Goal: Task Accomplishment & Management: Manage account settings

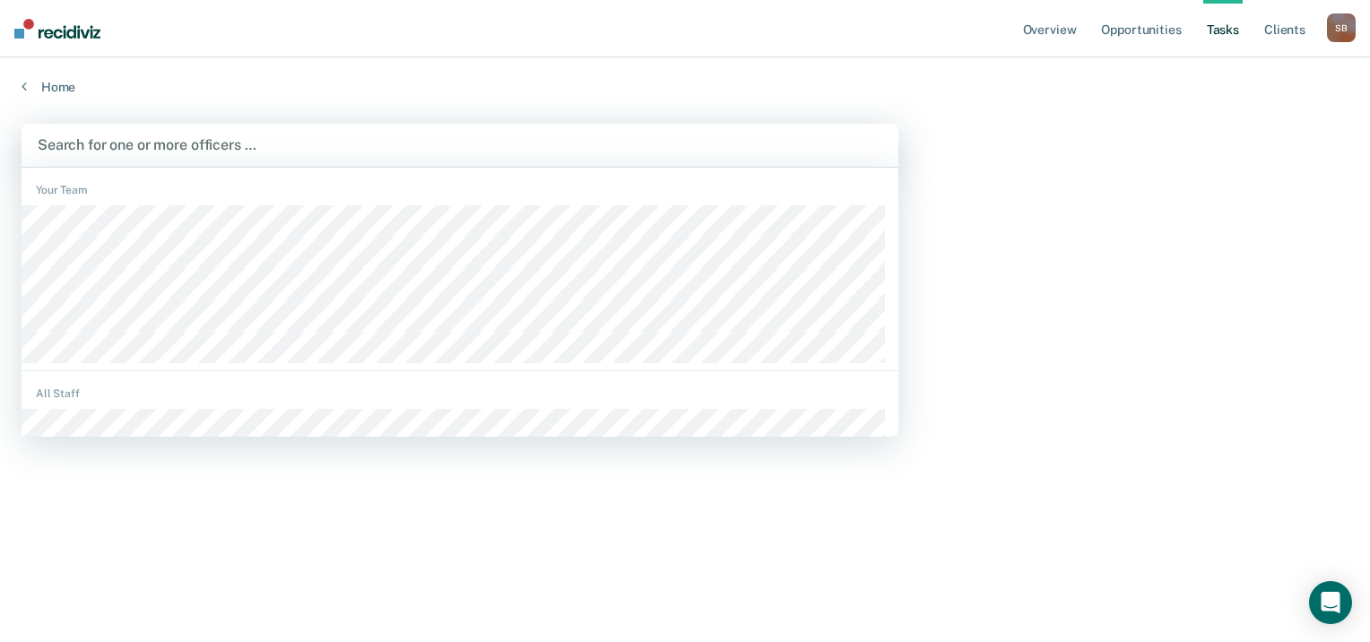
click at [228, 143] on div at bounding box center [460, 144] width 845 height 21
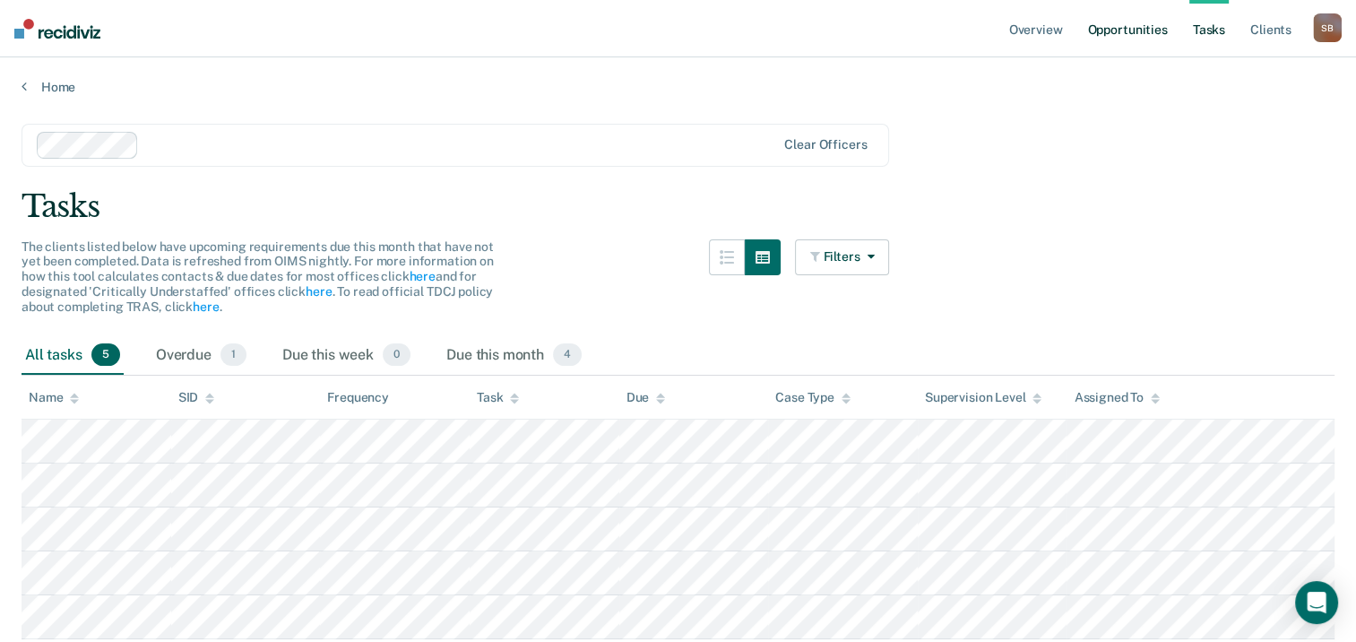
click at [1139, 33] on link "Opportunities" at bounding box center [1127, 28] width 87 height 57
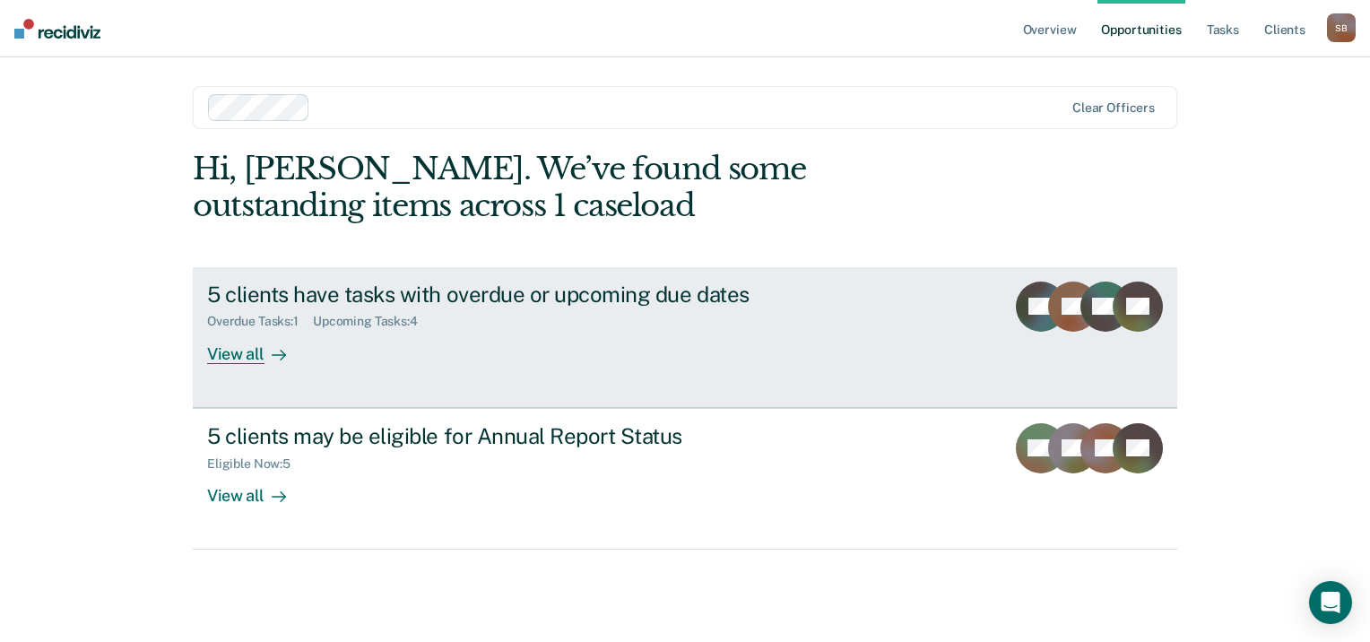
click at [904, 337] on link "5 clients have tasks with overdue or upcoming due dates Overdue Tasks : 1 Upcom…" at bounding box center [685, 337] width 984 height 141
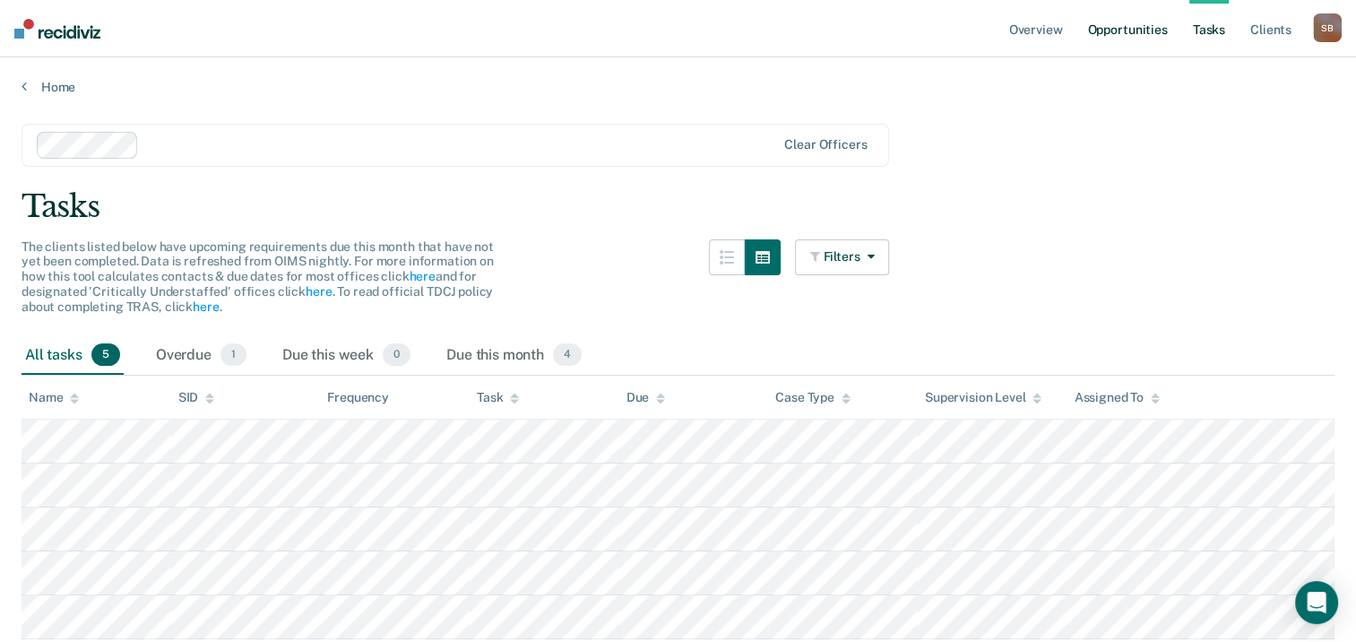
click at [1121, 39] on link "Opportunities" at bounding box center [1127, 28] width 87 height 57
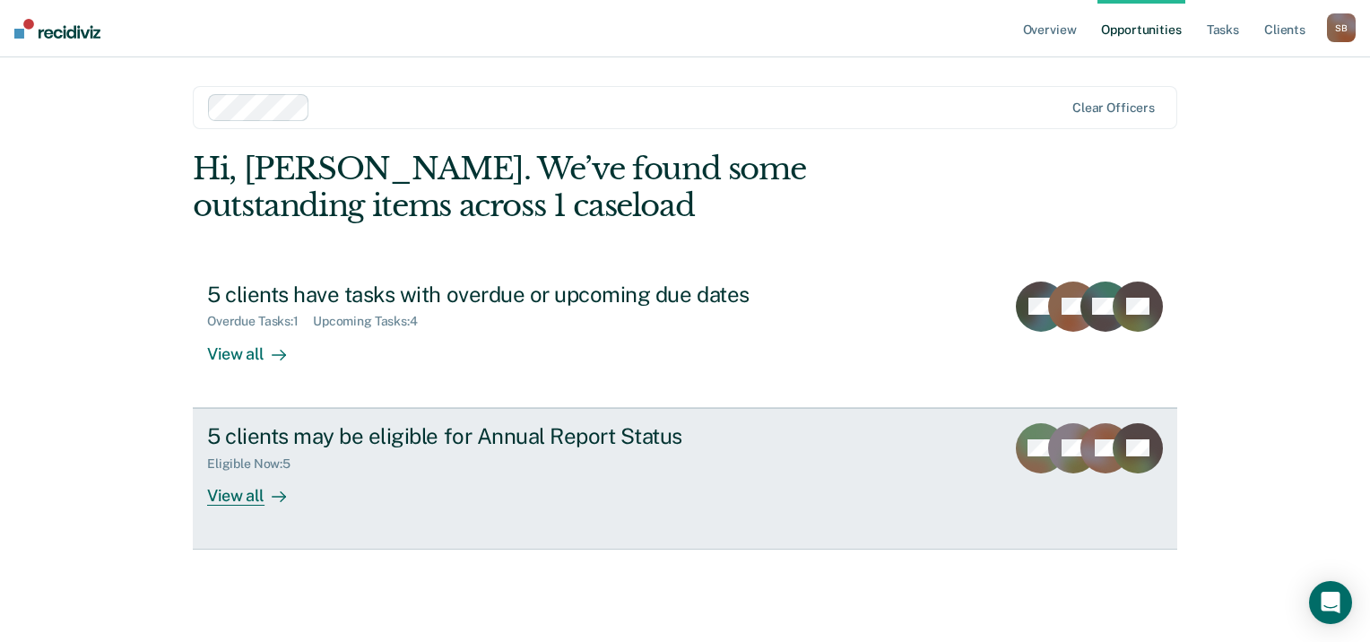
click at [502, 426] on div "5 clients may be eligible for Annual Report Status" at bounding box center [521, 436] width 629 height 26
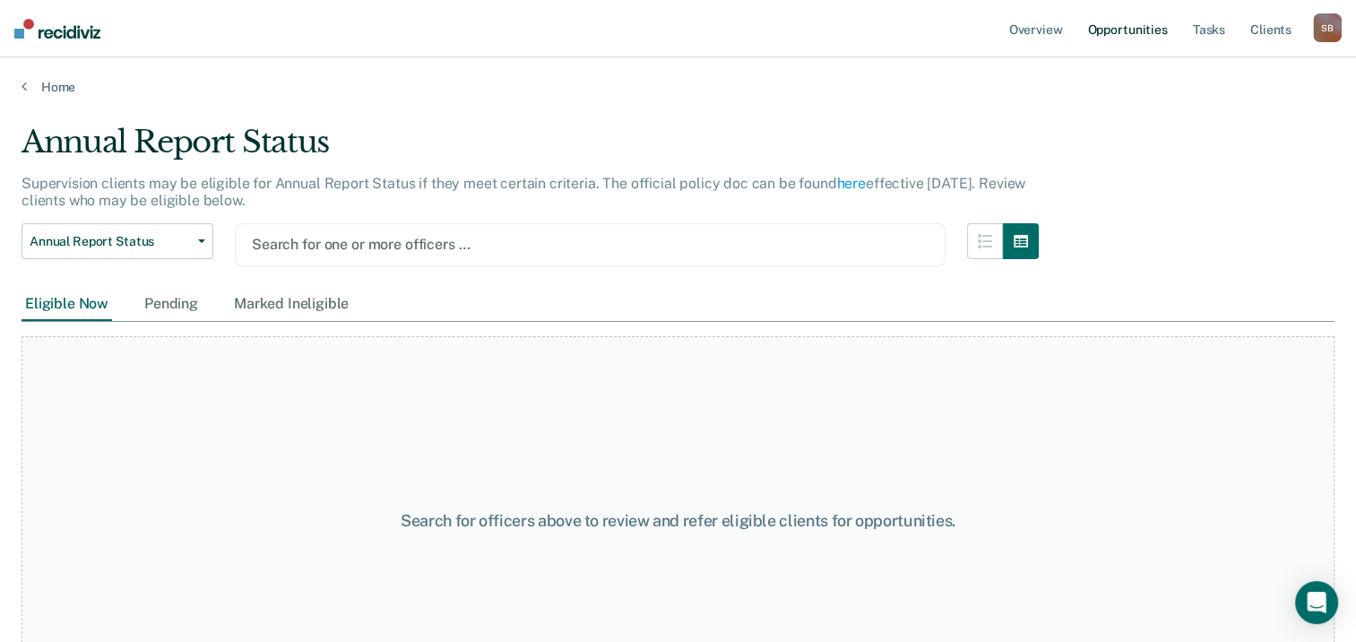
click at [1135, 33] on link "Opportunities" at bounding box center [1127, 28] width 87 height 57
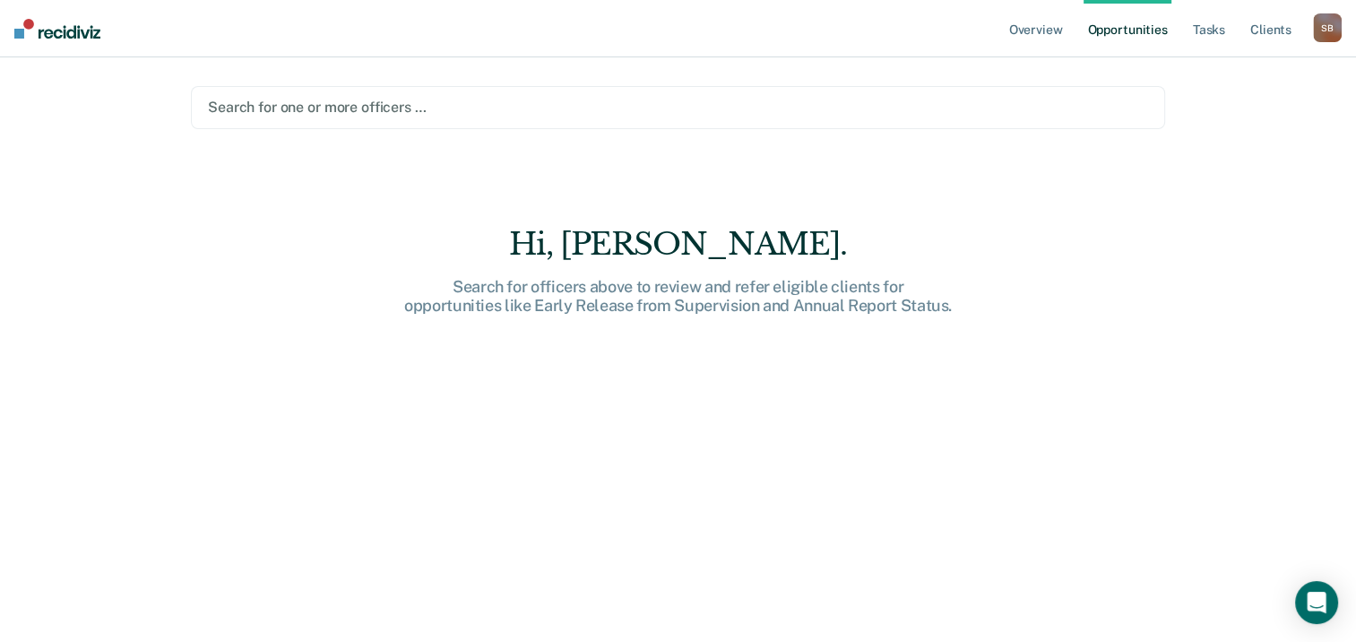
click at [477, 121] on div "Search for one or more officers …" at bounding box center [678, 107] width 975 height 43
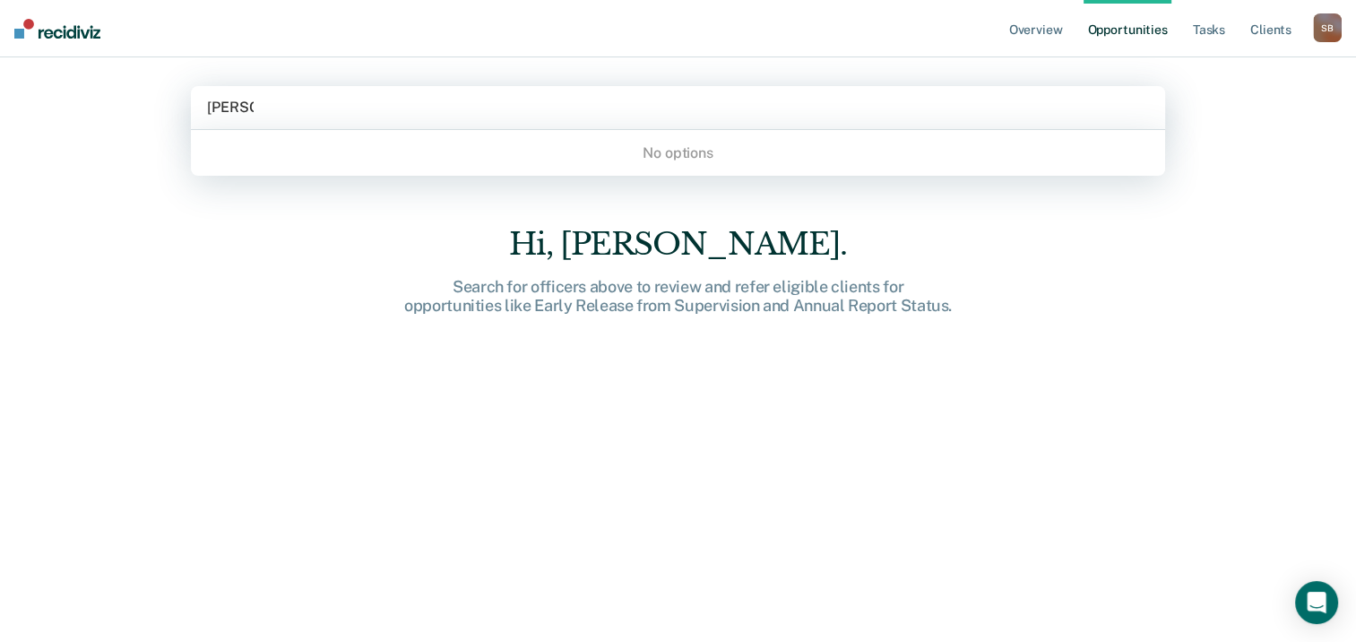
type input "[PERSON_NAME]"
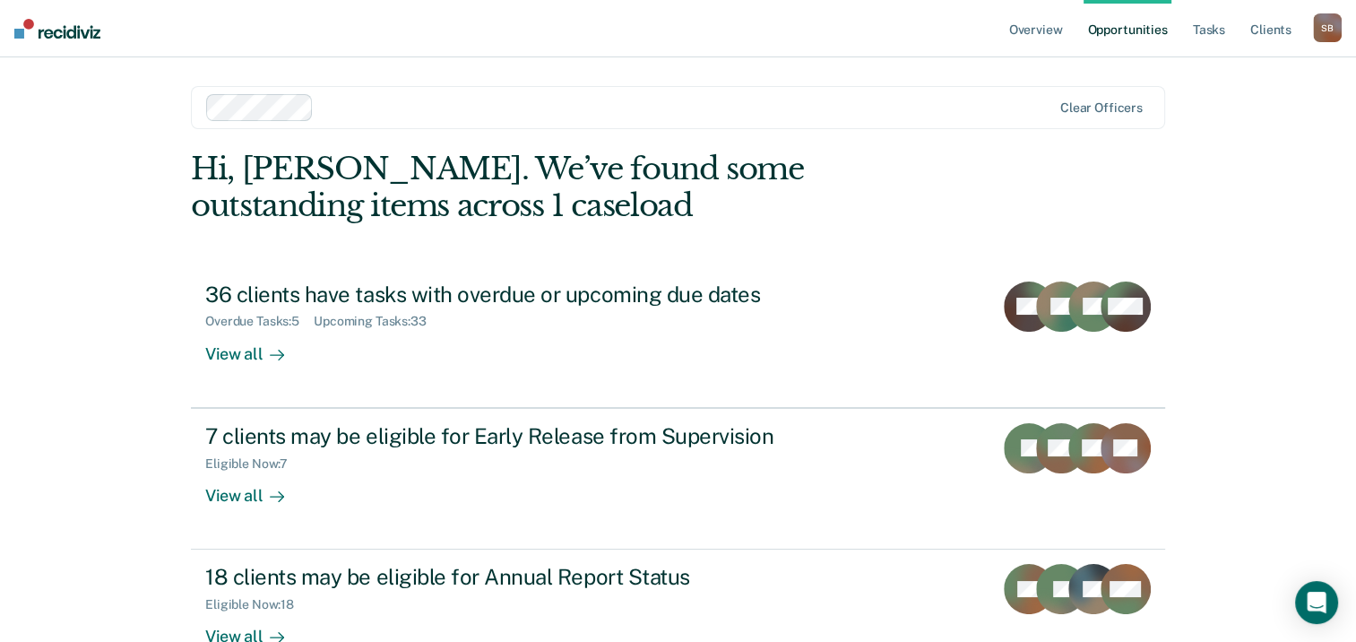
click at [1155, 25] on link "Opportunities" at bounding box center [1127, 28] width 87 height 57
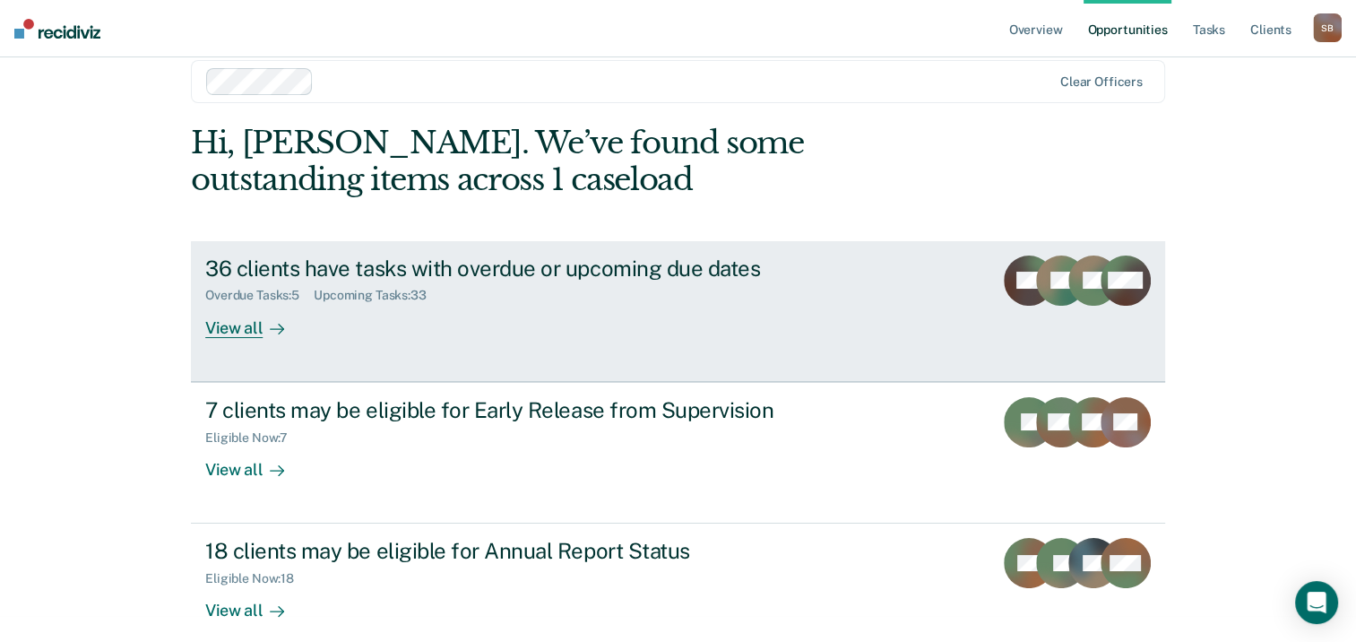
scroll to position [48, 0]
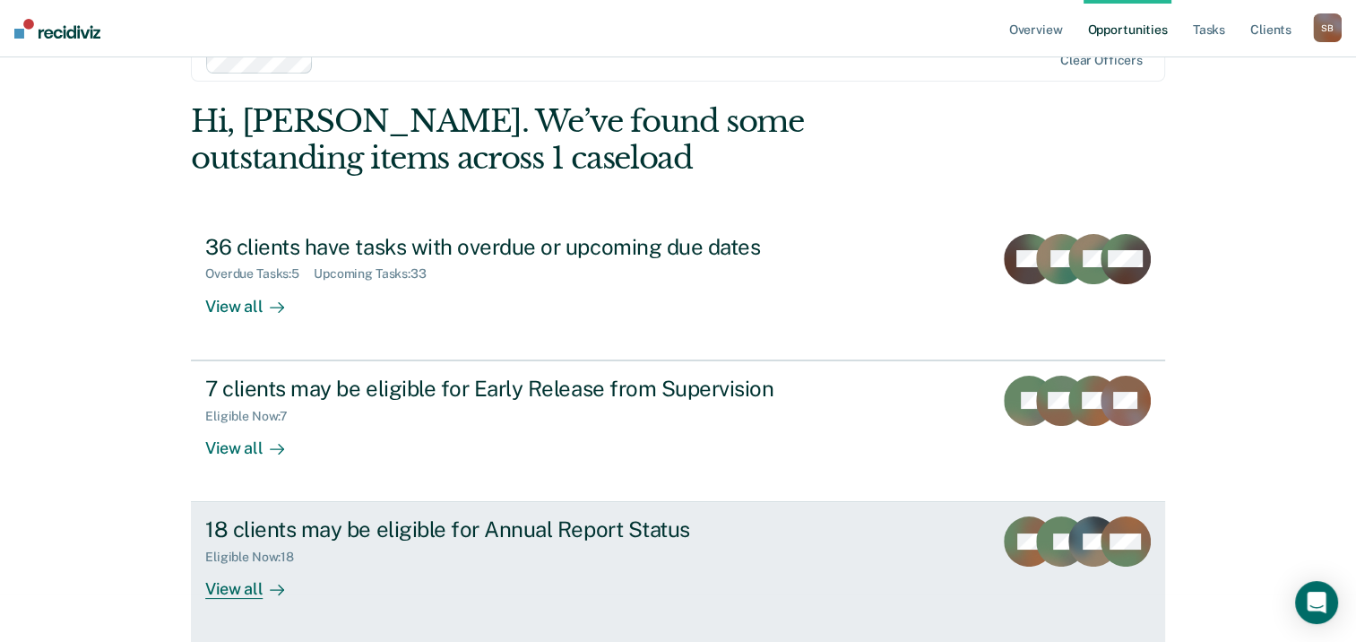
click at [244, 585] on div "View all" at bounding box center [255, 582] width 100 height 35
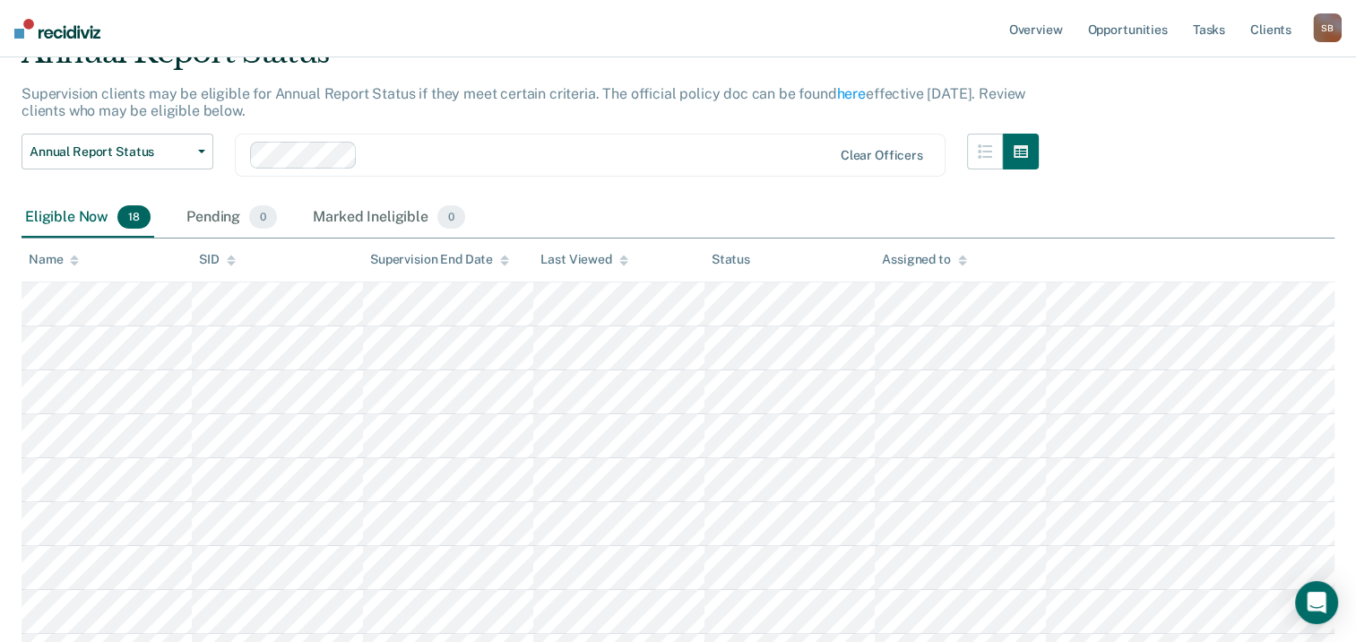
scroll to position [179, 0]
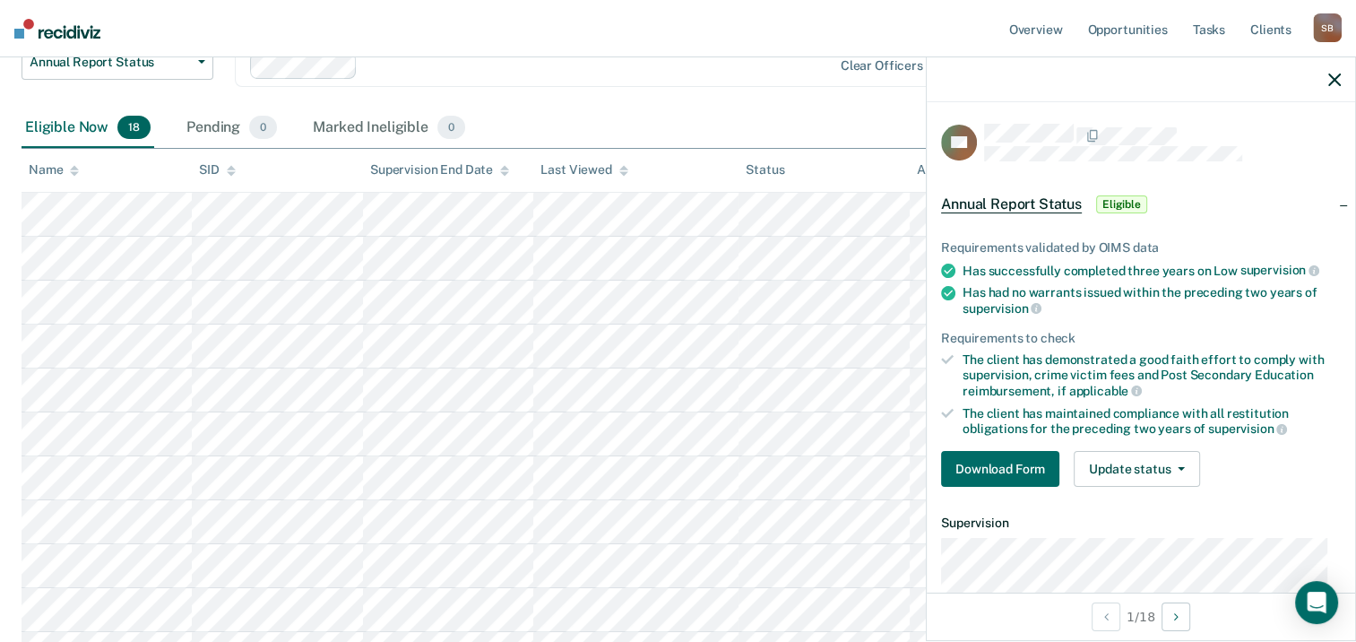
click at [810, 129] on div "Eligible Now 18 Pending 0 Marked Ineligible 0" at bounding box center [678, 128] width 1313 height 40
click at [1334, 75] on icon "button" at bounding box center [1335, 80] width 13 height 13
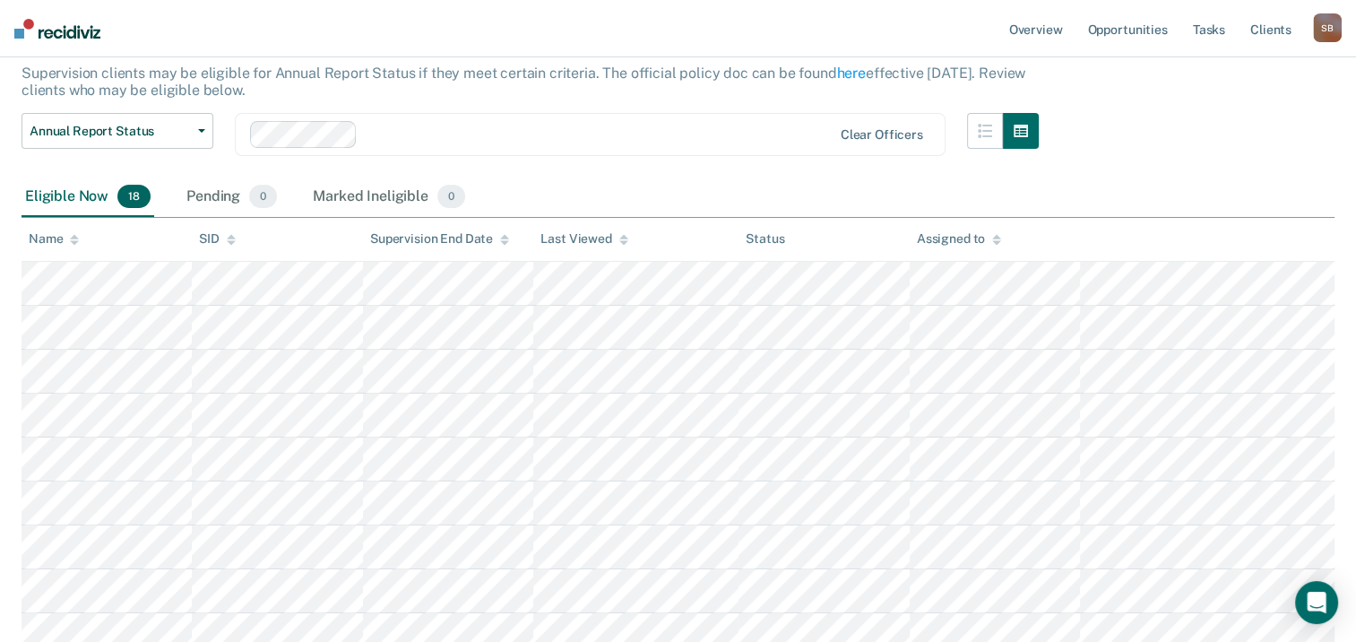
scroll to position [0, 0]
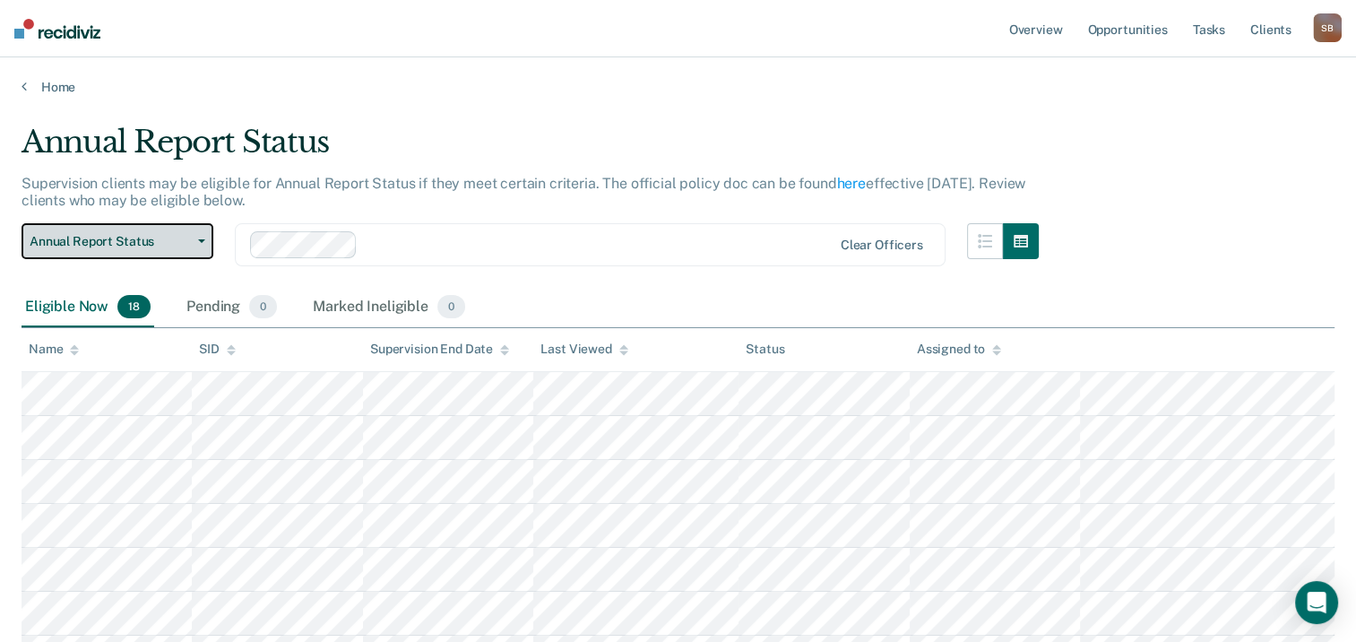
click at [207, 233] on button "Annual Report Status" at bounding box center [118, 241] width 192 height 36
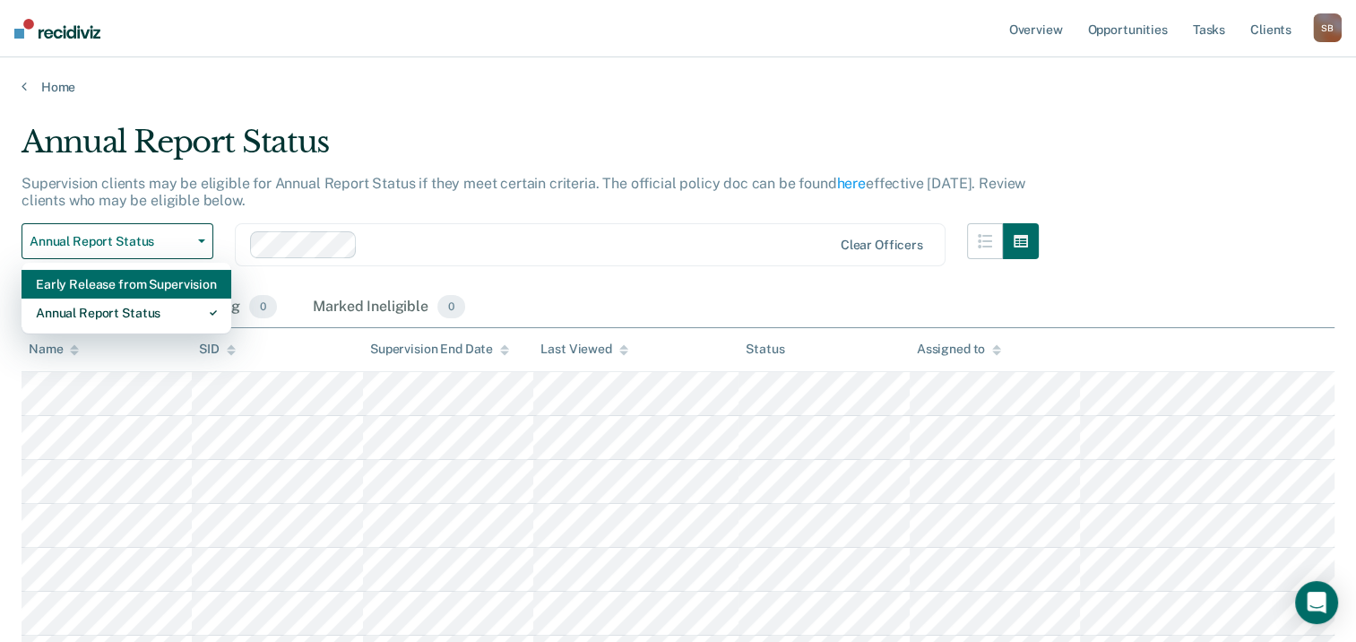
click at [159, 285] on div "Early Release from Supervision" at bounding box center [126, 284] width 181 height 29
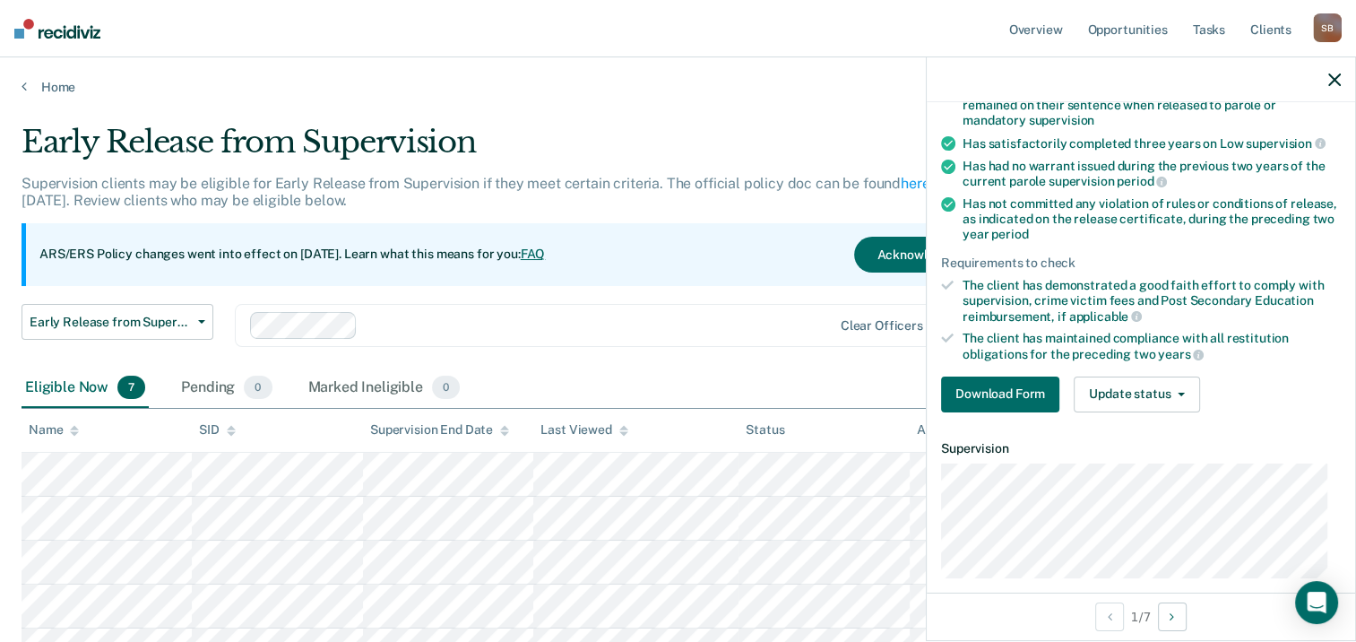
click at [775, 327] on div at bounding box center [598, 325] width 467 height 21
click at [813, 81] on link "Home" at bounding box center [678, 87] width 1313 height 16
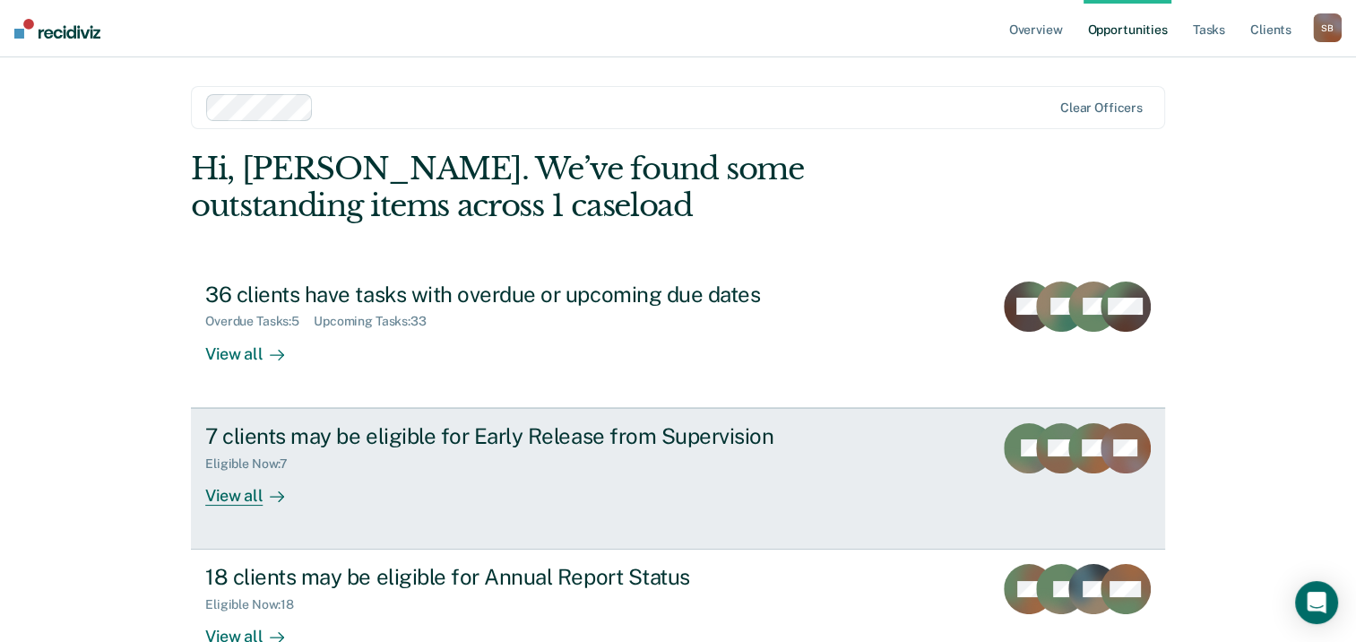
click at [634, 423] on div "7 clients may be eligible for Early Release from Supervision" at bounding box center [519, 436] width 629 height 26
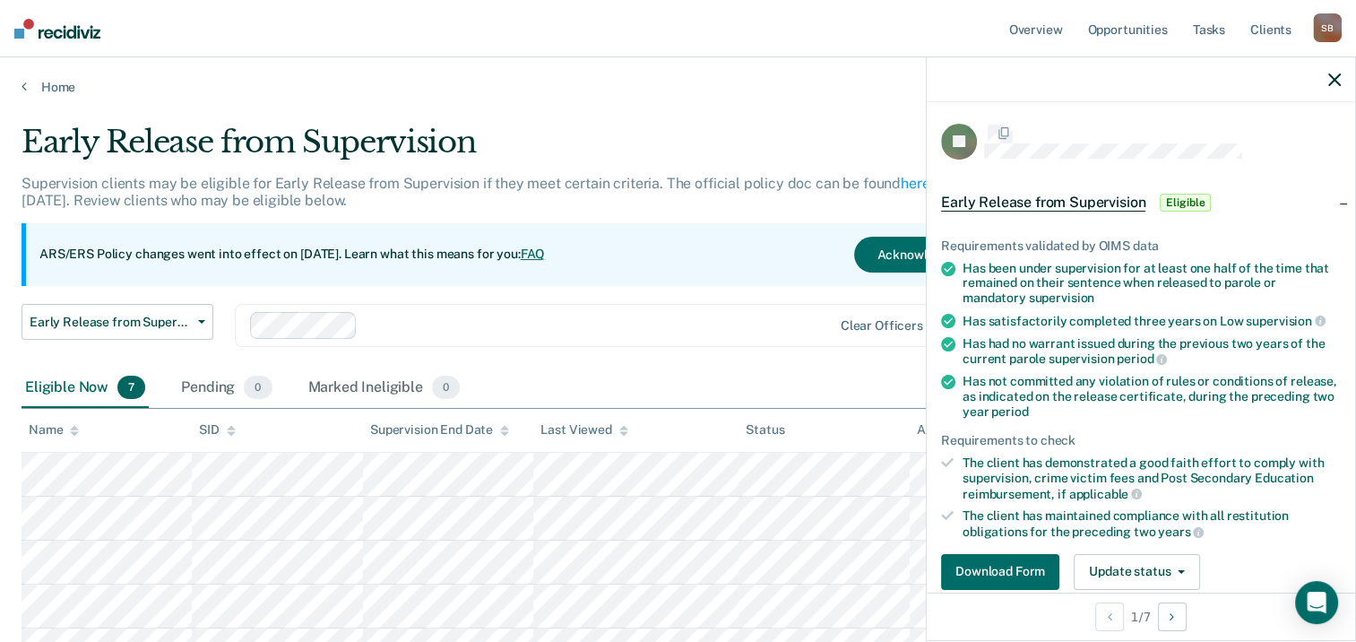
click at [1234, 480] on div "The client has demonstrated a good faith effort to comply with supervision, cri…" at bounding box center [1152, 478] width 378 height 46
click at [1008, 556] on button "Download Form" at bounding box center [1000, 574] width 118 height 36
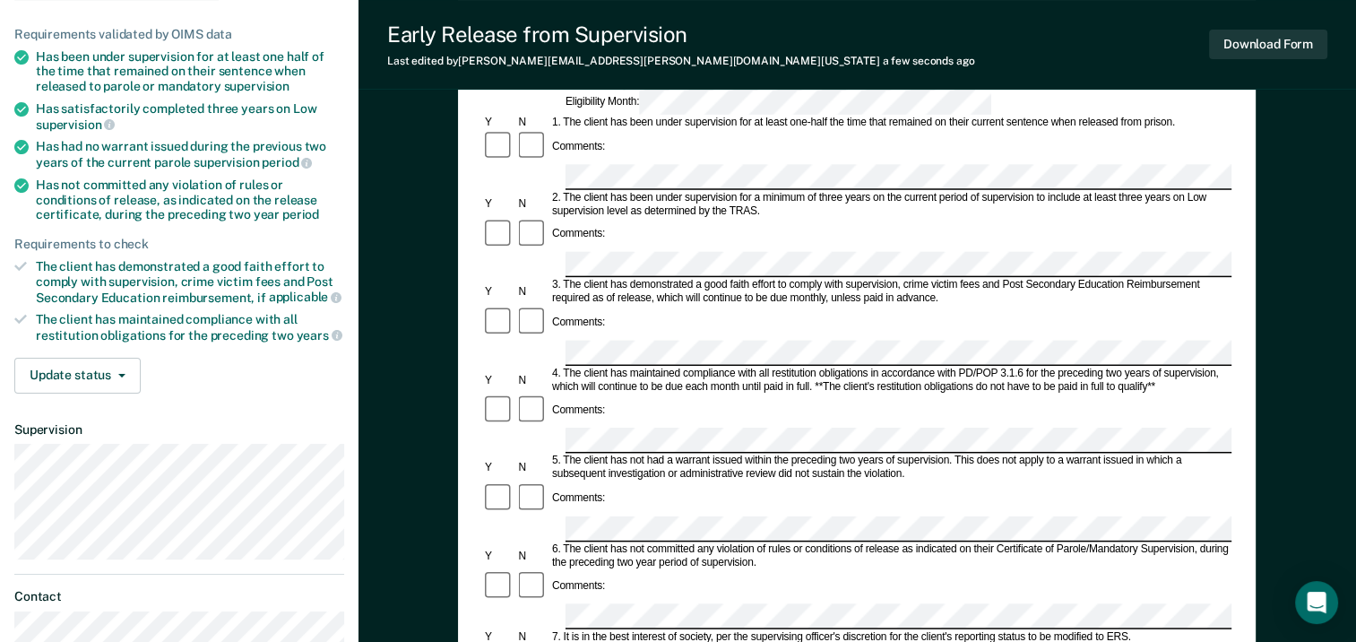
scroll to position [179, 0]
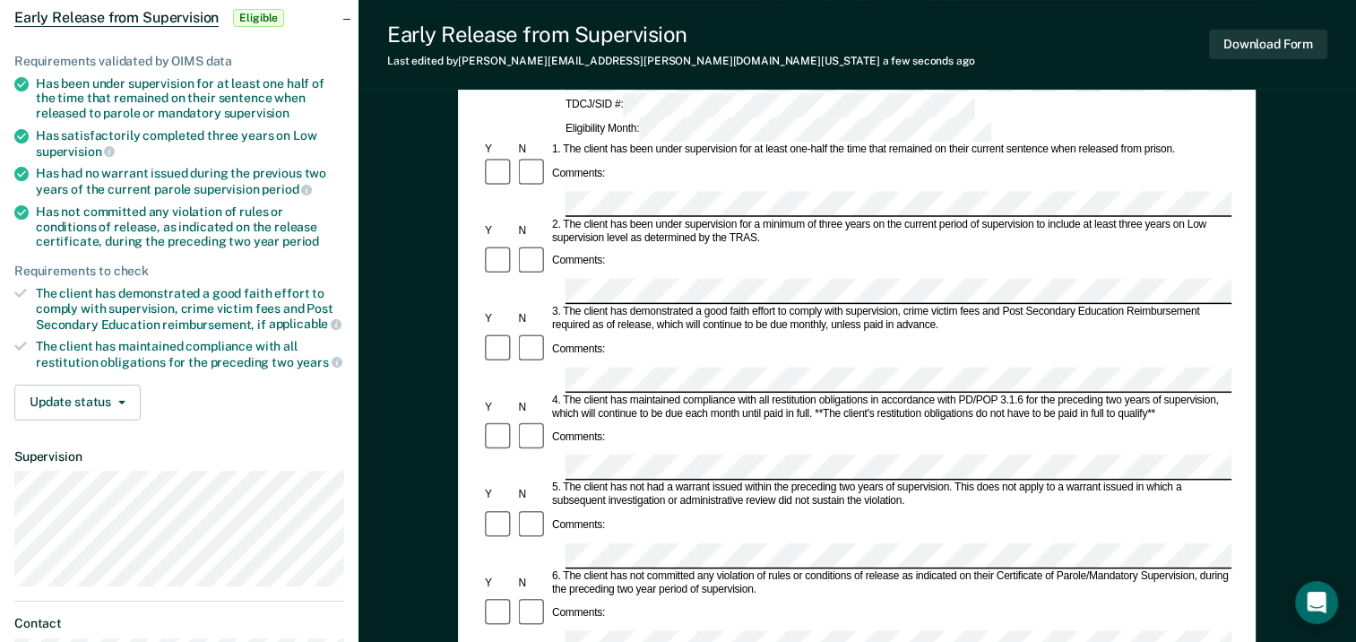
click at [695, 508] on div "Comments:" at bounding box center [856, 525] width 749 height 34
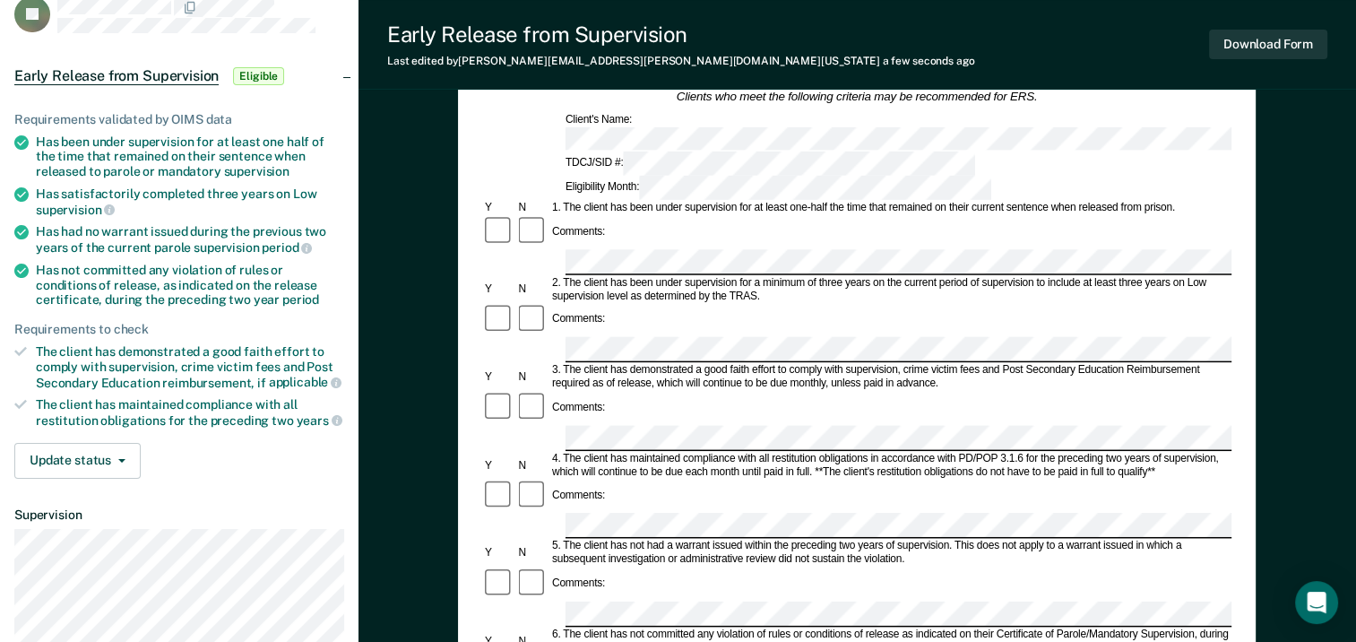
scroll to position [0, 0]
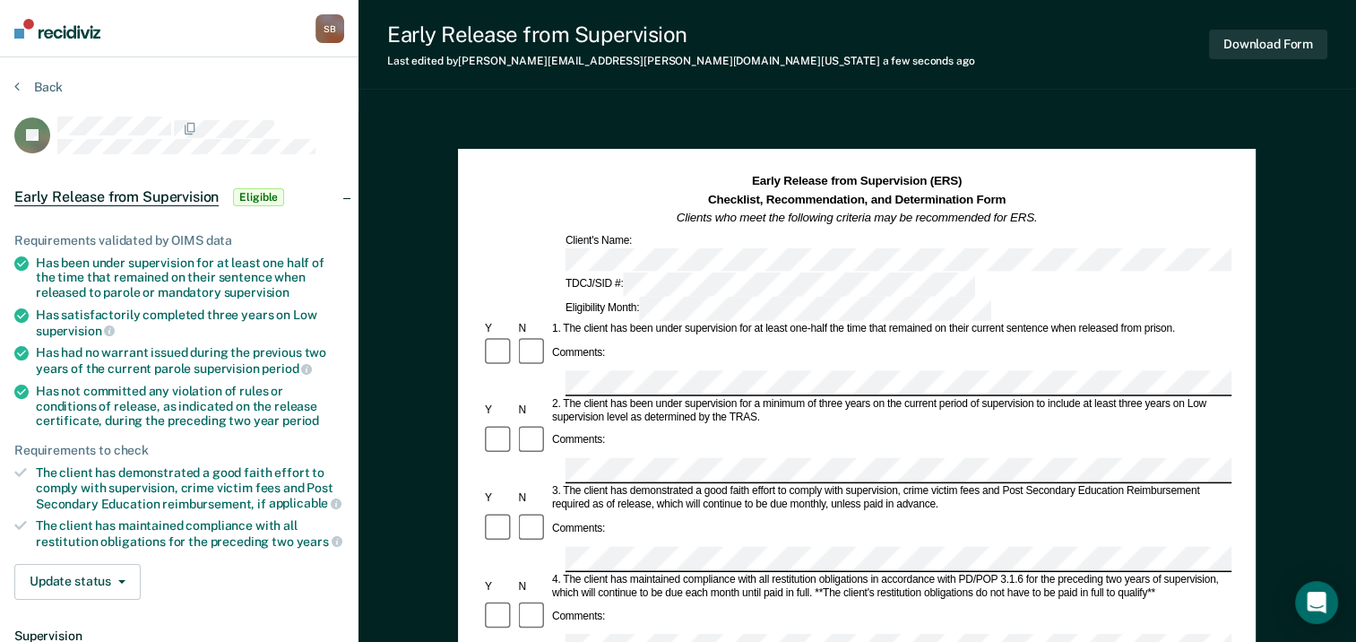
click at [1015, 75] on div "Early Release from Supervision Last edited by [PERSON_NAME][EMAIL_ADDRESS][PERS…" at bounding box center [858, 45] width 998 height 90
click at [29, 82] on button "Back" at bounding box center [38, 87] width 48 height 16
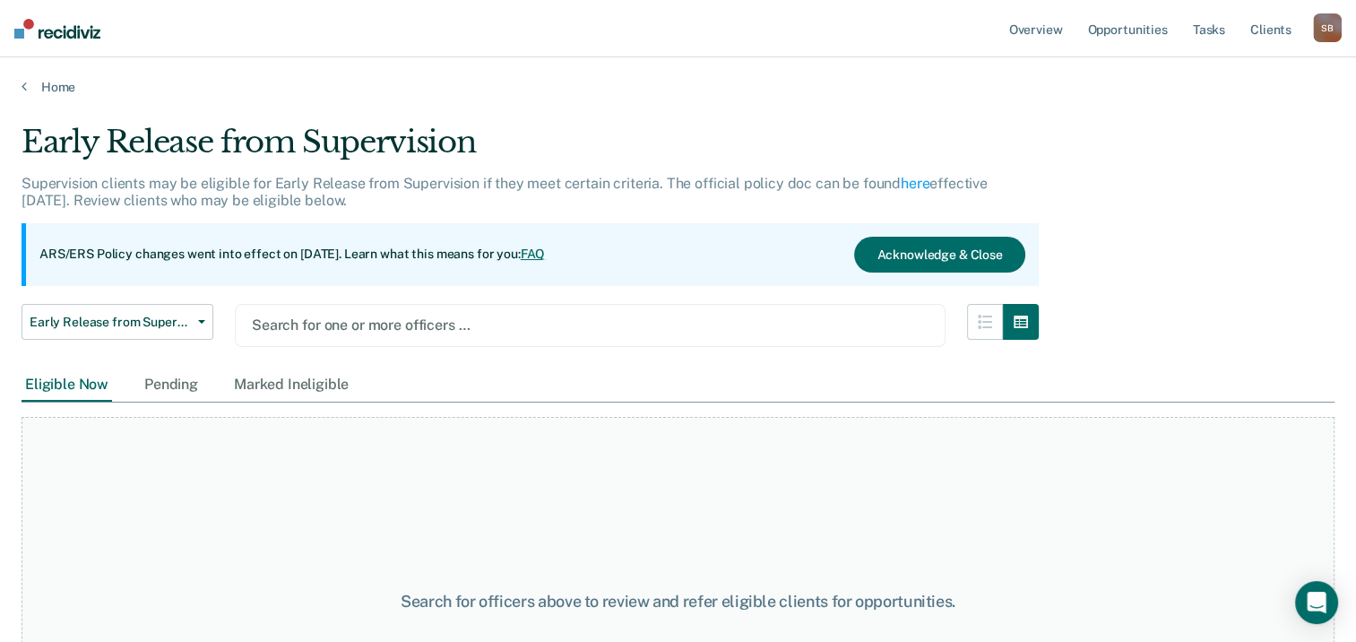
type input "i"
click at [650, 70] on div "Home" at bounding box center [678, 76] width 1356 height 38
click at [1045, 37] on link "Overview" at bounding box center [1036, 28] width 61 height 57
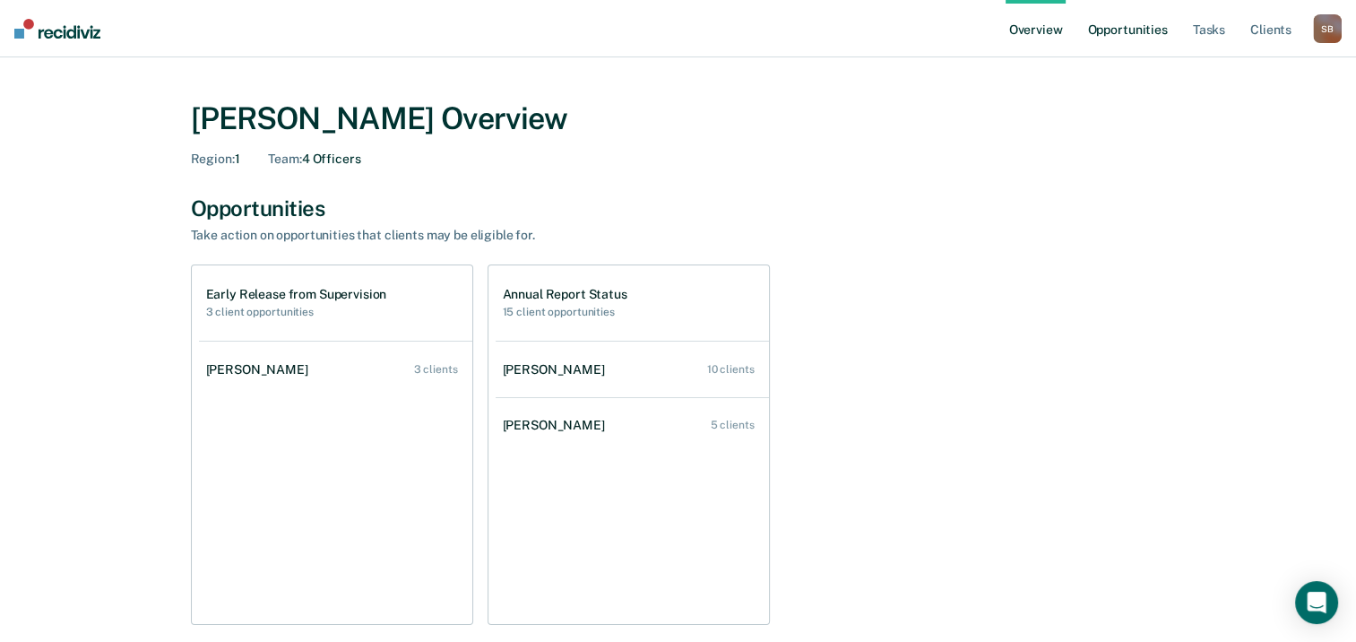
click at [1101, 30] on link "Opportunities" at bounding box center [1127, 28] width 87 height 57
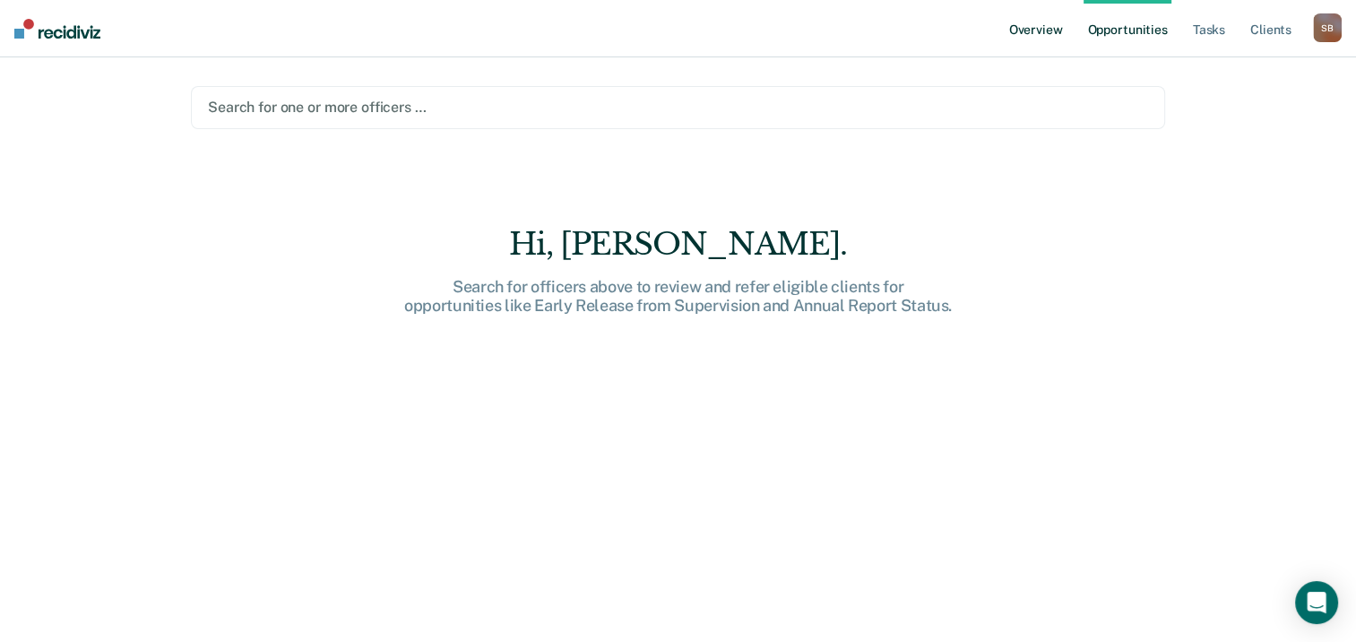
click at [1025, 32] on link "Overview" at bounding box center [1036, 28] width 61 height 57
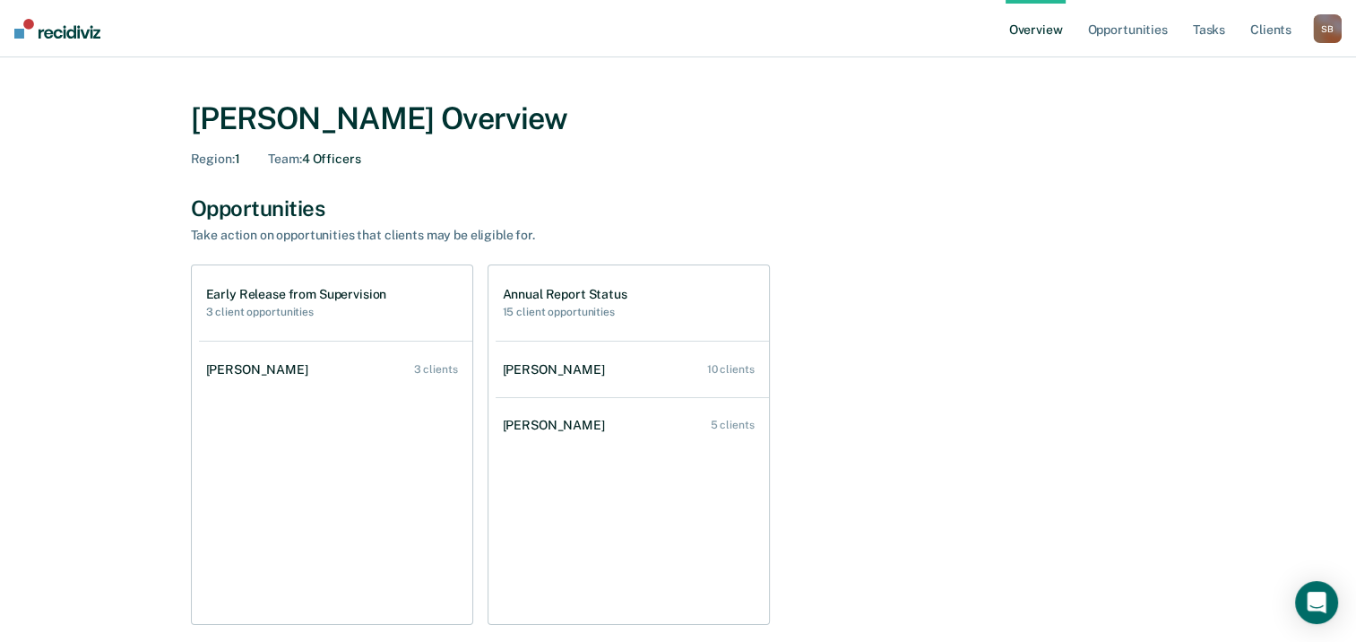
click at [250, 302] on div "Early Release from Supervision 3 client opportunities" at bounding box center [296, 302] width 181 height 31
click at [1045, 29] on link "Overview" at bounding box center [1036, 28] width 61 height 57
click at [1126, 30] on link "Opportunities" at bounding box center [1127, 28] width 87 height 57
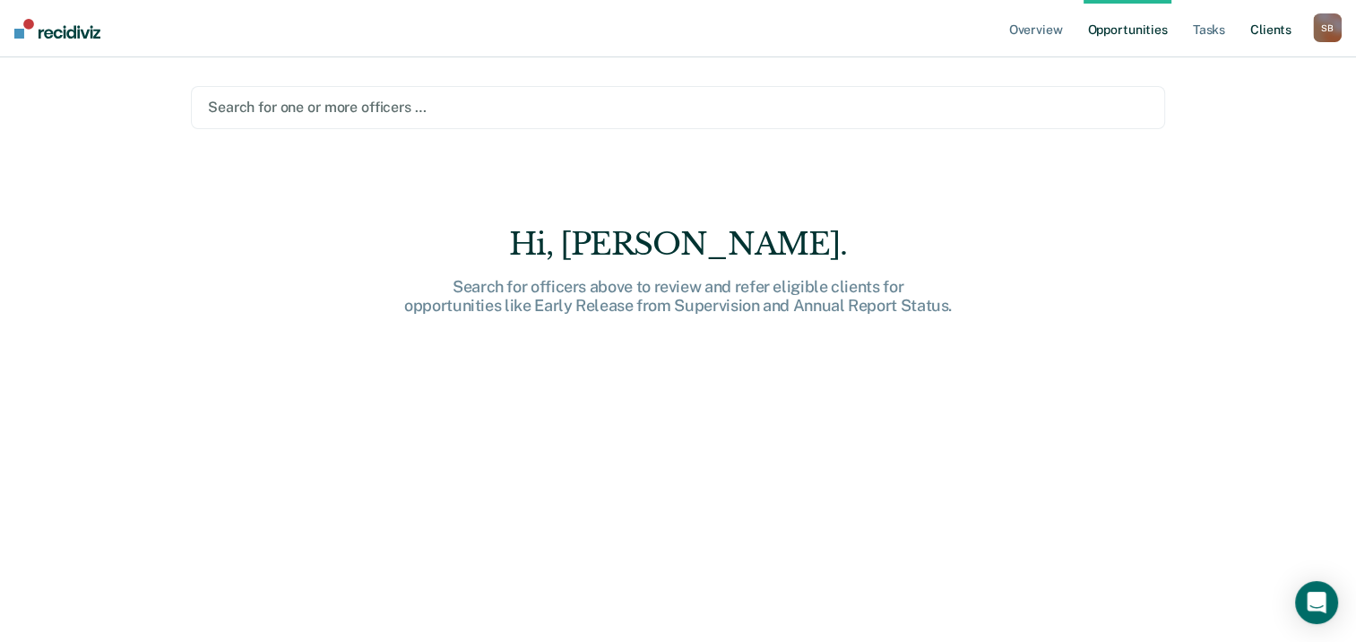
click at [1249, 32] on link "Client s" at bounding box center [1271, 28] width 48 height 57
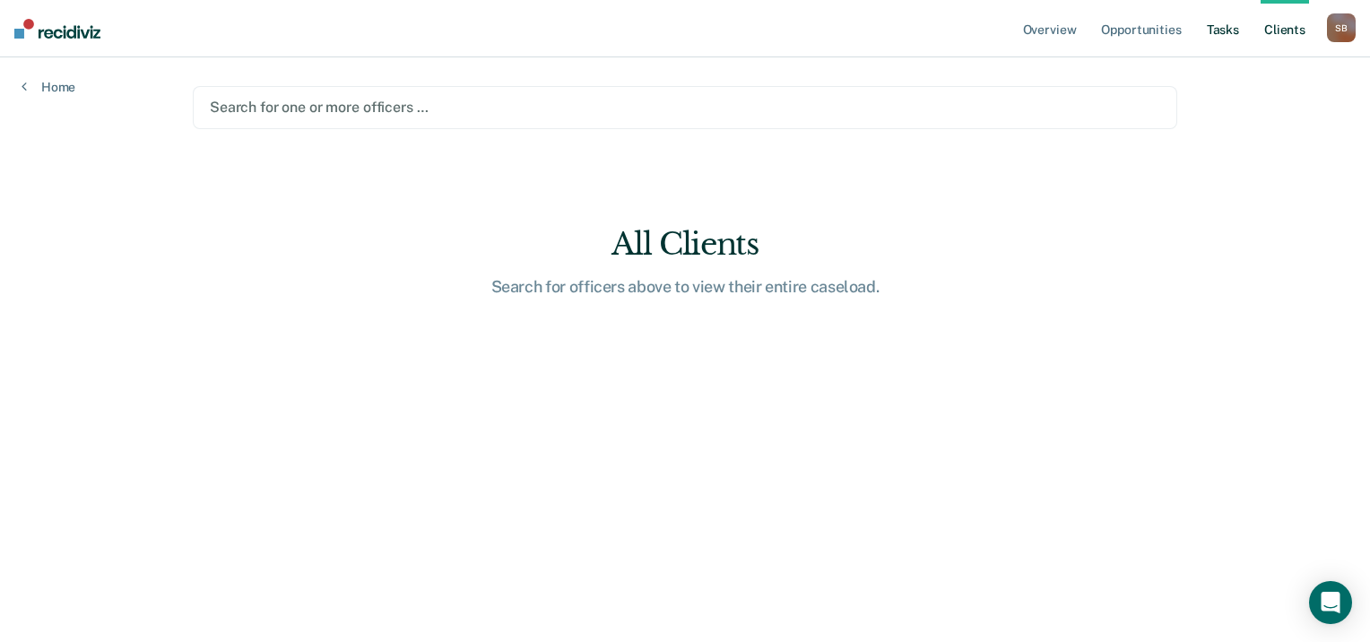
click at [1226, 34] on link "Tasks" at bounding box center [1222, 28] width 39 height 57
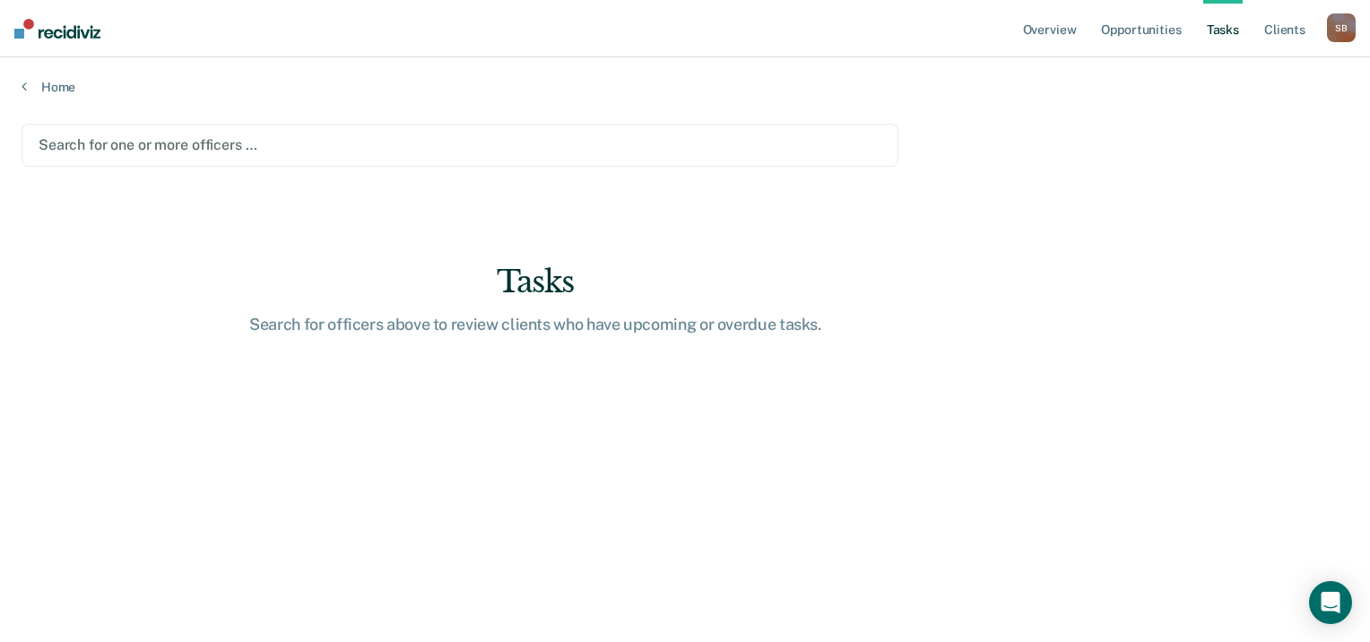
click at [237, 134] on div at bounding box center [460, 144] width 843 height 21
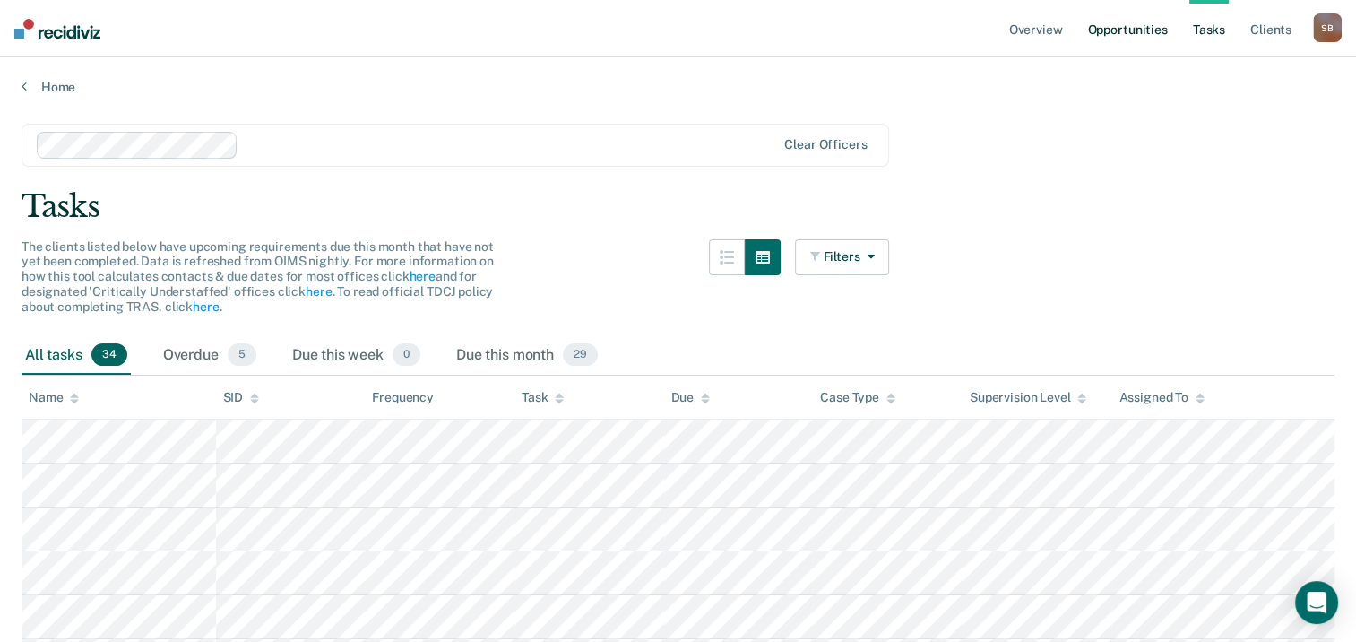
click at [1132, 36] on link "Opportunities" at bounding box center [1127, 28] width 87 height 57
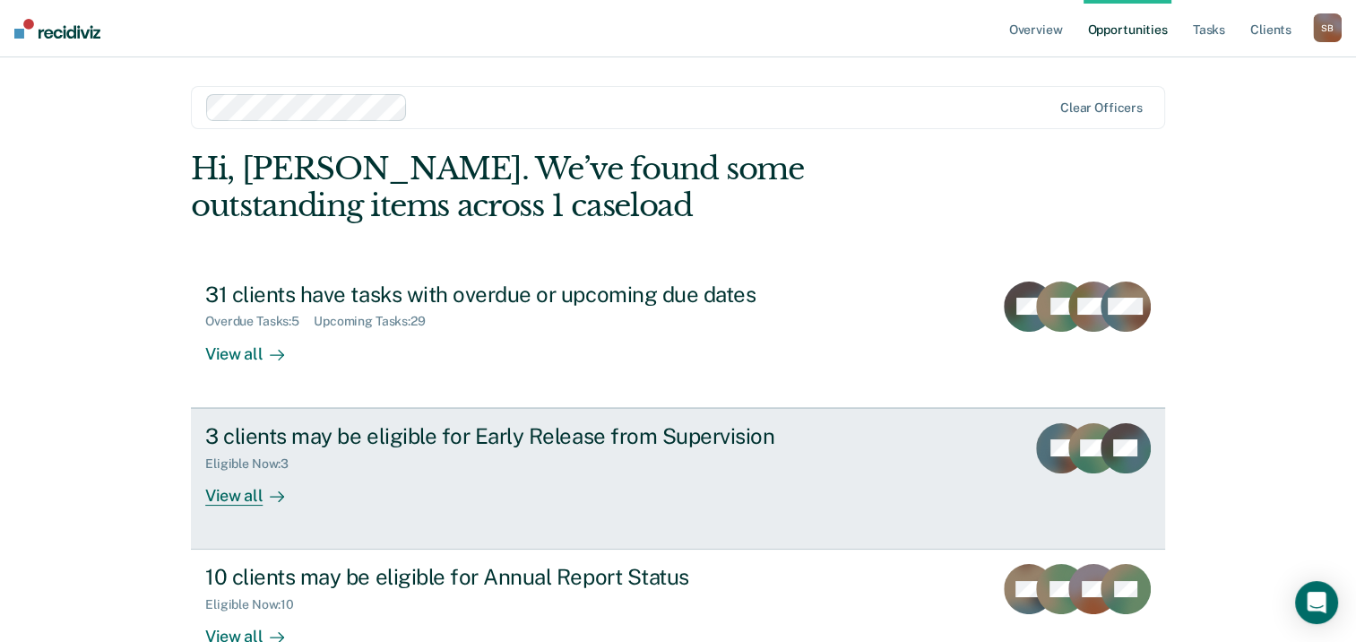
scroll to position [90, 0]
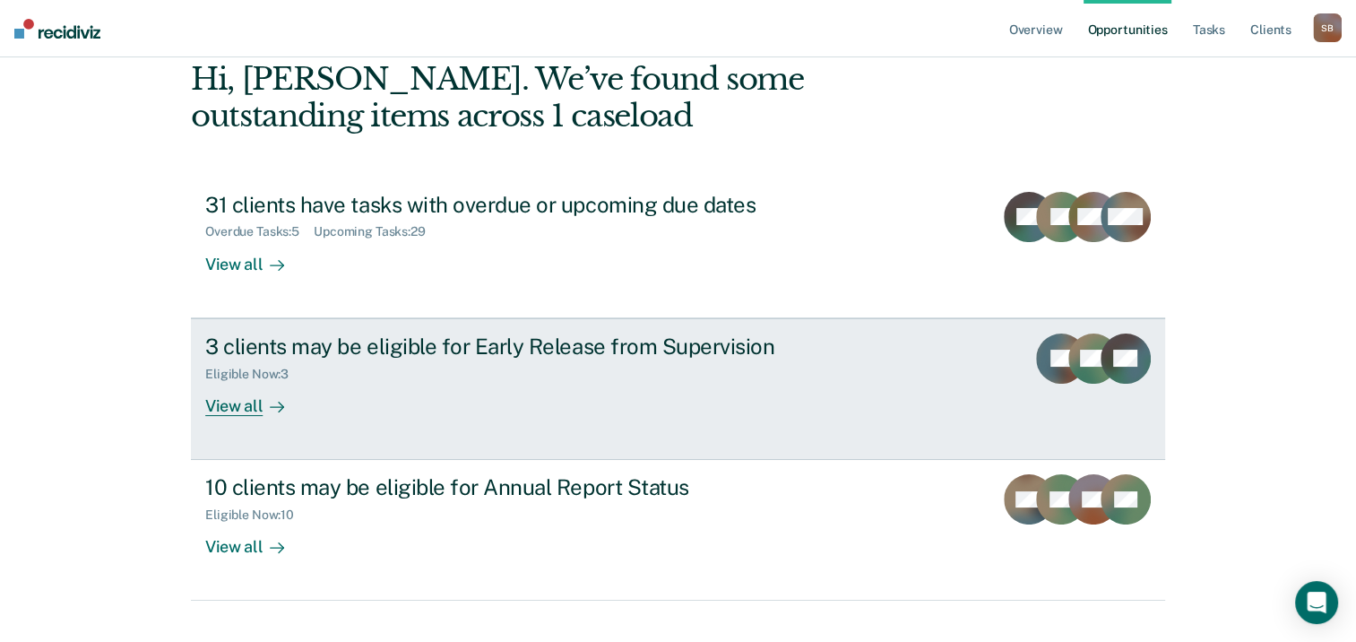
click at [471, 351] on div "3 clients may be eligible for Early Release from Supervision" at bounding box center [519, 347] width 629 height 26
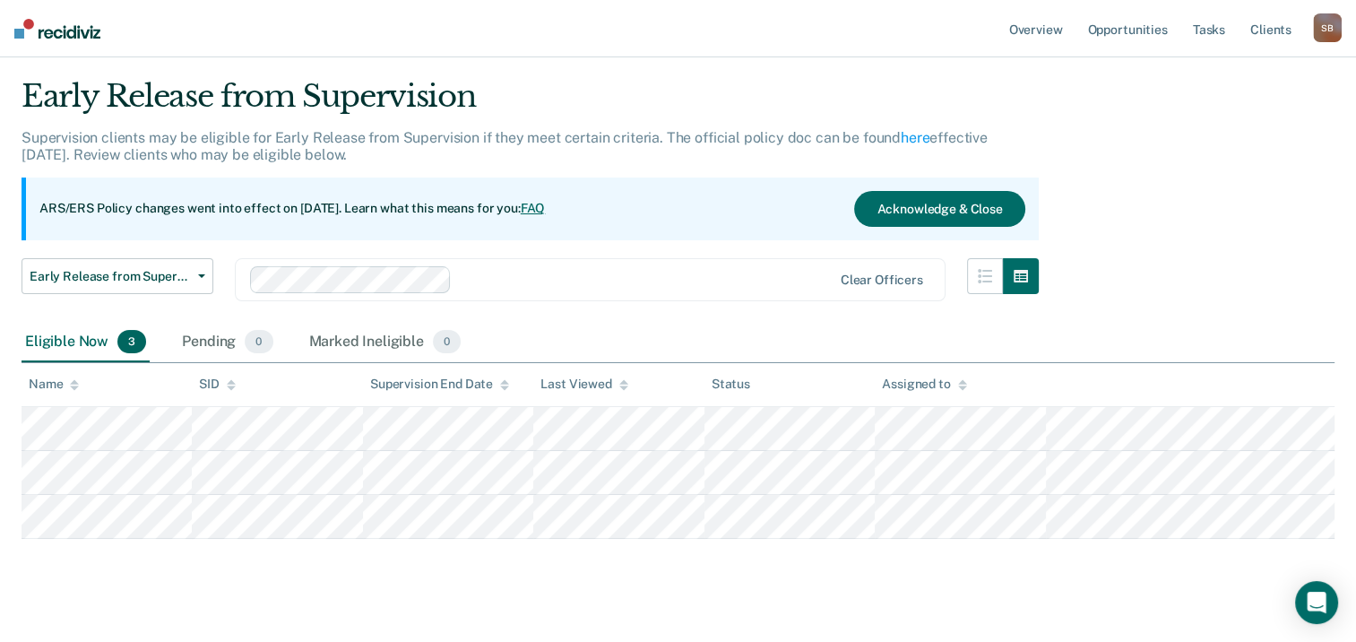
scroll to position [70, 0]
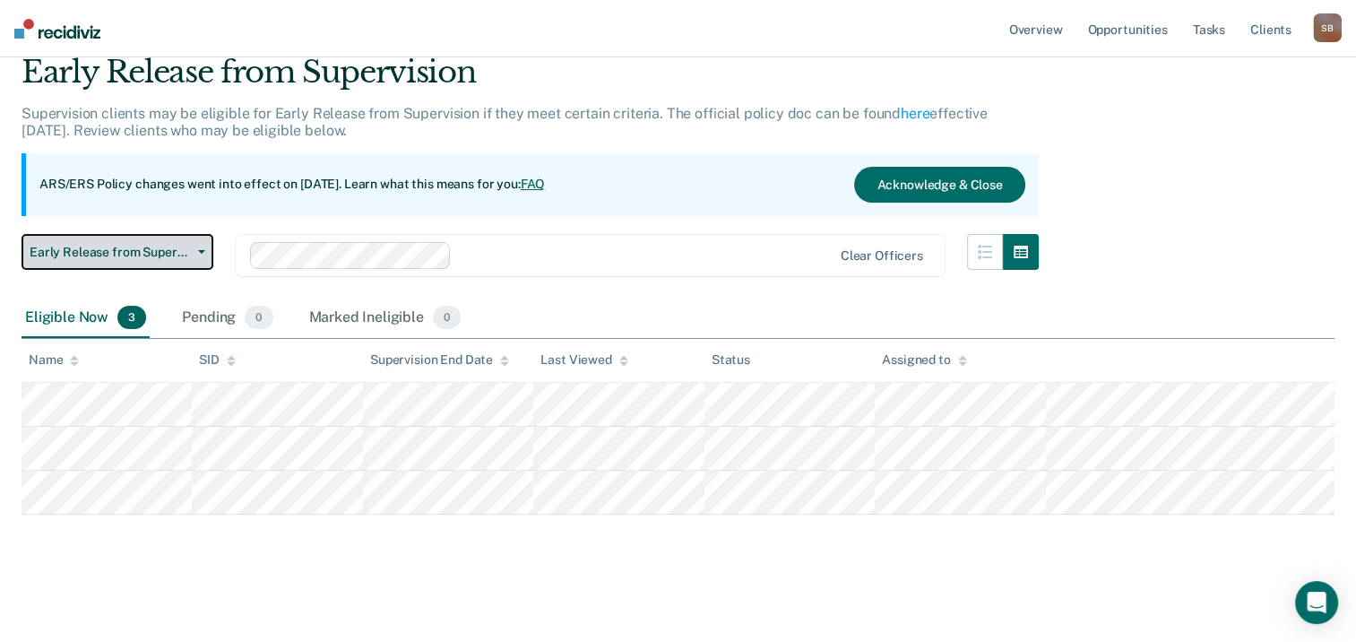
click at [160, 257] on span "Early Release from Supervision" at bounding box center [110, 252] width 161 height 15
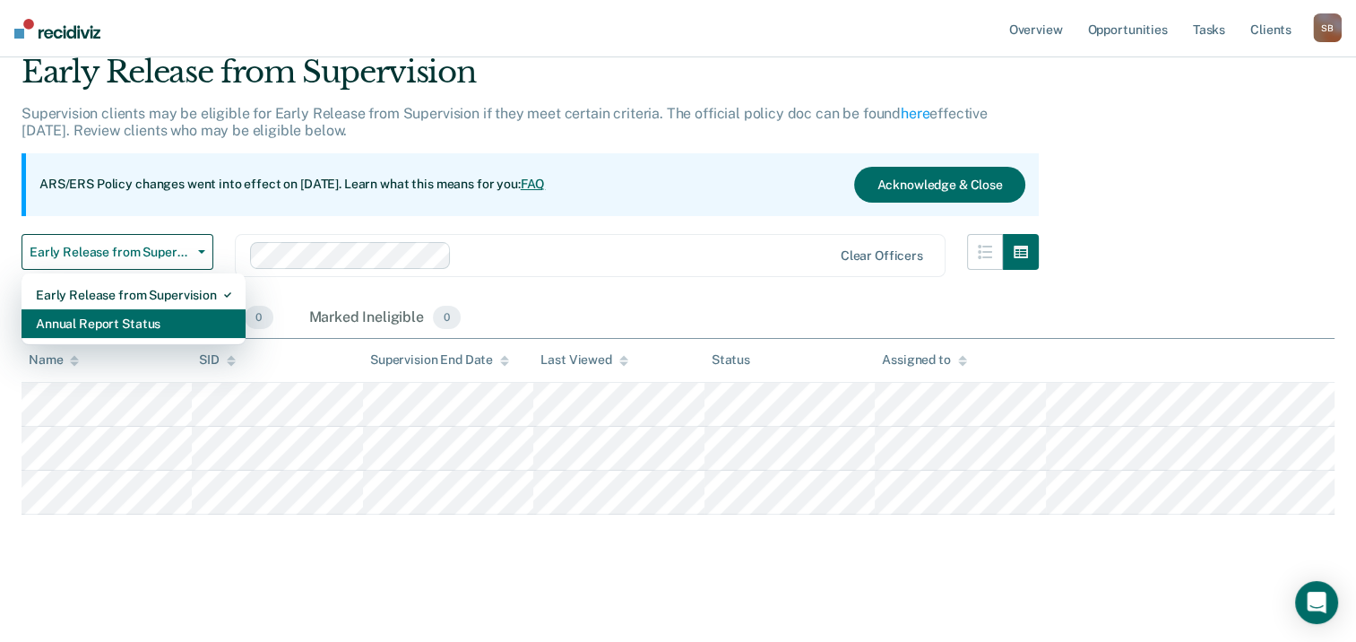
click at [152, 325] on div "Annual Report Status" at bounding box center [133, 323] width 195 height 29
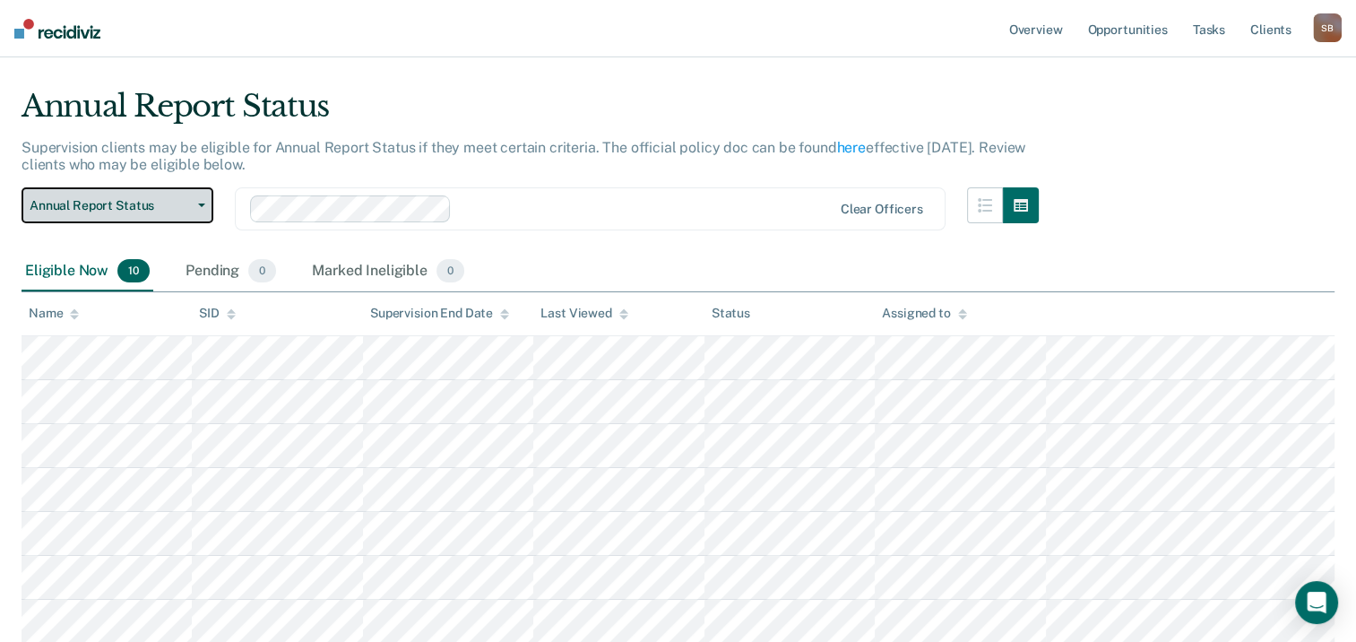
scroll to position [28, 0]
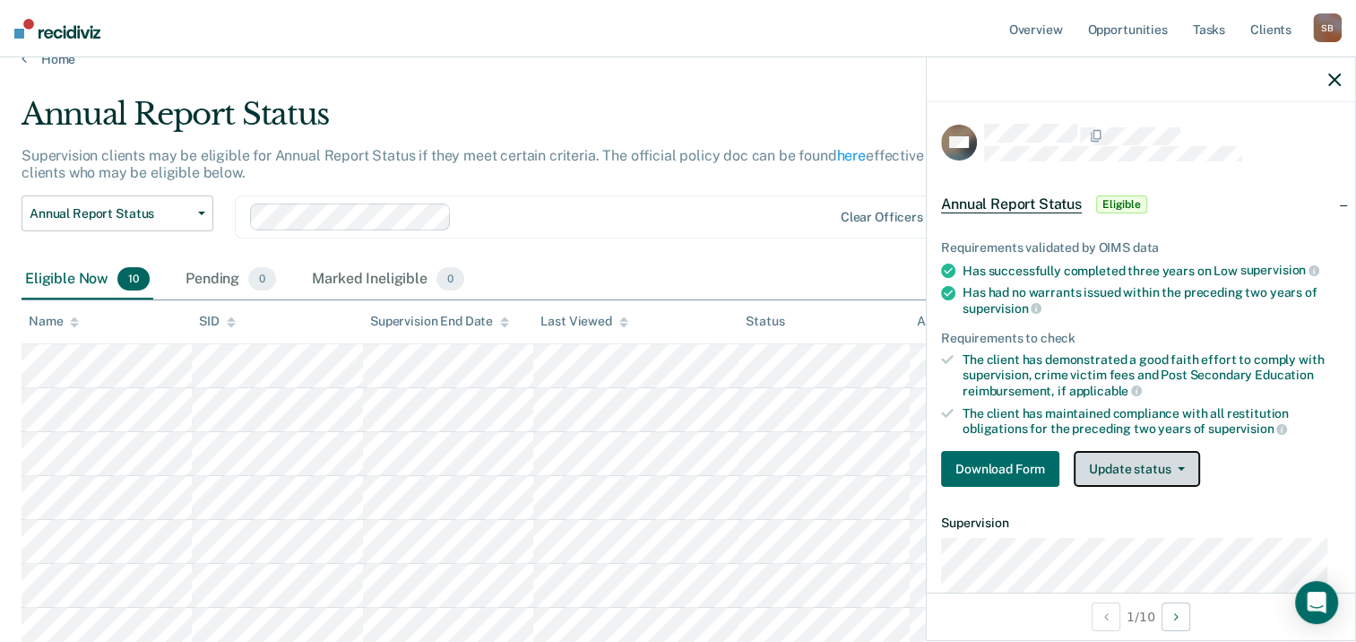
click at [1180, 457] on button "Update status" at bounding box center [1137, 469] width 126 height 36
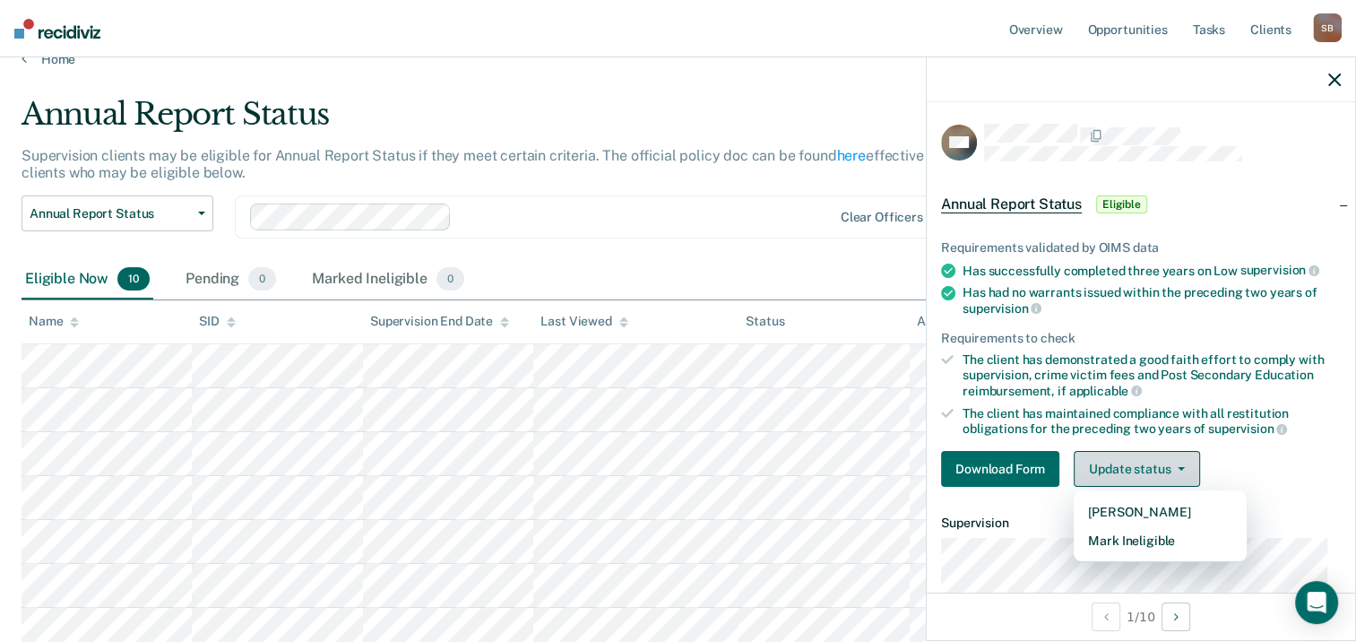
click at [1180, 457] on button "Update status" at bounding box center [1137, 469] width 126 height 36
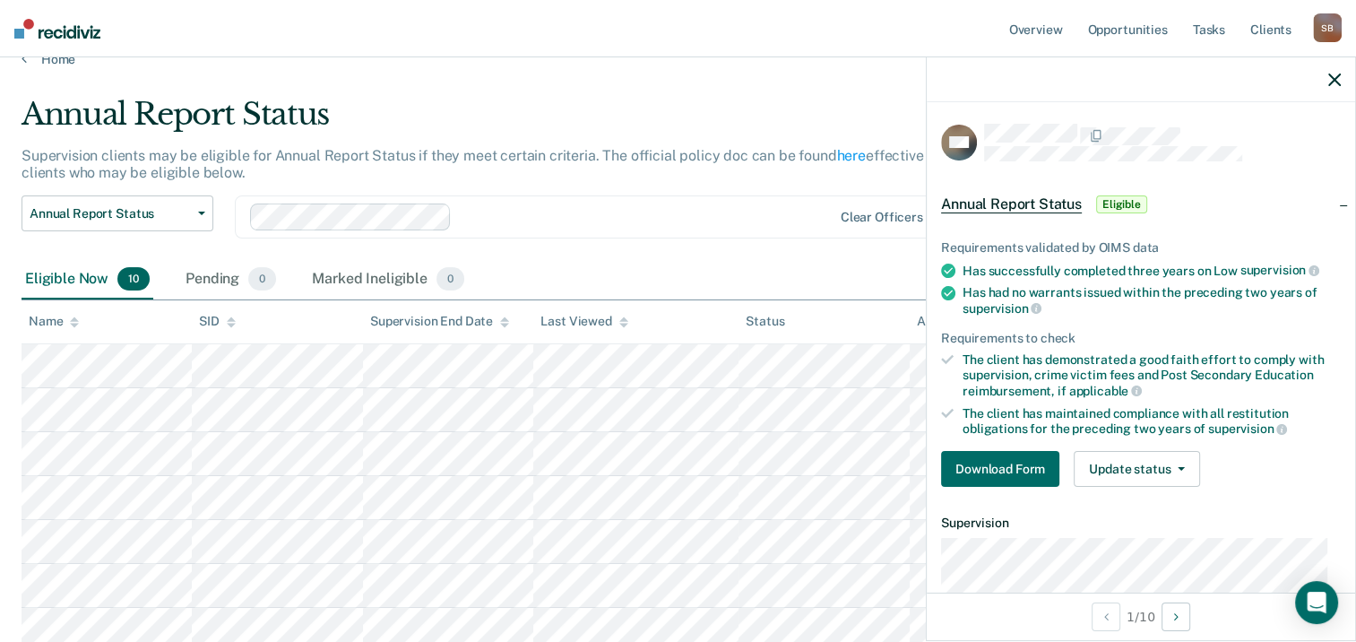
click at [760, 195] on div "Clear officers" at bounding box center [590, 216] width 711 height 43
click at [732, 44] on nav "Overview Opportunities Tasks Client s [PERSON_NAME] S B Profile How it works Lo…" at bounding box center [678, 28] width 1356 height 57
click at [1330, 79] on icon "button" at bounding box center [1335, 80] width 13 height 13
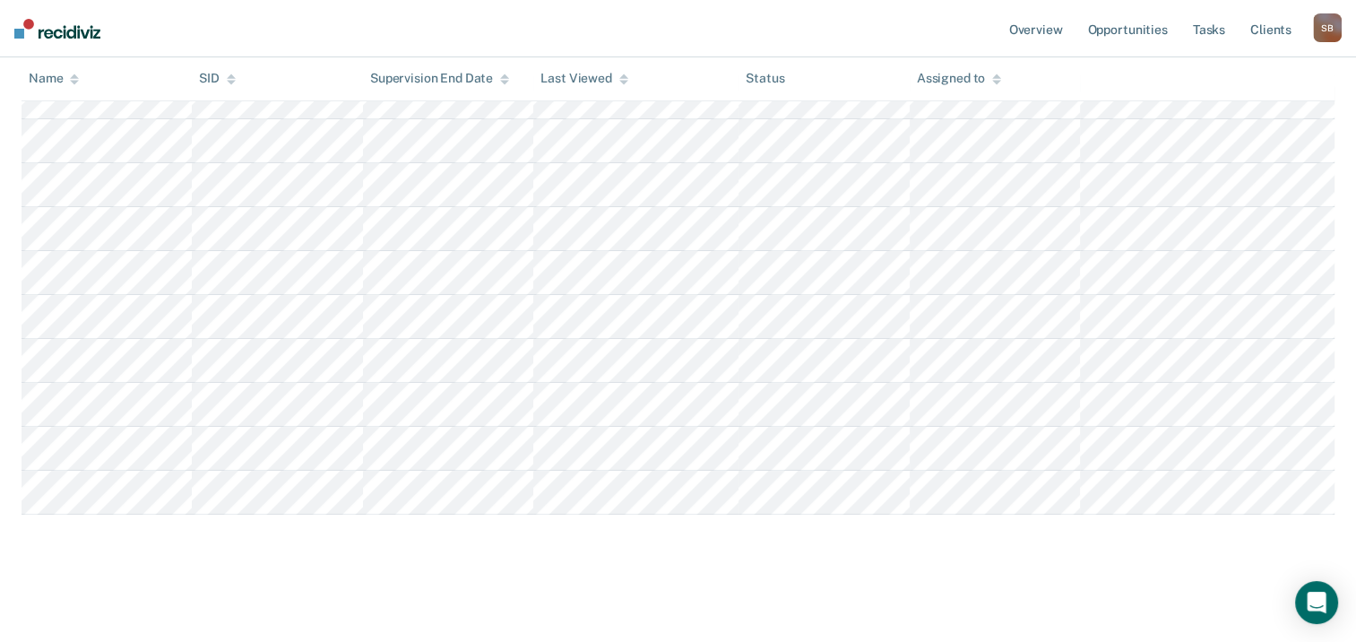
scroll to position [0, 0]
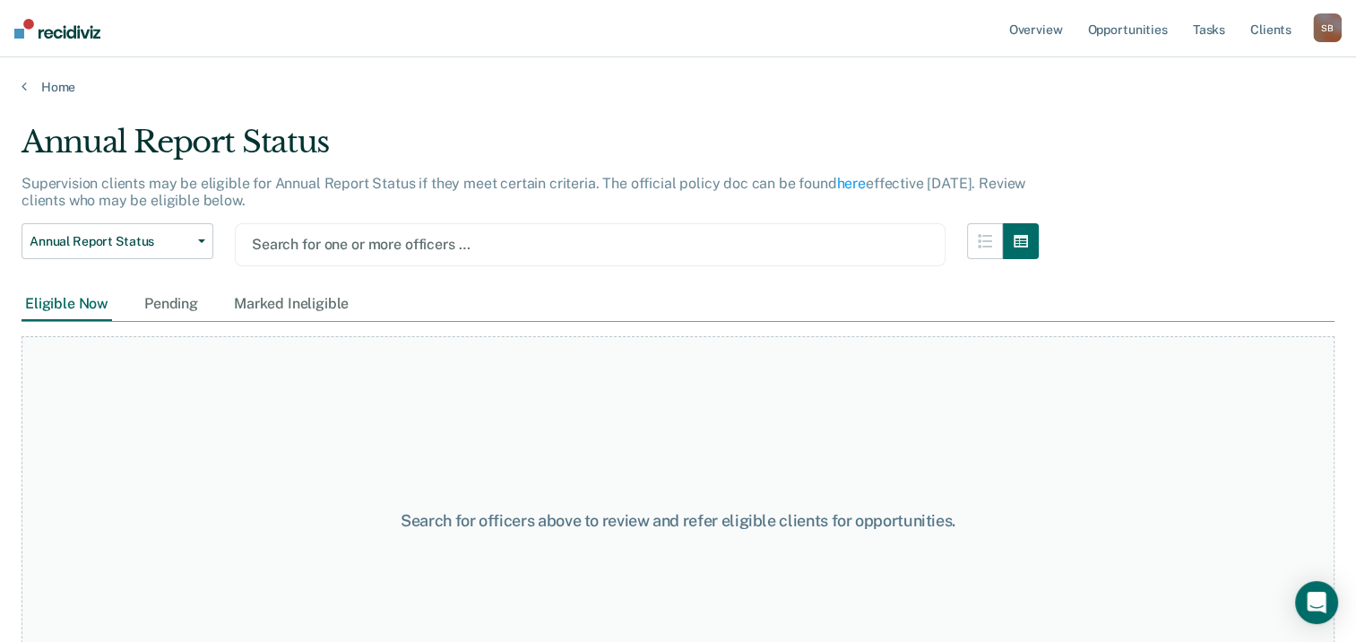
click at [322, 240] on div at bounding box center [590, 244] width 677 height 21
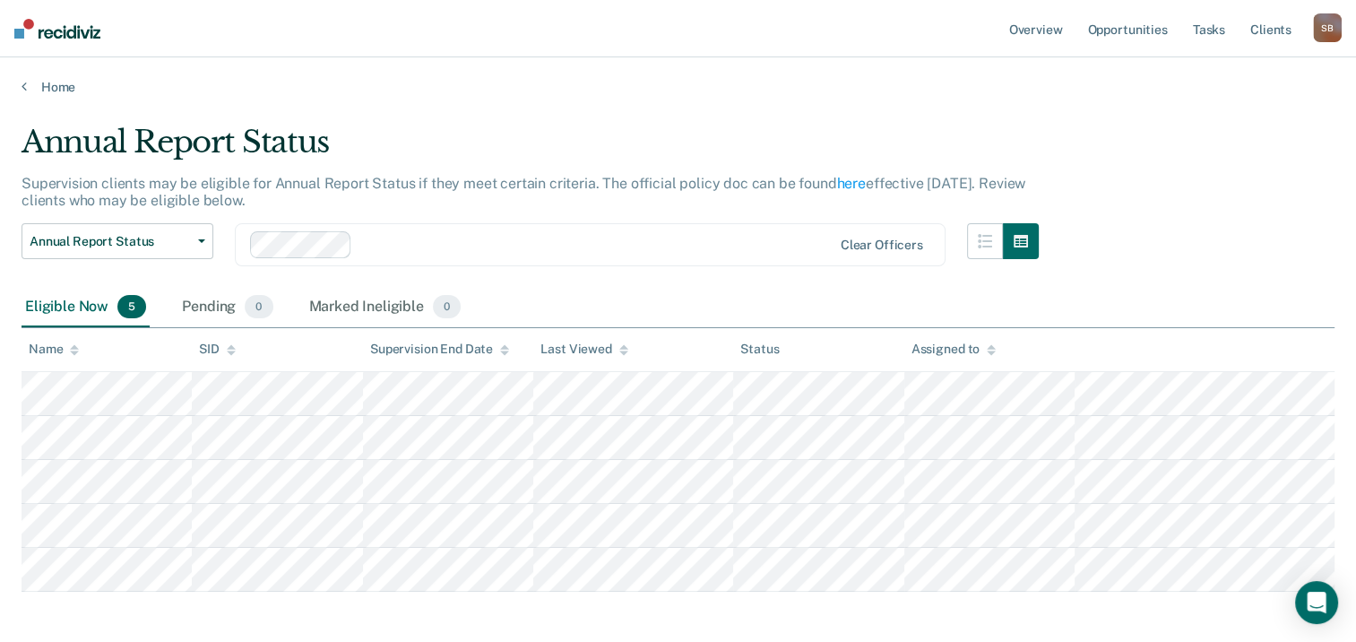
scroll to position [77, 0]
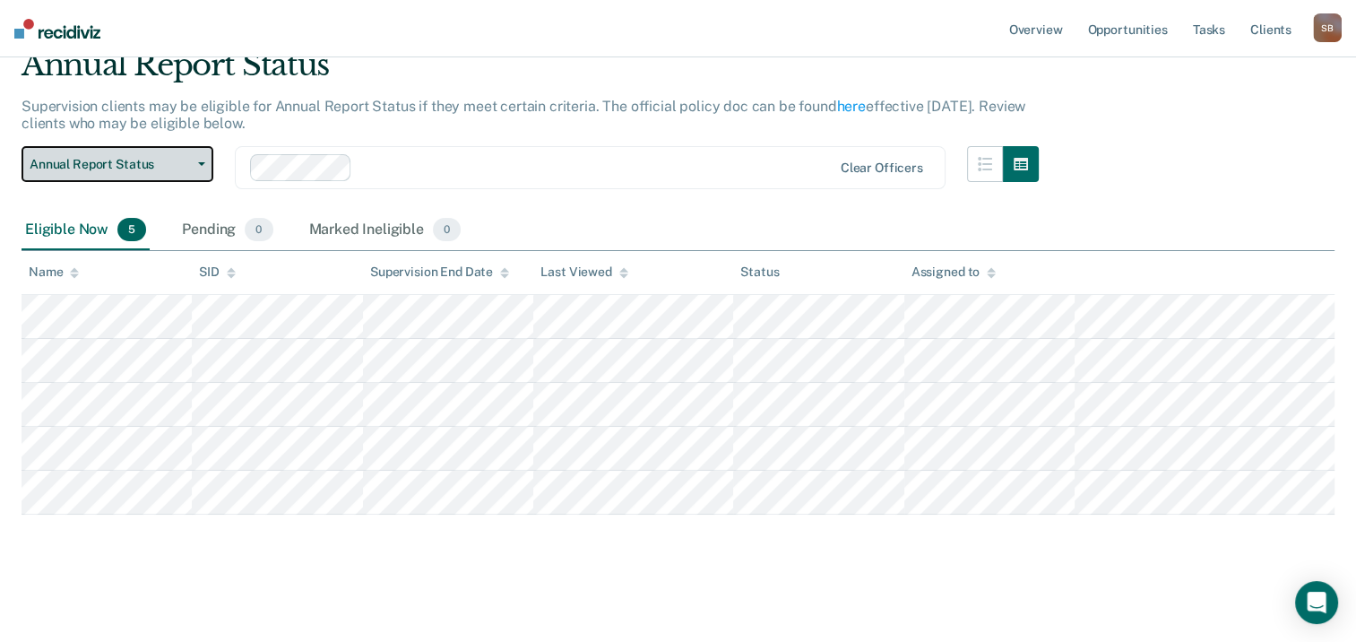
click at [157, 158] on span "Annual Report Status" at bounding box center [110, 164] width 161 height 15
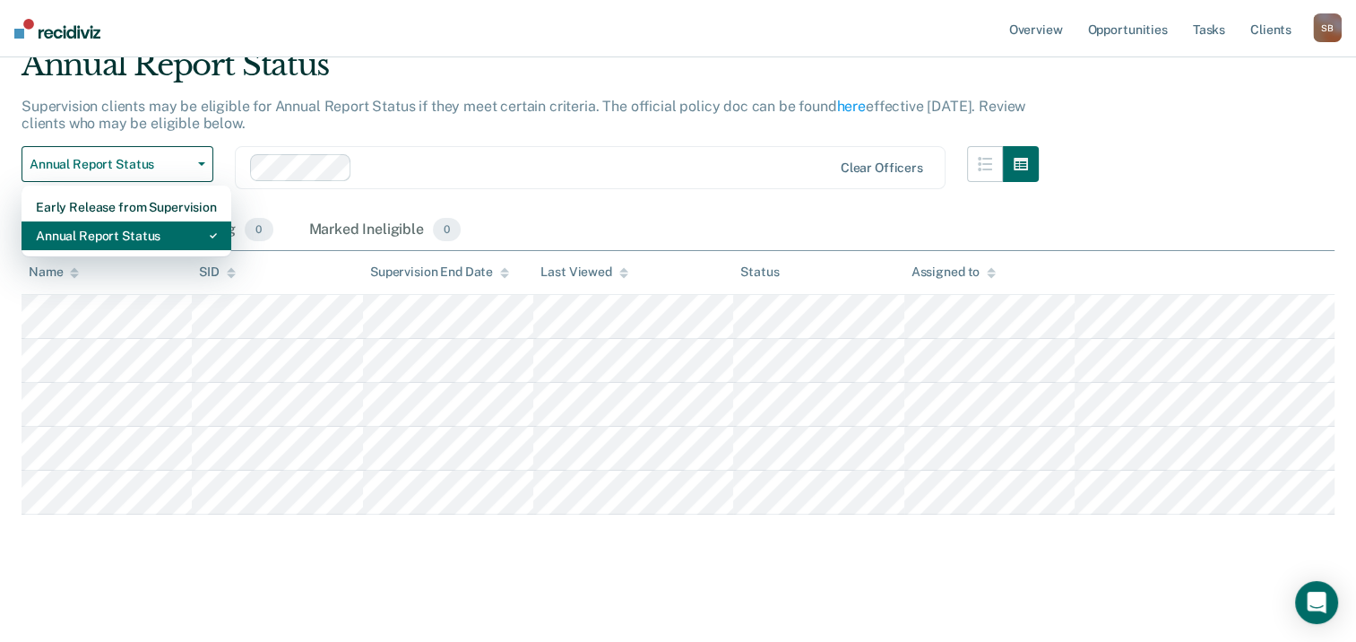
click at [143, 237] on div "Annual Report Status" at bounding box center [126, 235] width 181 height 29
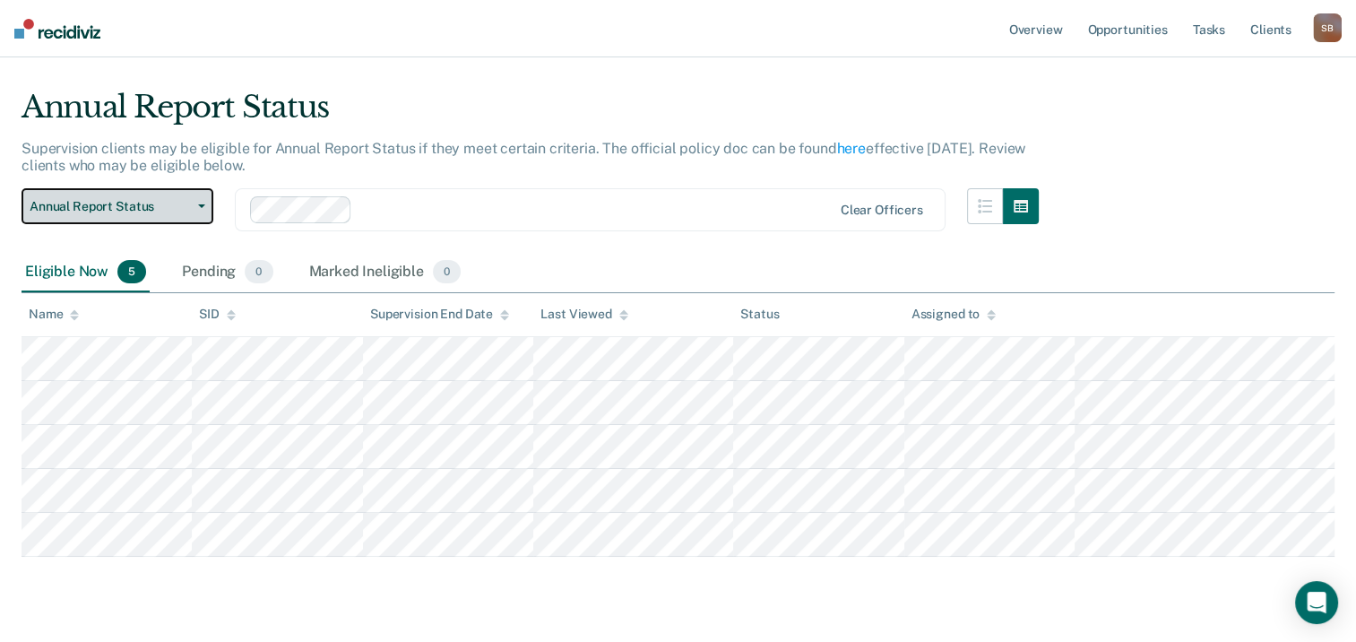
scroll to position [0, 0]
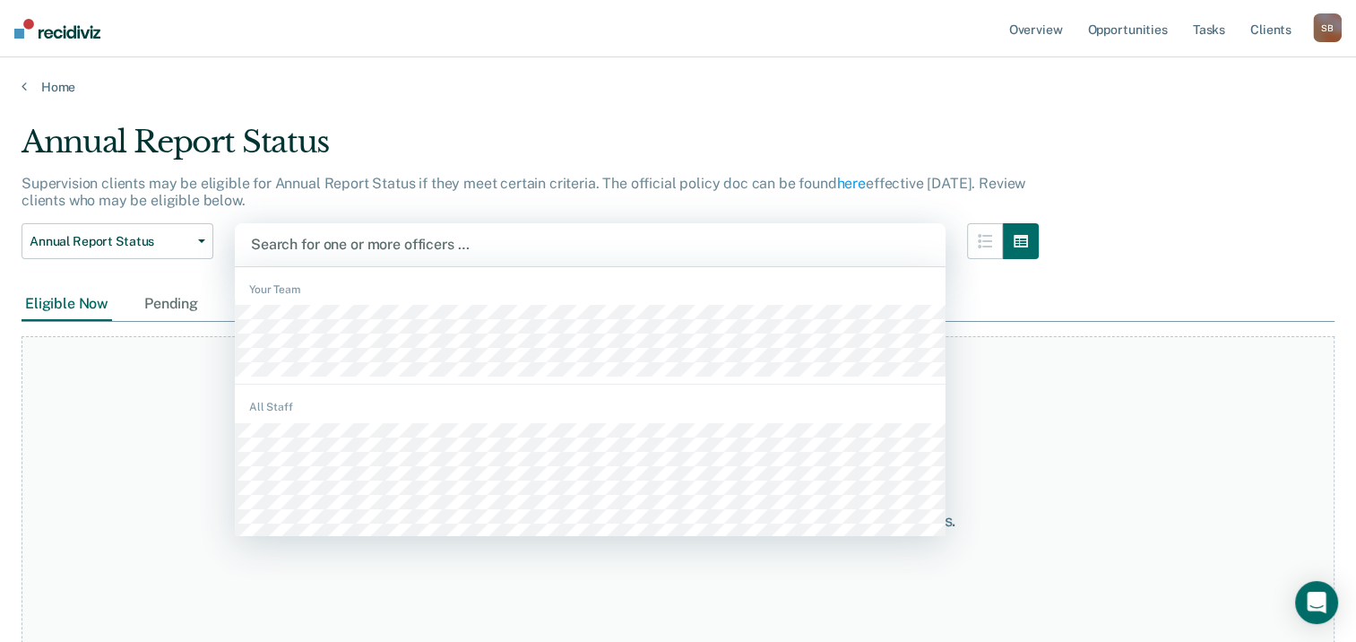
click at [345, 227] on div "Search for one or more officers …" at bounding box center [590, 244] width 711 height 43
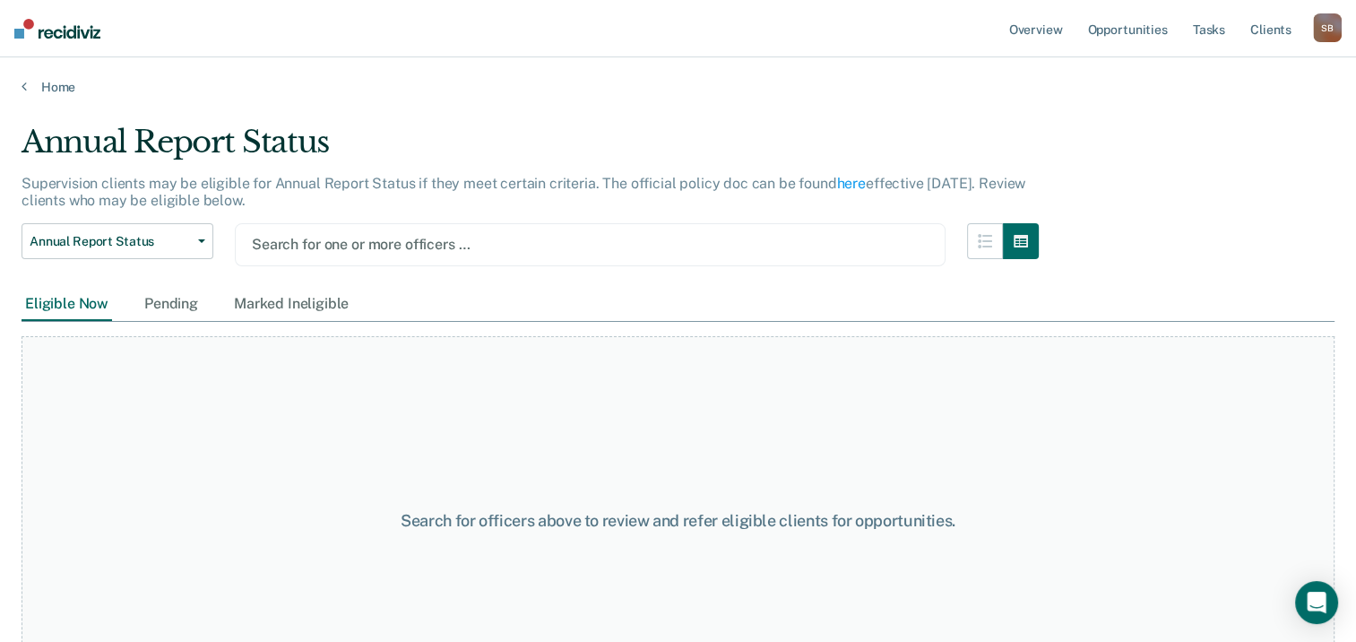
click at [481, 122] on main "Annual Report Status Supervision clients may be eligible for Annual Report Stat…" at bounding box center [678, 365] width 1356 height 541
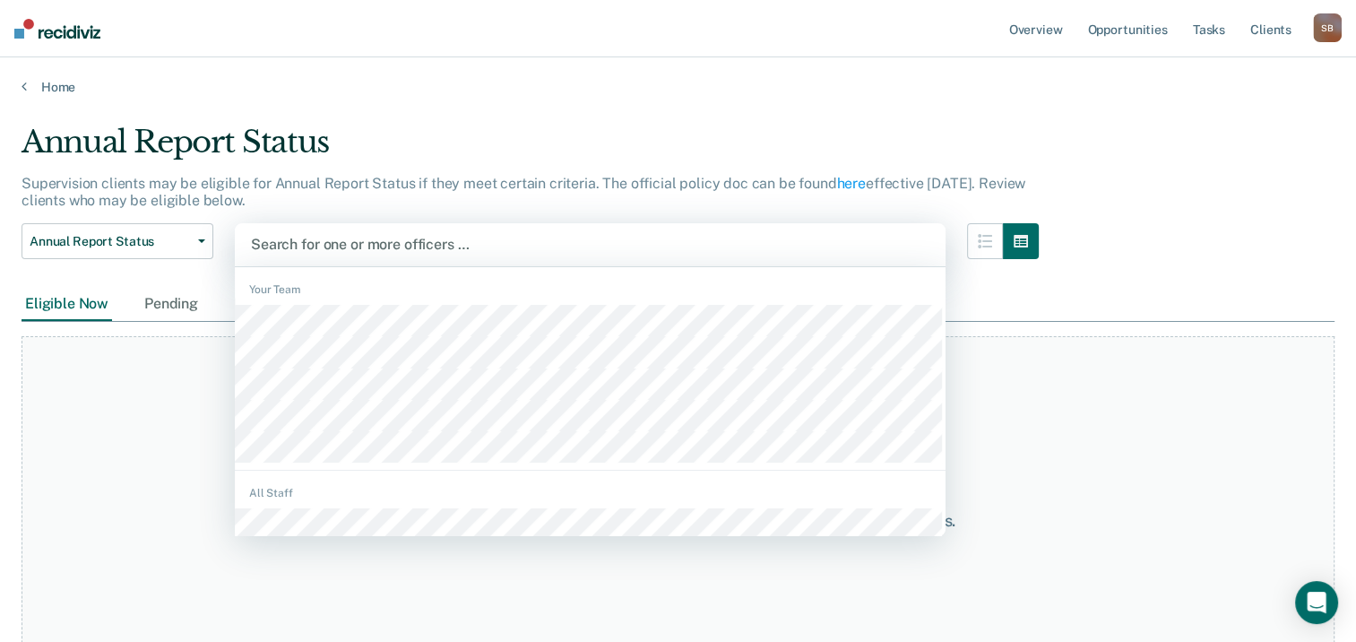
click at [368, 240] on div at bounding box center [590, 244] width 679 height 21
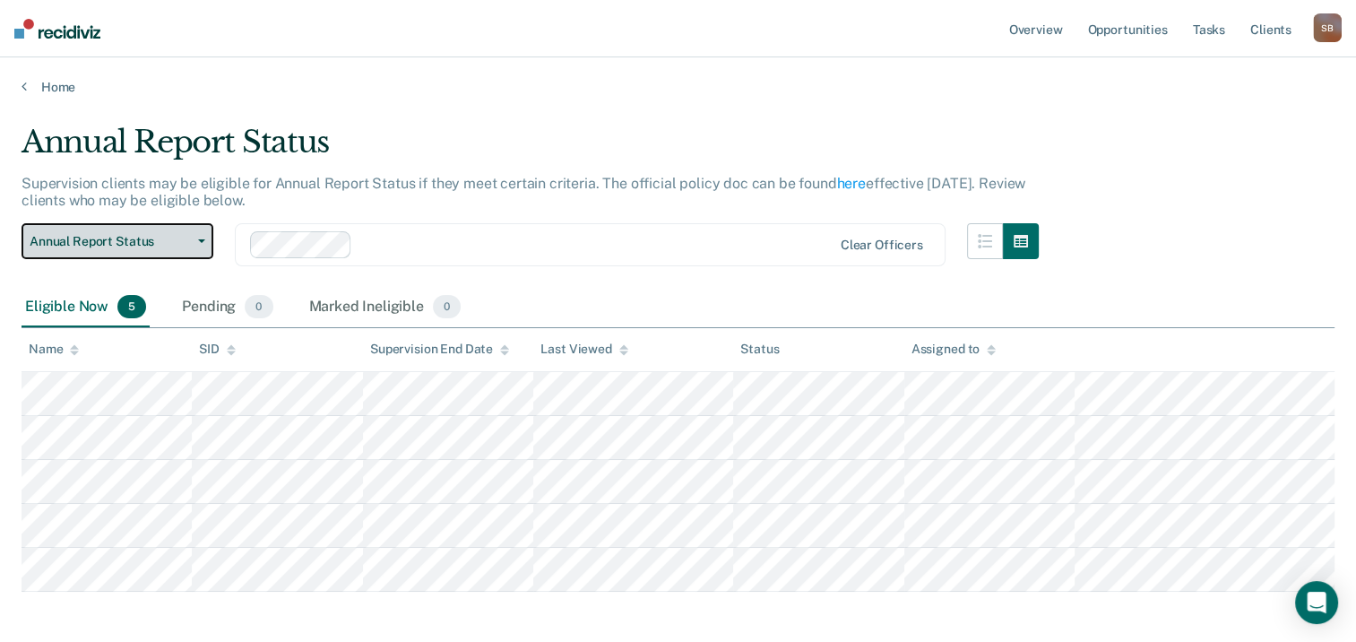
click at [179, 240] on span "Annual Report Status" at bounding box center [110, 241] width 161 height 15
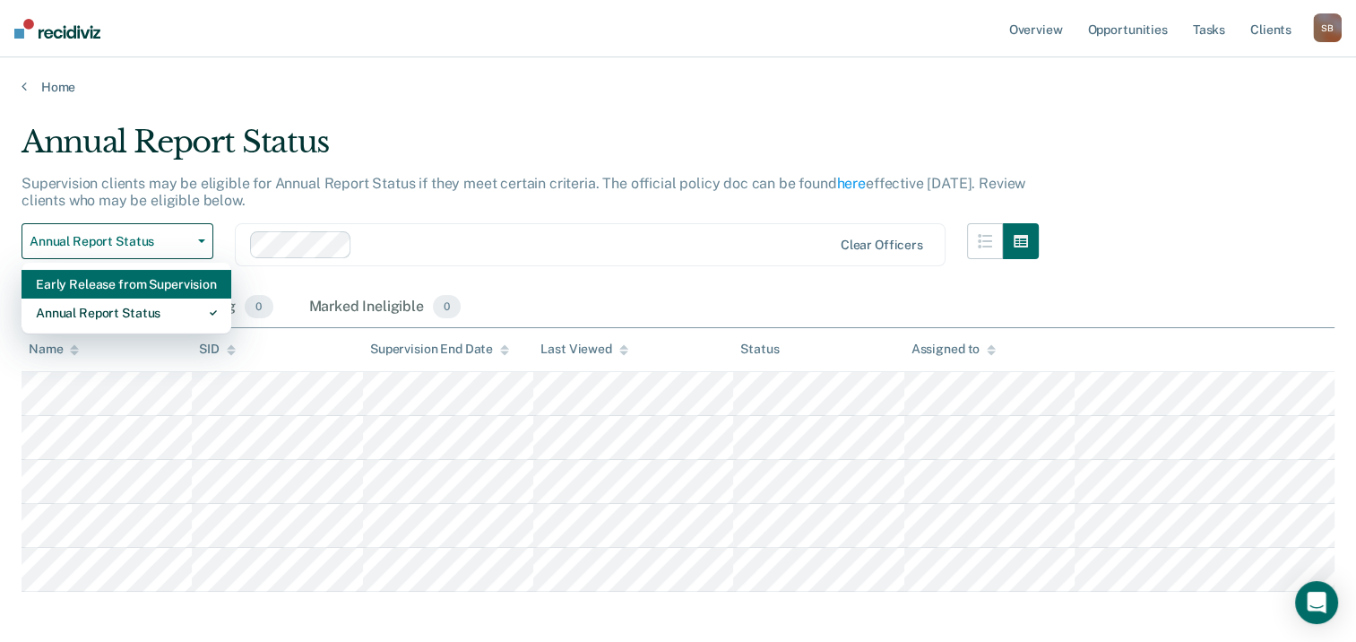
click at [169, 287] on div "Early Release from Supervision" at bounding box center [126, 284] width 181 height 29
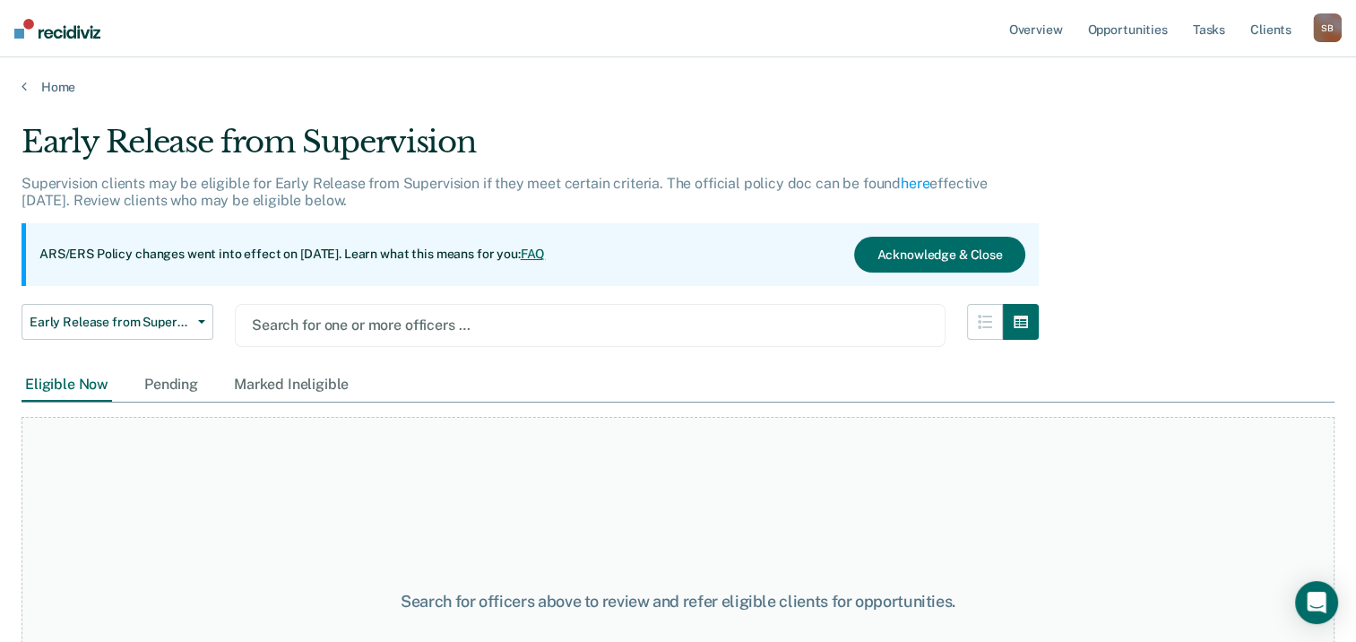
click at [336, 326] on div at bounding box center [590, 325] width 677 height 21
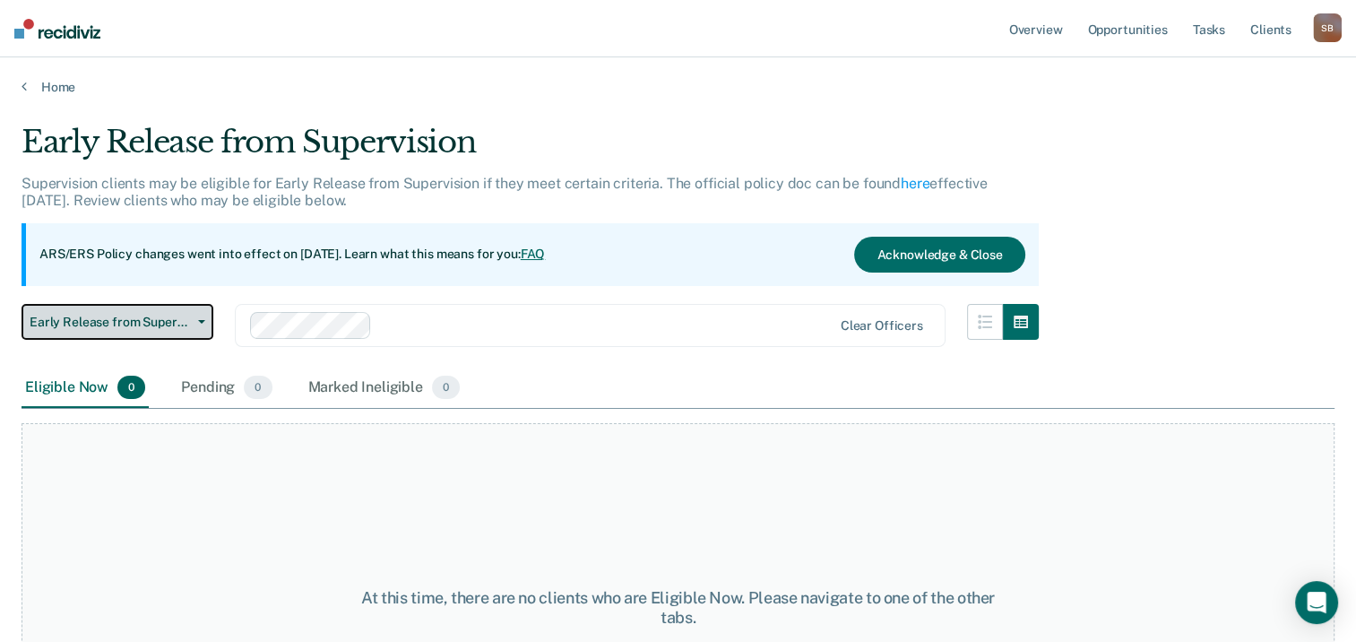
click at [143, 320] on span "Early Release from Supervision" at bounding box center [110, 322] width 161 height 15
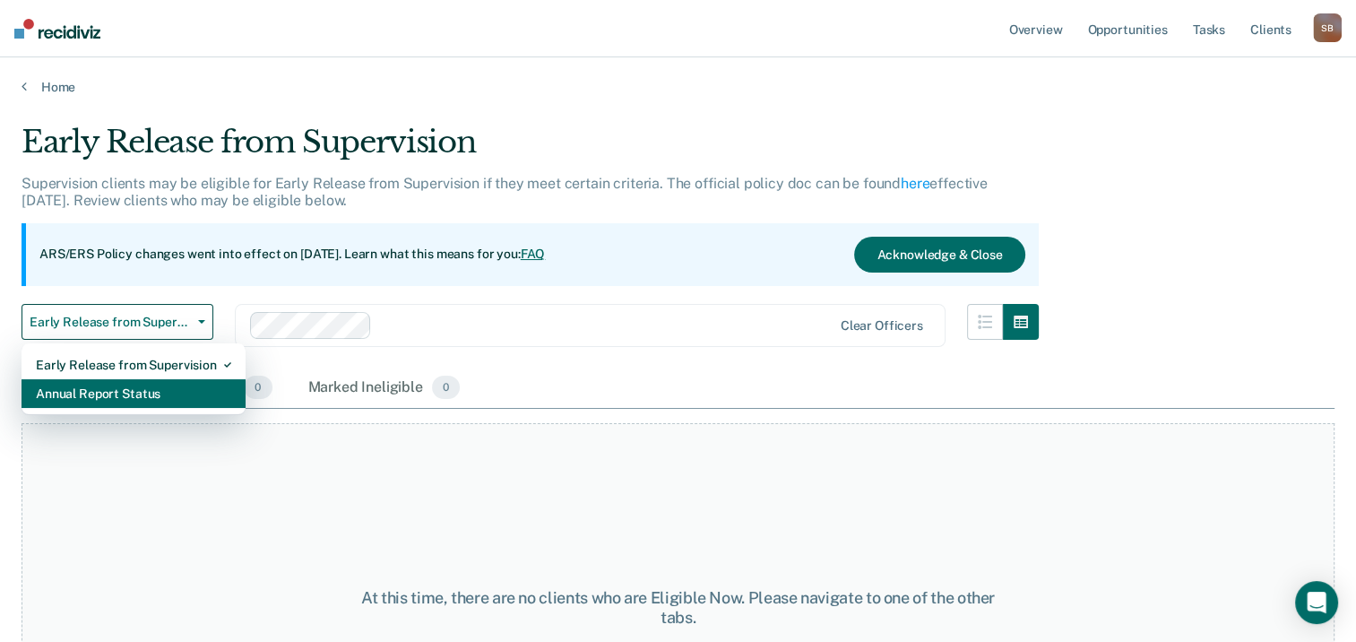
click at [145, 398] on div "Annual Report Status" at bounding box center [133, 393] width 195 height 29
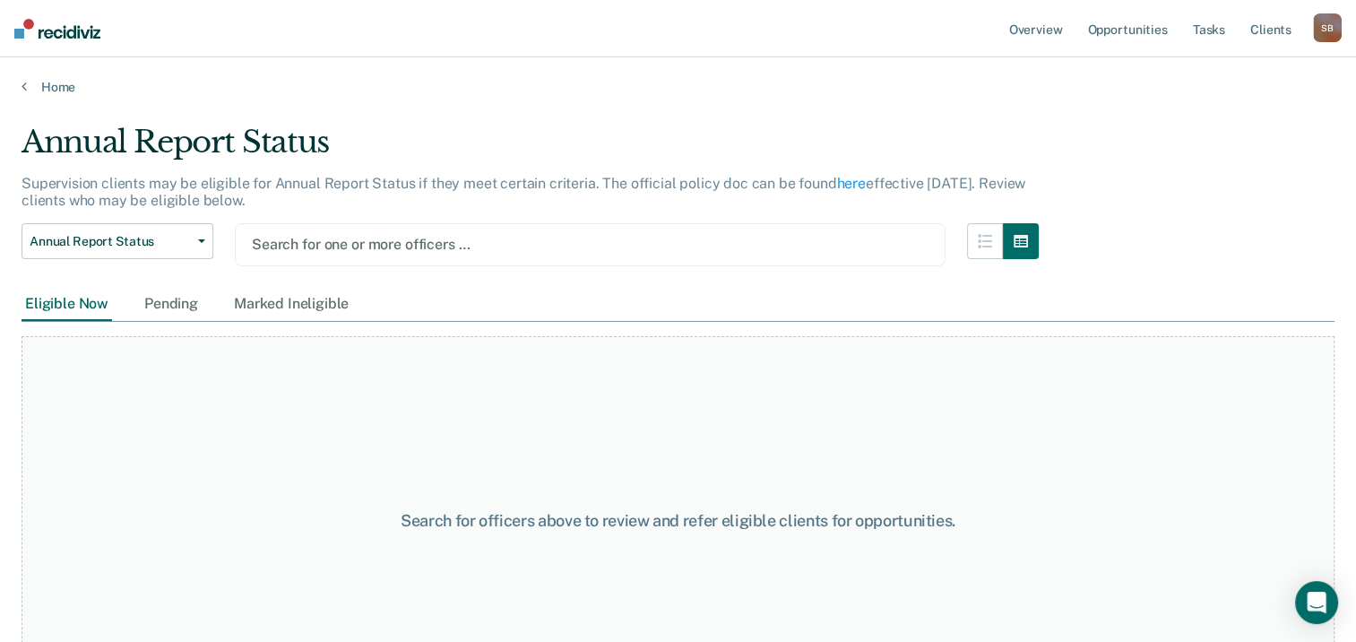
click at [345, 247] on div at bounding box center [590, 244] width 677 height 21
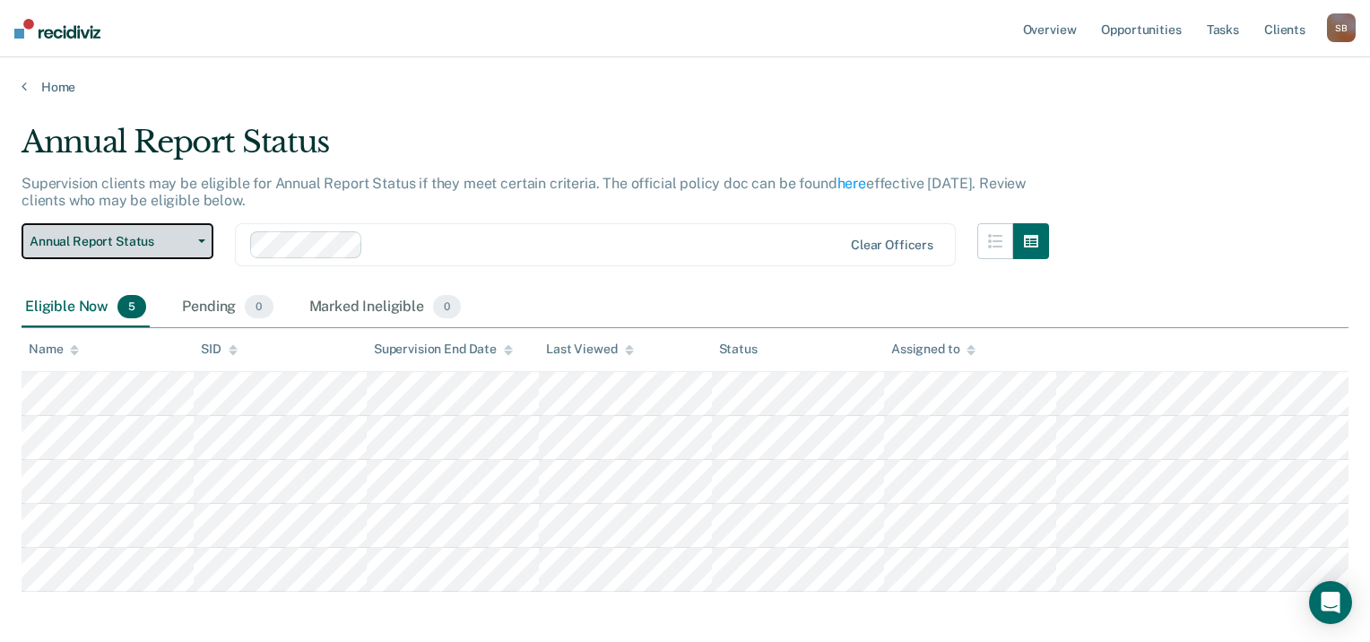
click at [194, 246] on button "Annual Report Status" at bounding box center [118, 241] width 192 height 36
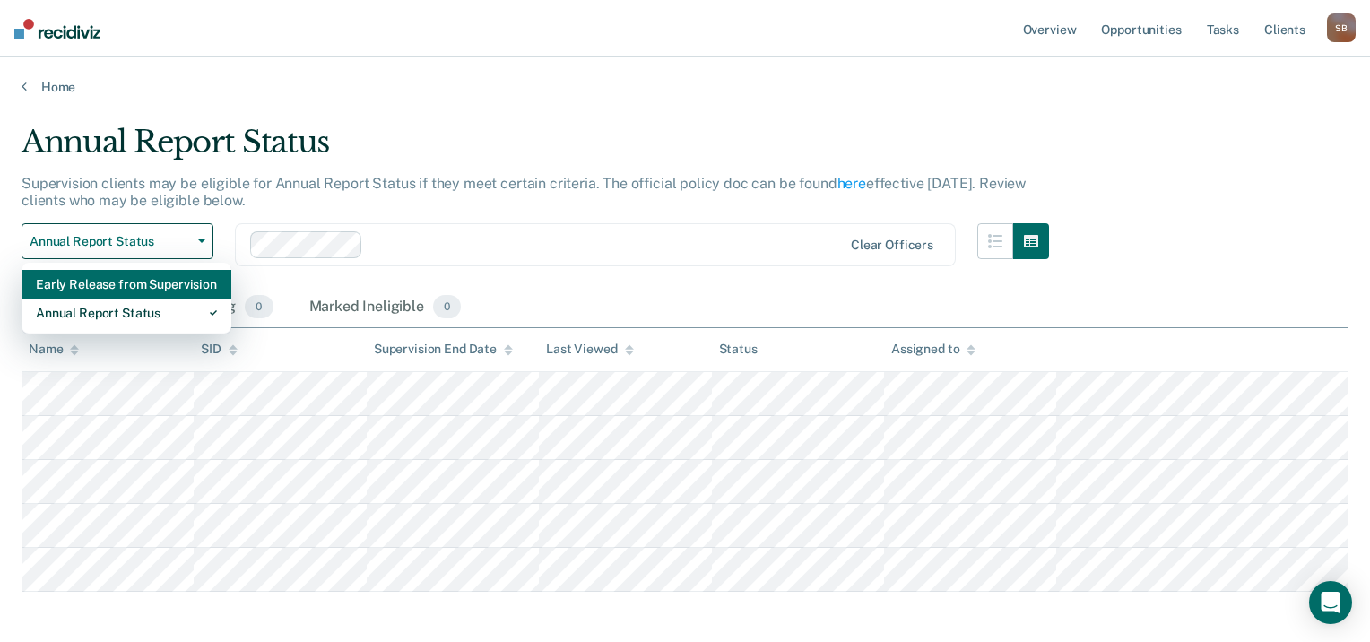
click at [157, 280] on div "Early Release from Supervision" at bounding box center [126, 284] width 181 height 29
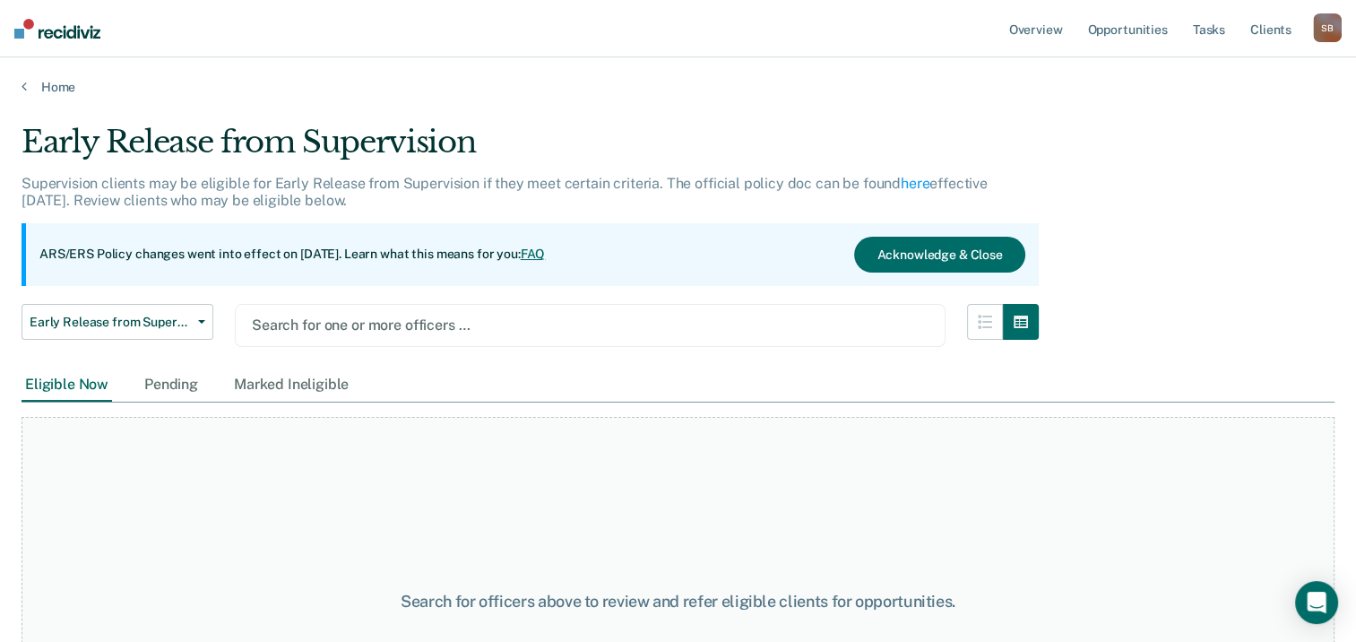
click at [381, 323] on div at bounding box center [590, 325] width 677 height 21
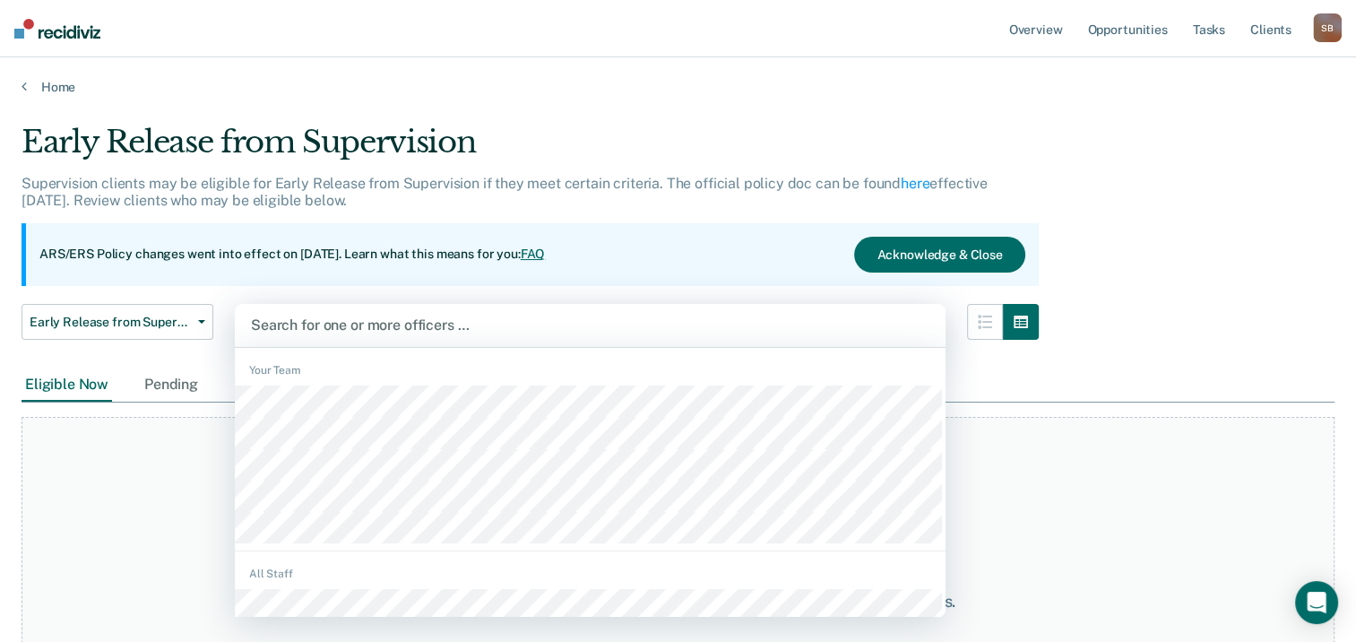
click at [1205, 208] on div "Early Release from Supervision Supervision clients may be eligible for Early Re…" at bounding box center [678, 316] width 1313 height 384
click at [446, 327] on div at bounding box center [590, 325] width 679 height 21
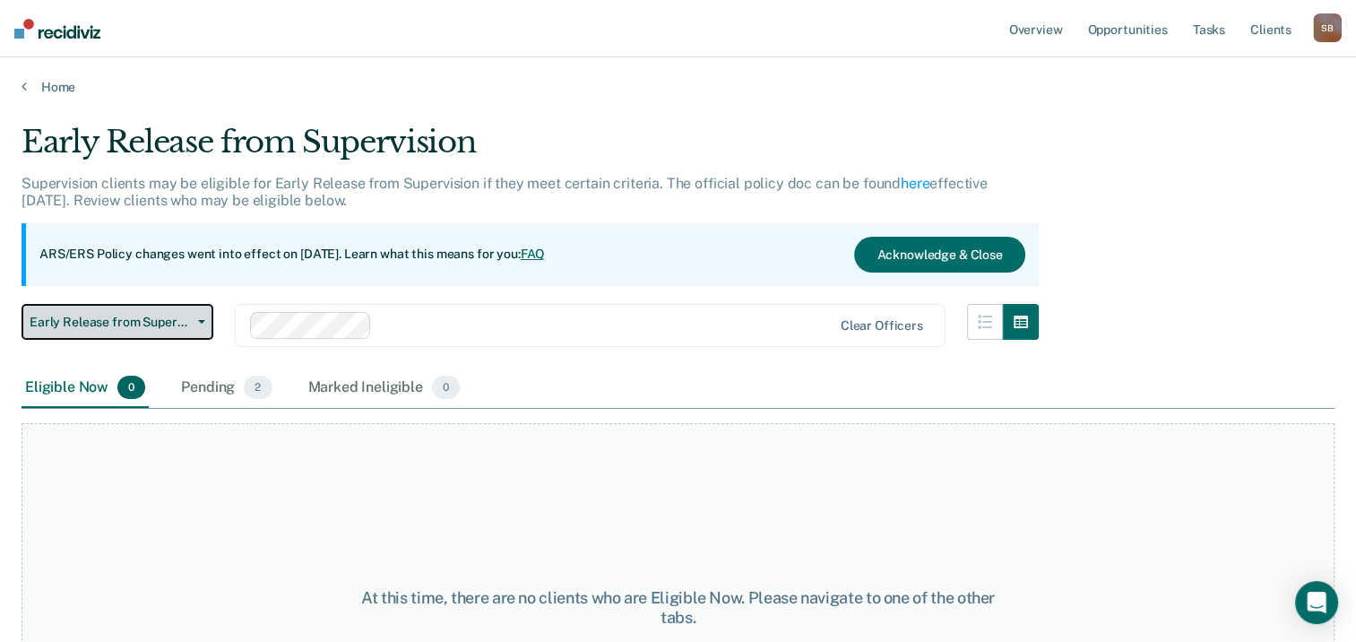
click at [150, 326] on span "Early Release from Supervision" at bounding box center [110, 322] width 161 height 15
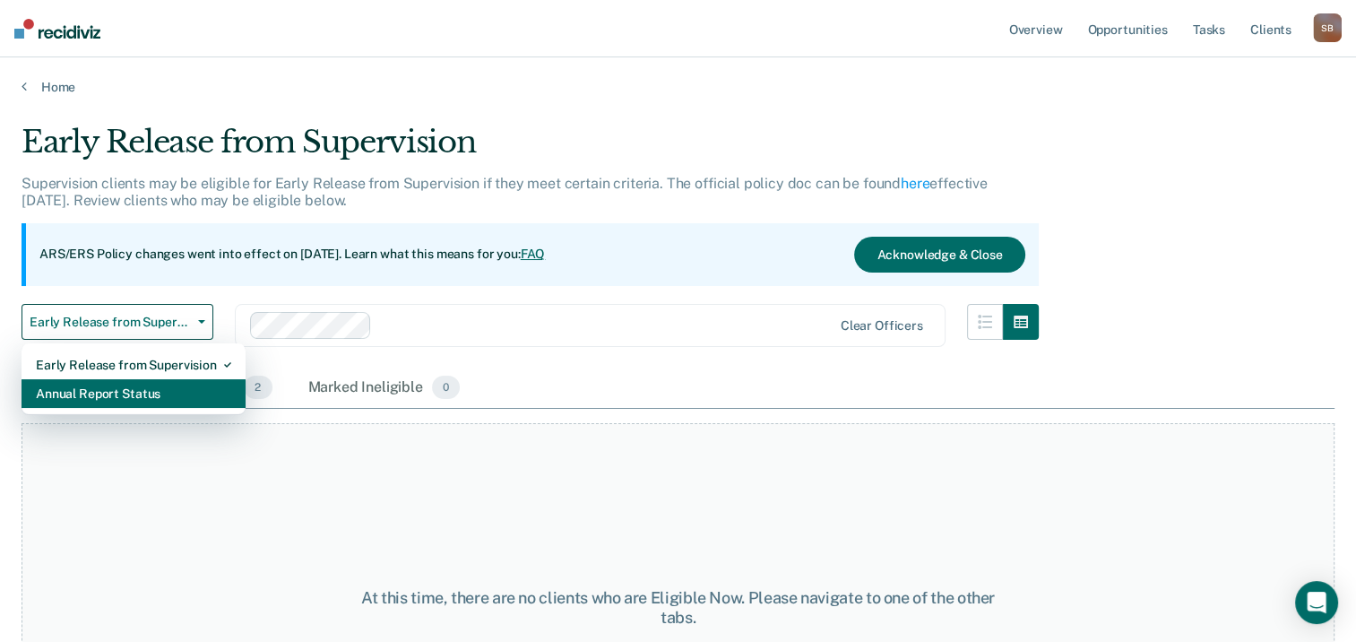
click at [139, 398] on div "Annual Report Status" at bounding box center [133, 393] width 195 height 29
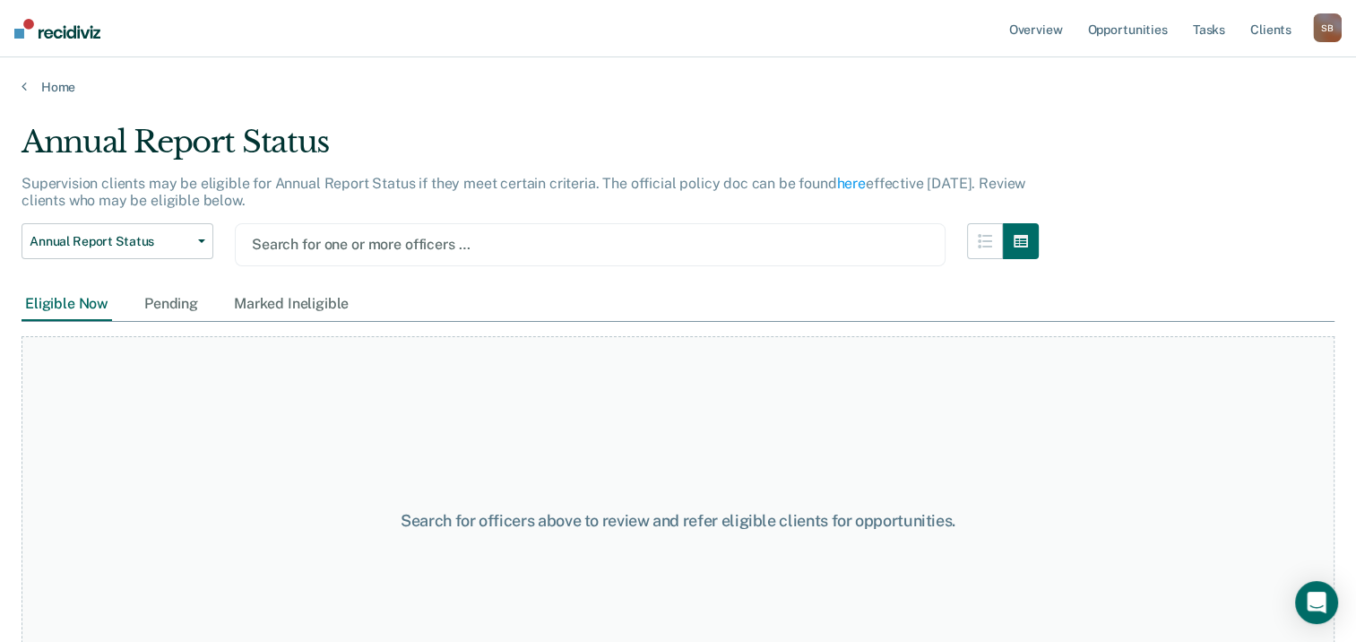
click at [347, 234] on div at bounding box center [590, 244] width 677 height 21
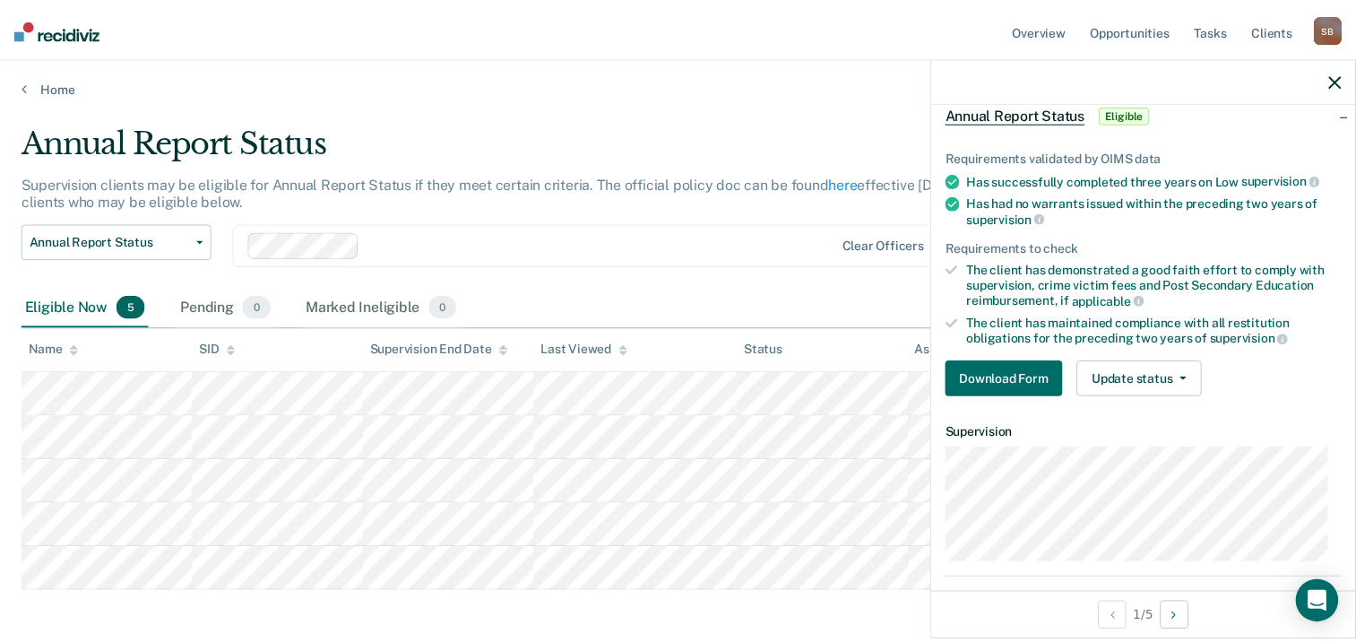
scroll to position [179, 0]
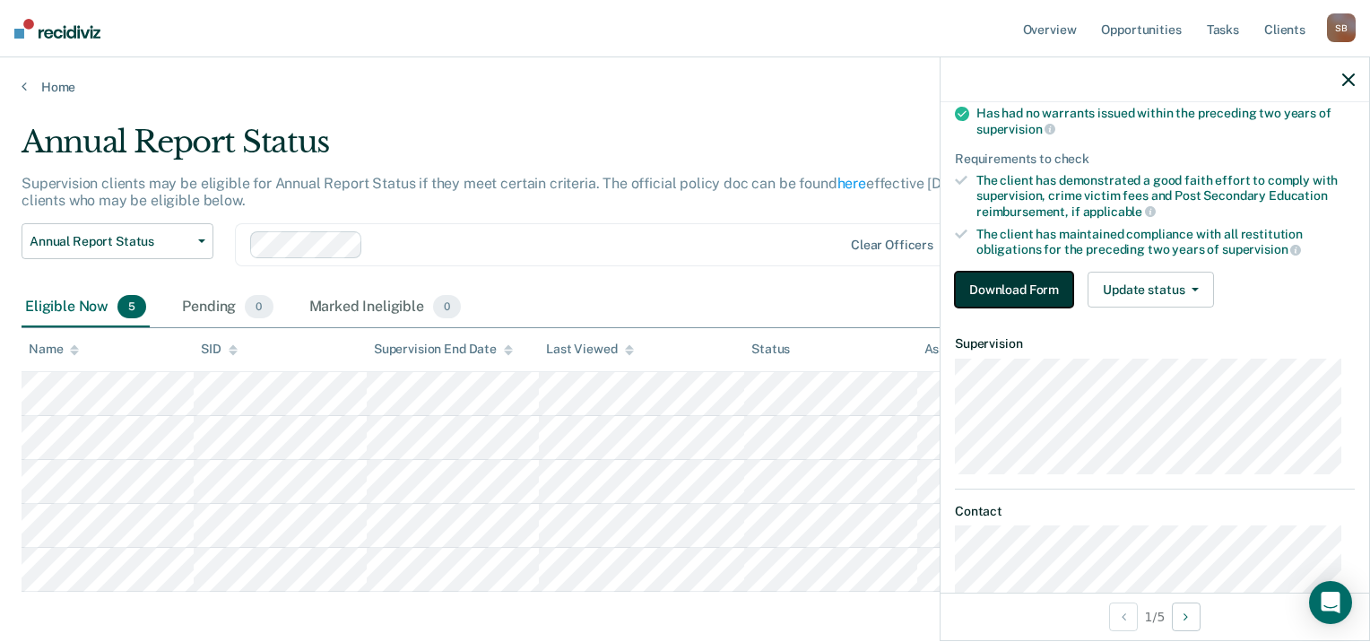
click at [1021, 286] on button "Download Form" at bounding box center [1014, 290] width 118 height 36
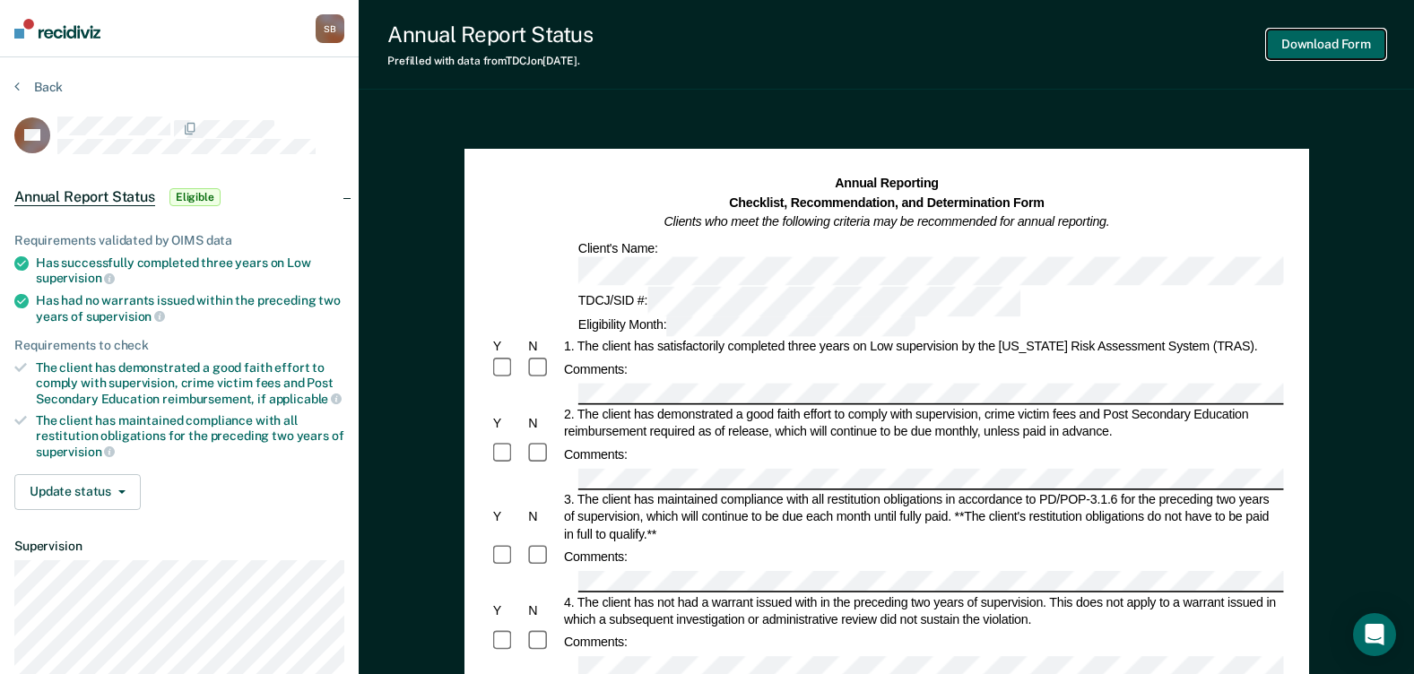
click at [1329, 33] on button "Download Form" at bounding box center [1326, 45] width 118 height 30
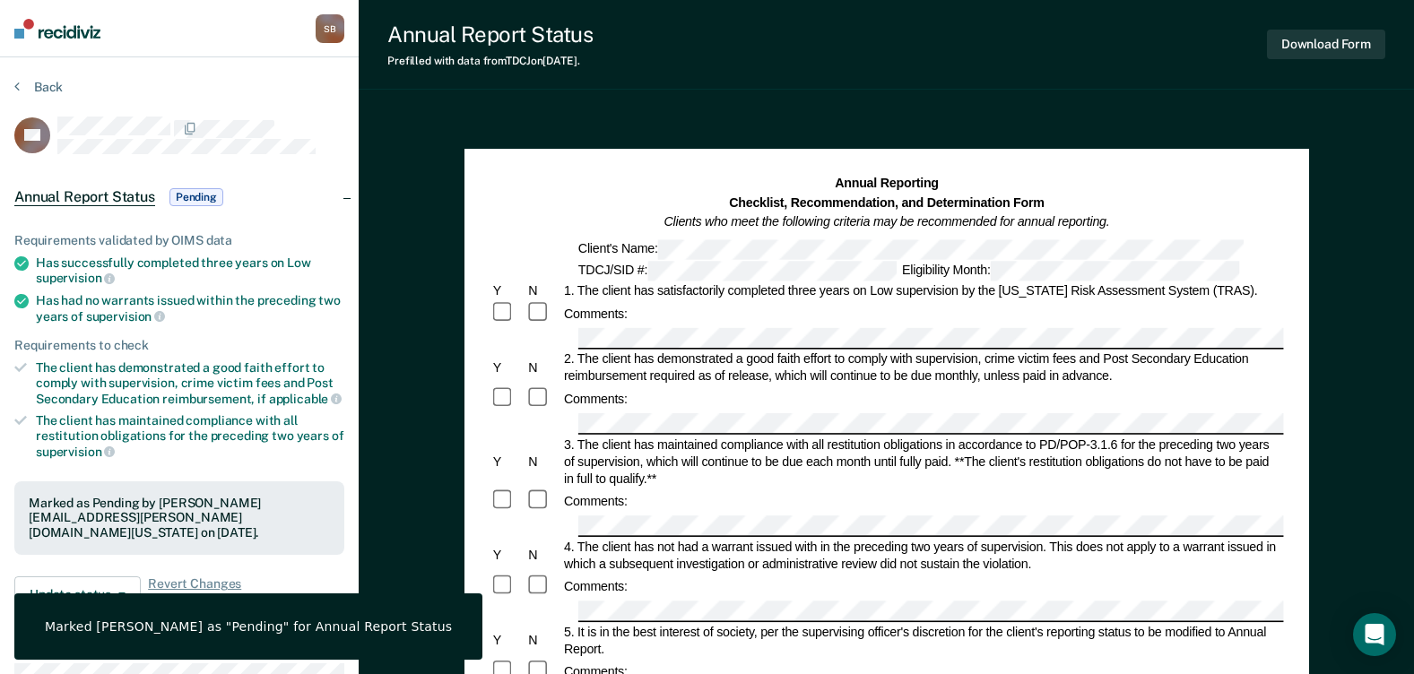
click at [872, 54] on div "Annual Report Status Prefilled with data from TDCJ on [DATE] . Download Form" at bounding box center [886, 45] width 1055 height 90
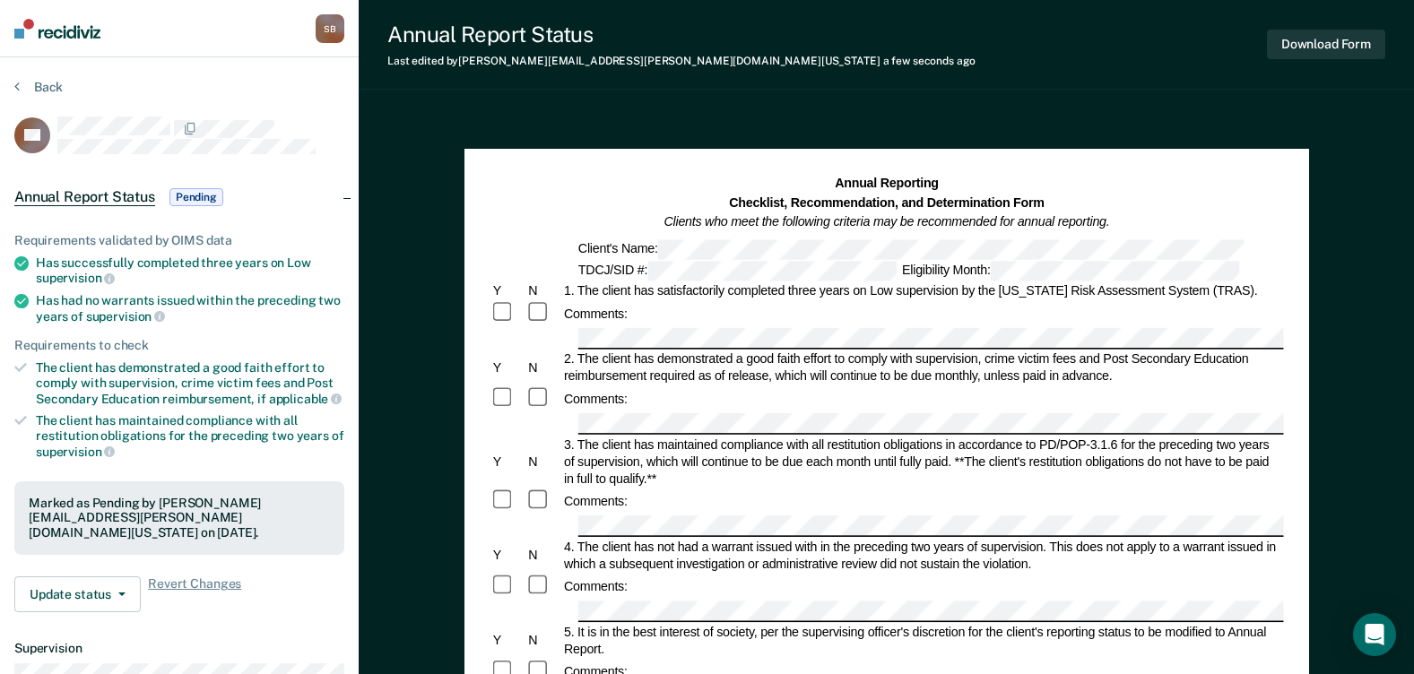
click at [1119, 74] on div "Annual Report Status Last edited by [PERSON_NAME][EMAIL_ADDRESS][PERSON_NAME][D…" at bounding box center [886, 45] width 1055 height 90
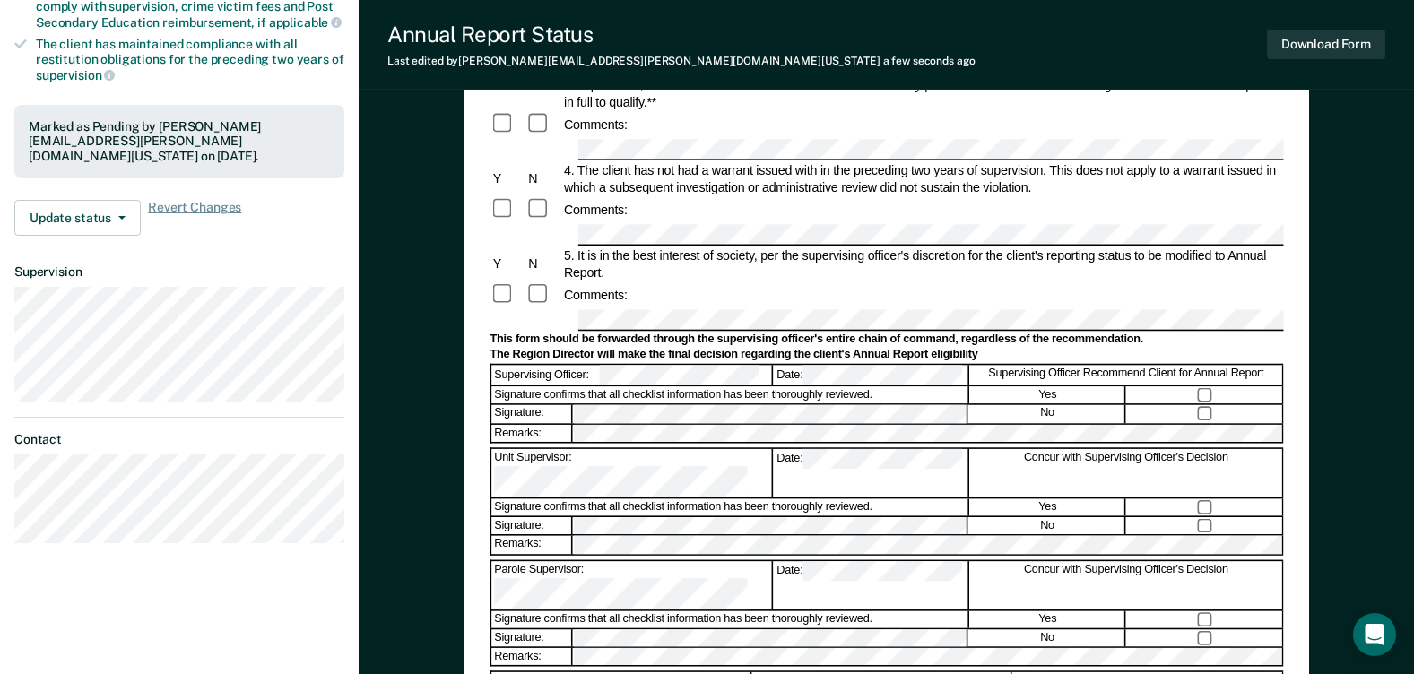
scroll to position [179, 0]
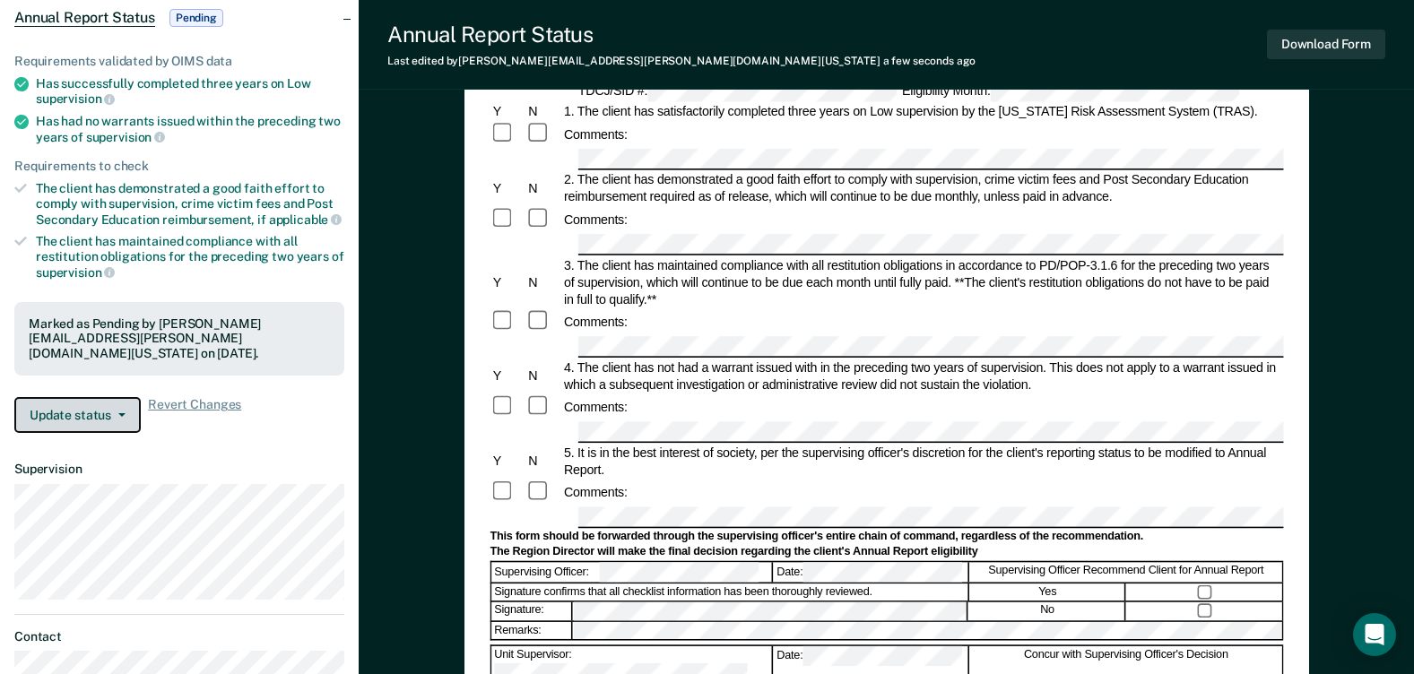
click at [99, 420] on button "Update status" at bounding box center [77, 415] width 126 height 36
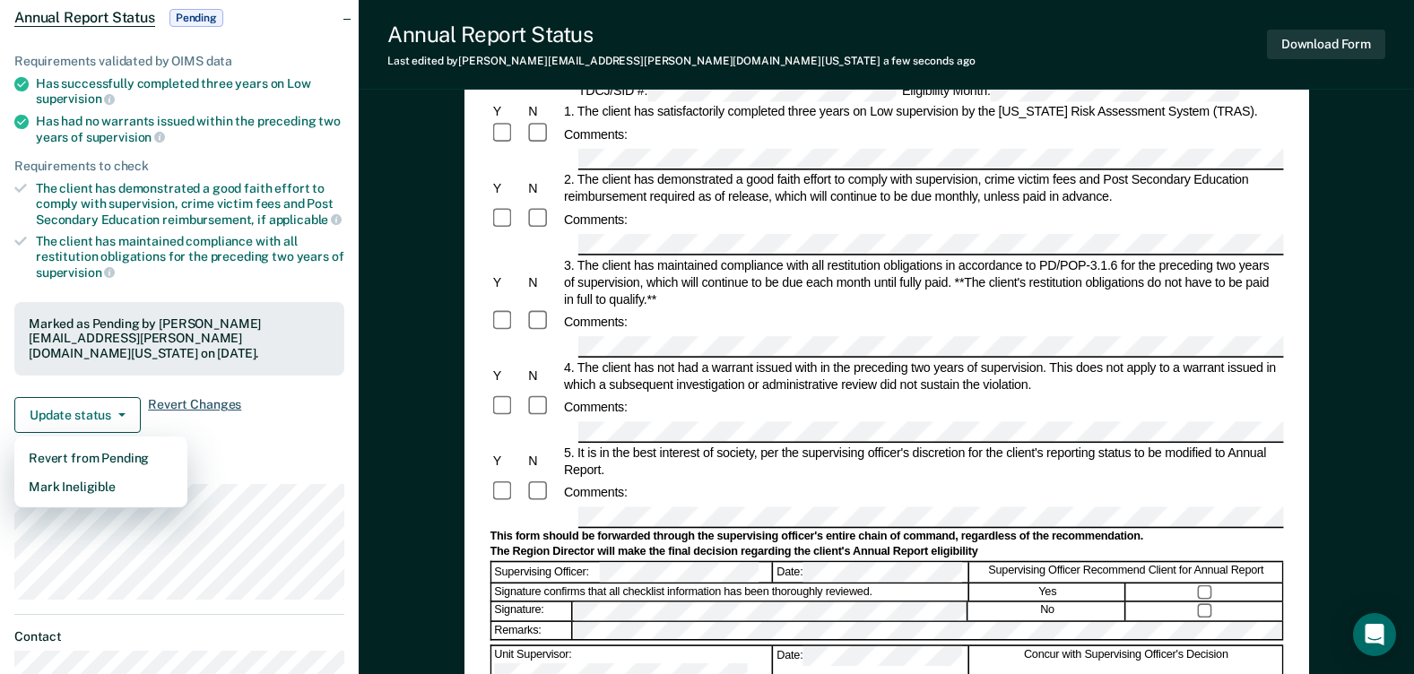
click at [194, 406] on span "Revert Changes" at bounding box center [194, 415] width 93 height 36
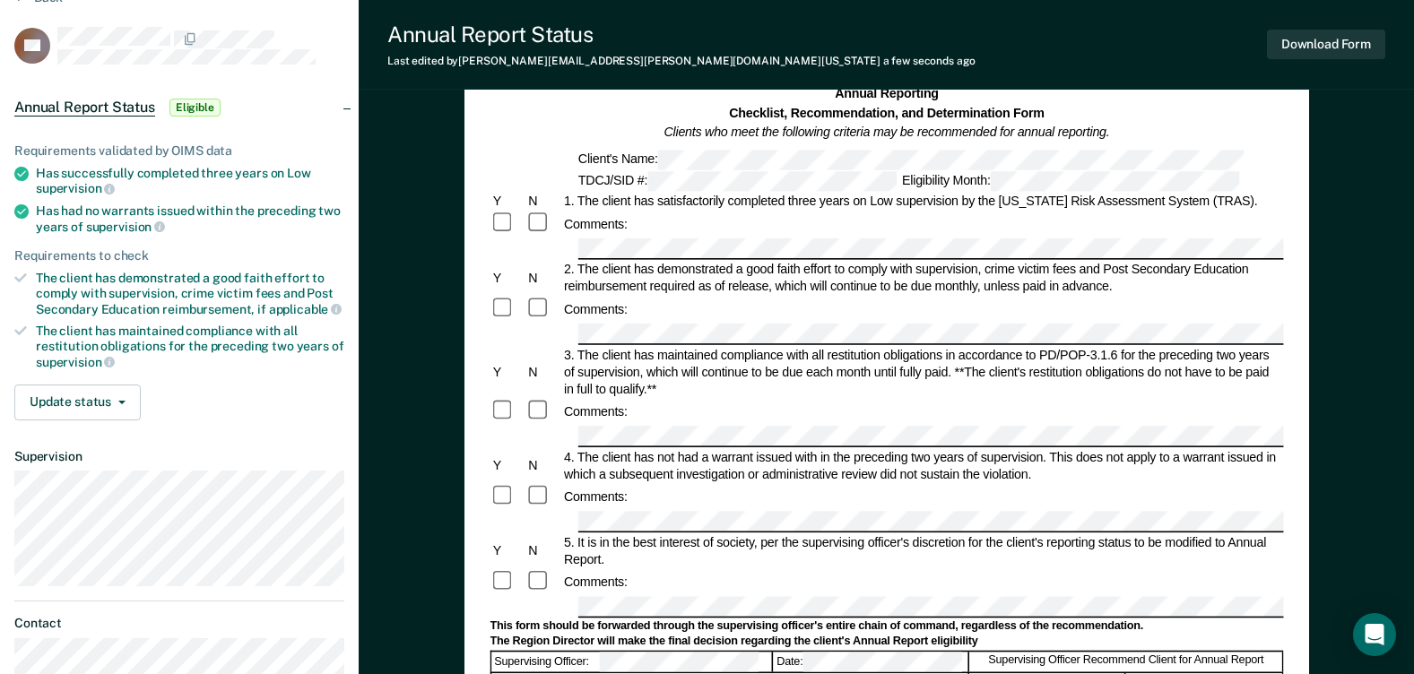
scroll to position [0, 0]
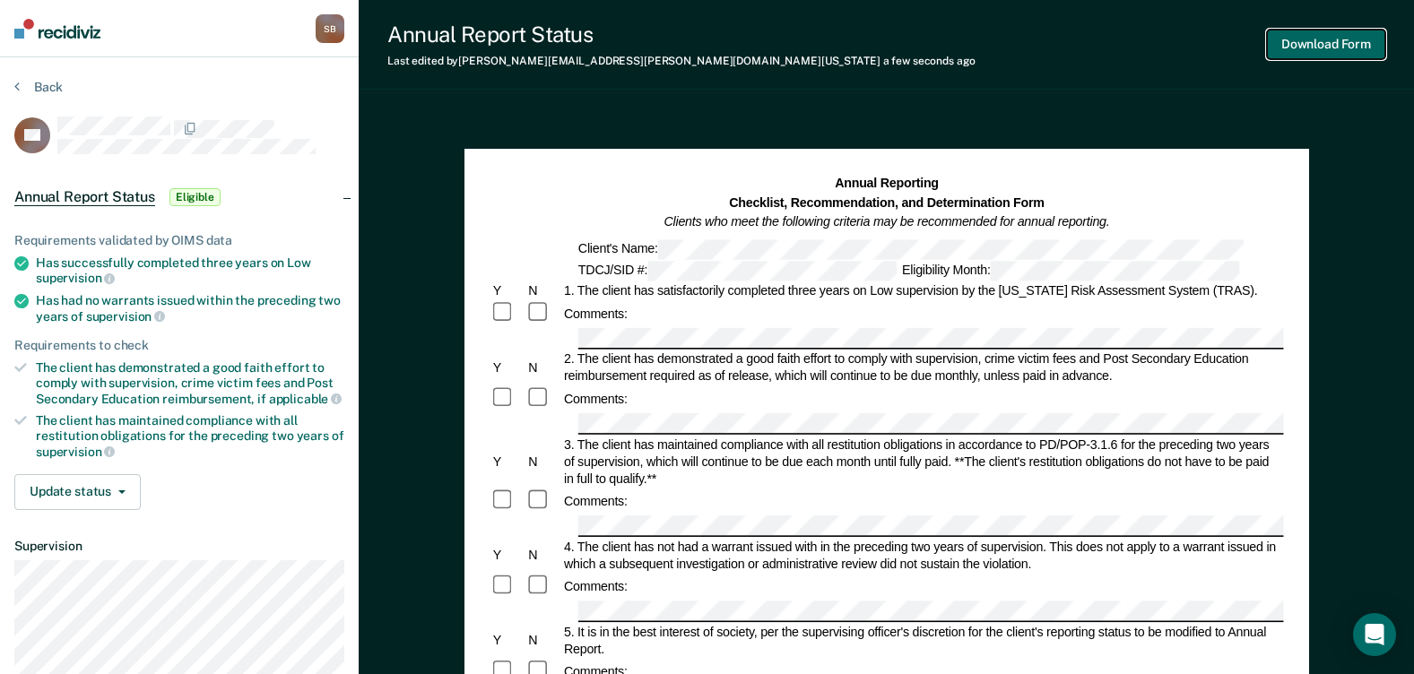
click at [1333, 52] on button "Download Form" at bounding box center [1326, 45] width 118 height 30
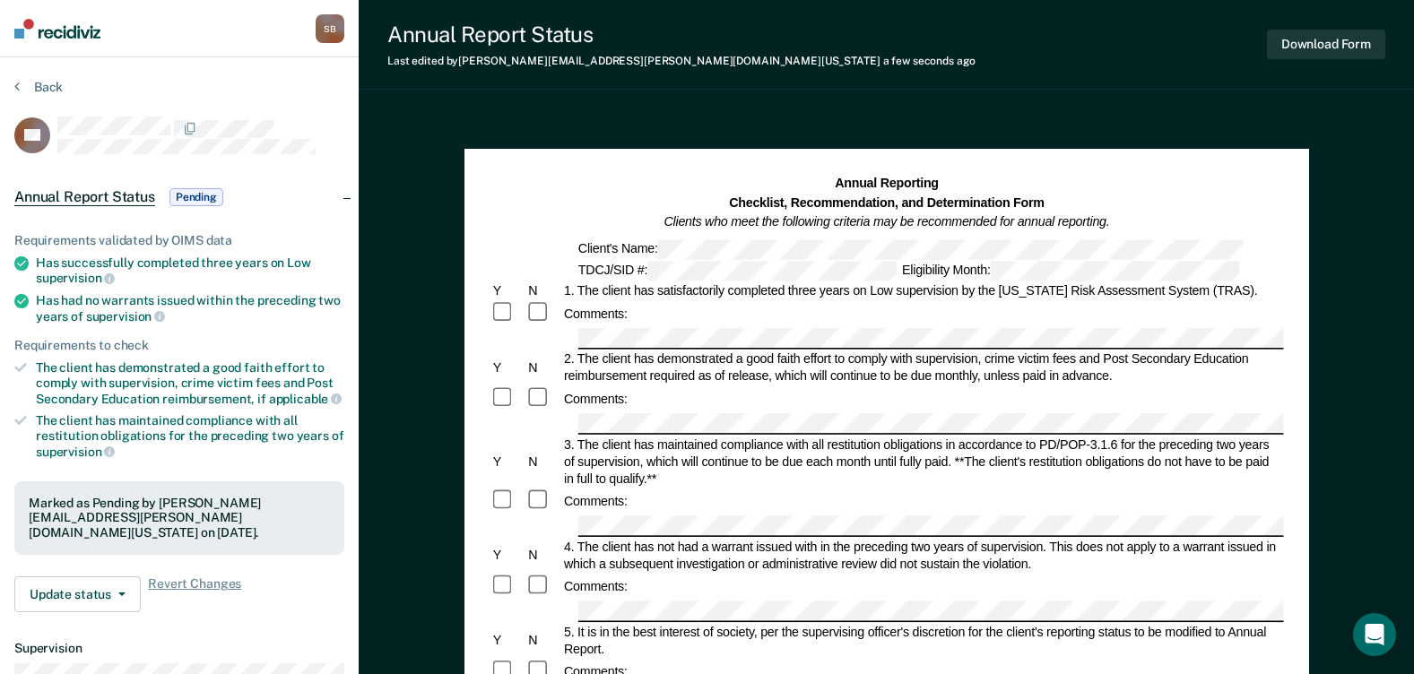
click at [56, 84] on button "Back" at bounding box center [38, 87] width 48 height 16
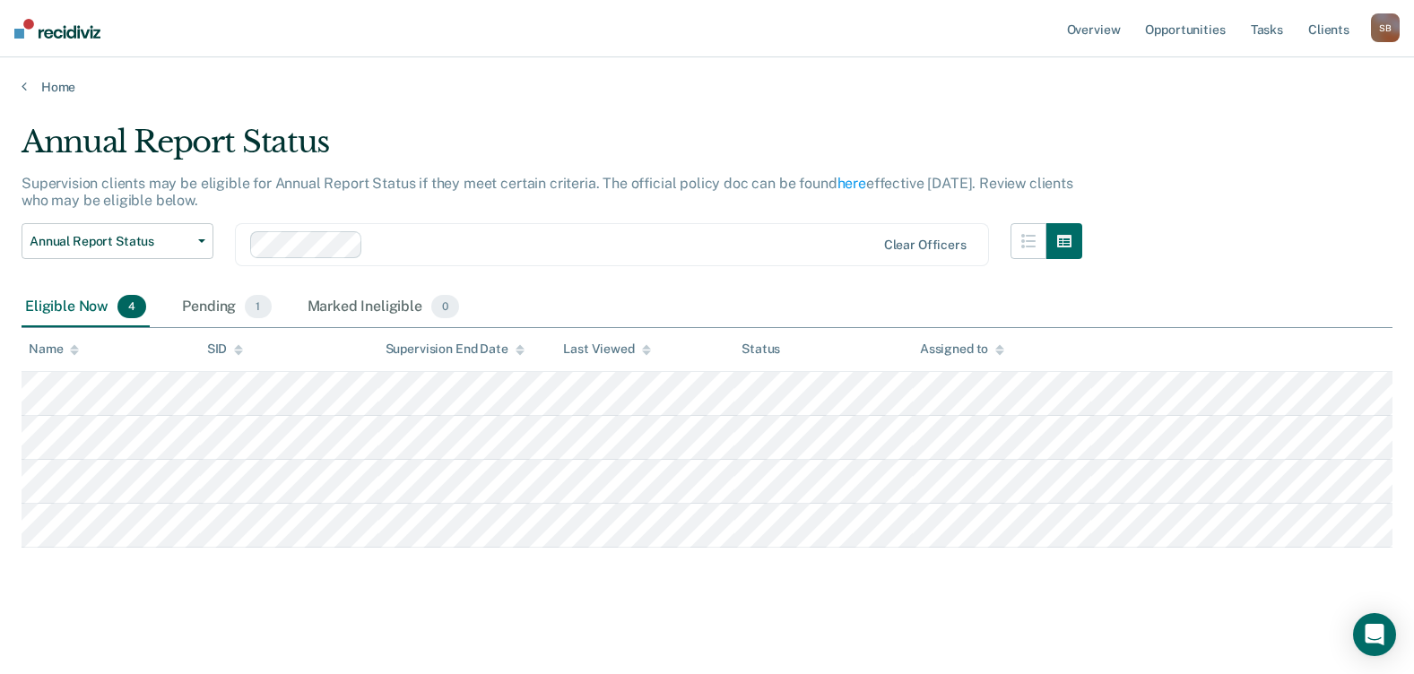
click at [1271, 354] on th at bounding box center [1241, 350] width 301 height 44
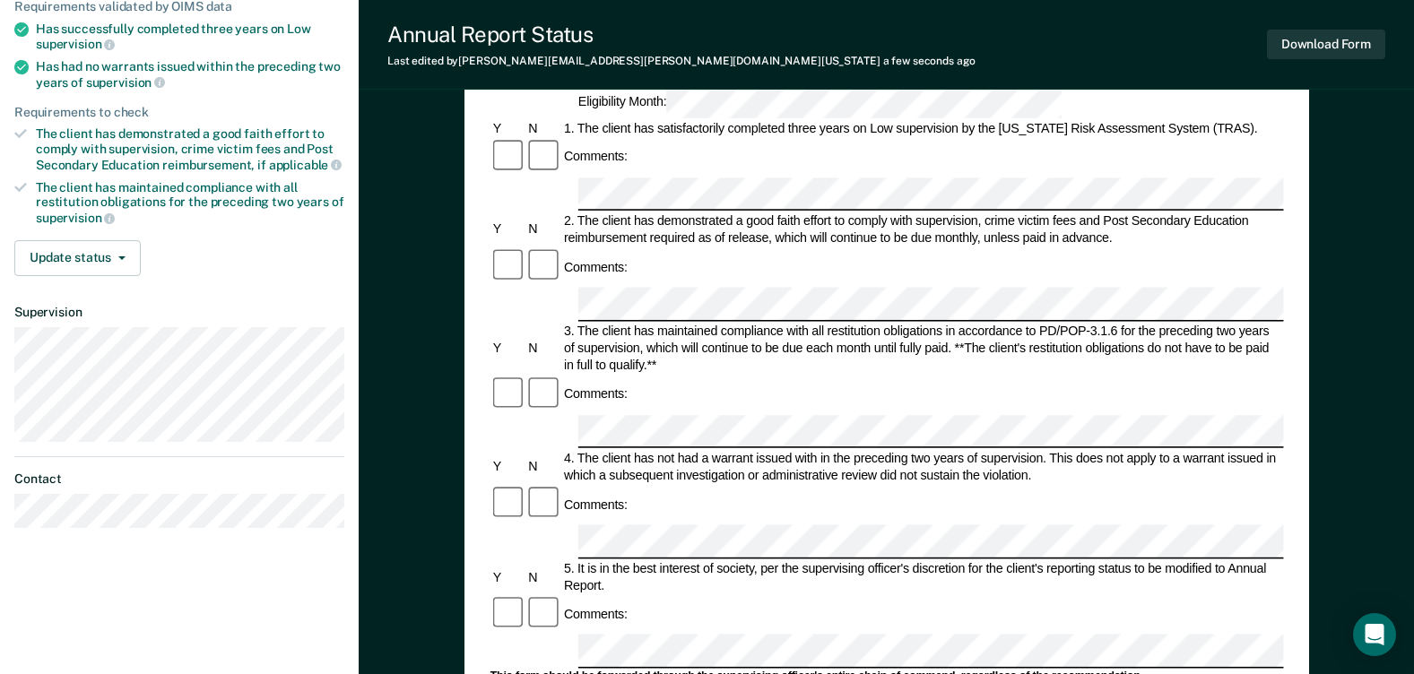
scroll to position [269, 0]
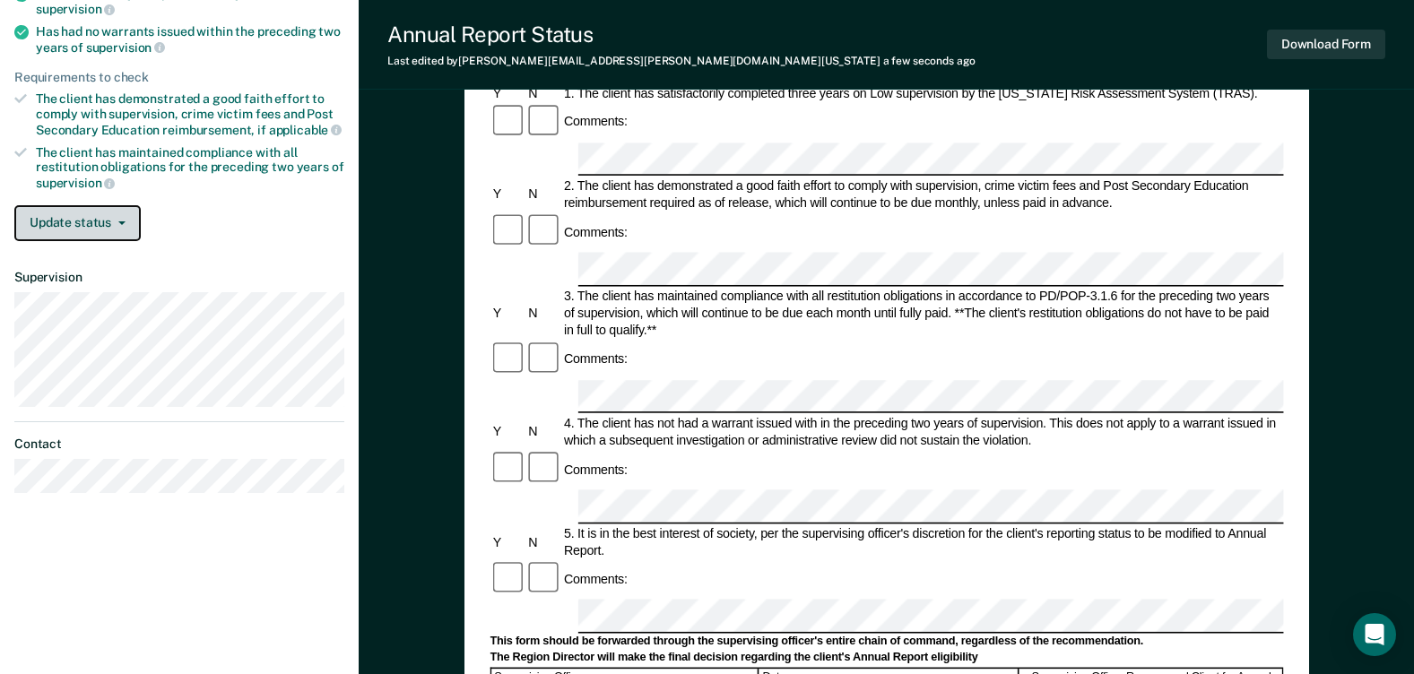
click at [117, 224] on button "Update status" at bounding box center [77, 223] width 126 height 36
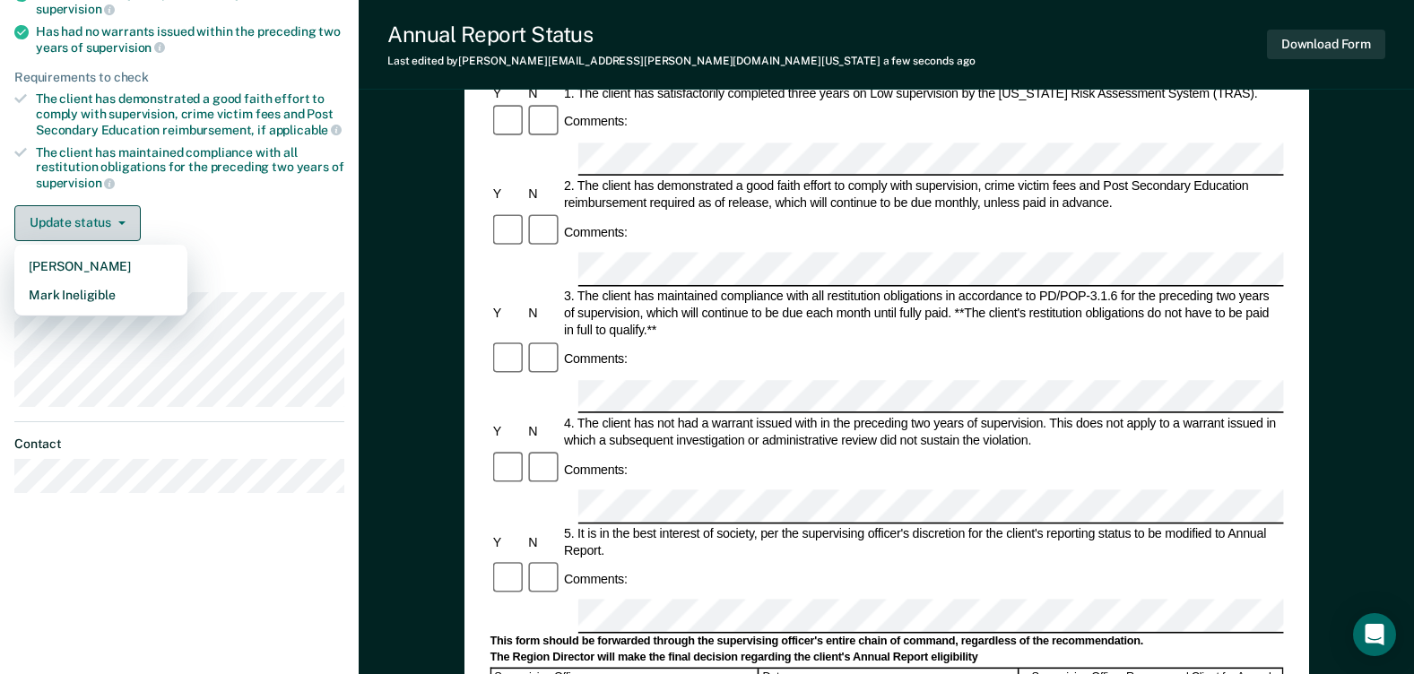
click at [117, 224] on button "Update status" at bounding box center [77, 223] width 126 height 36
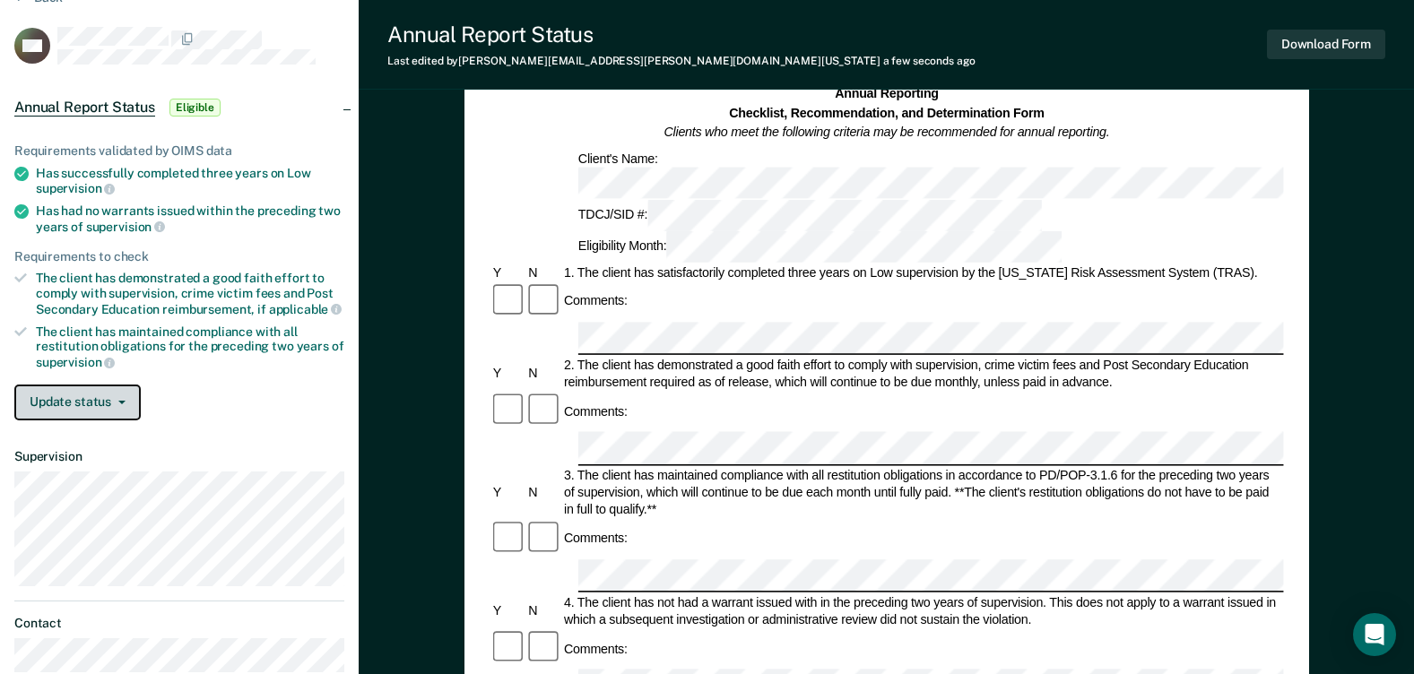
scroll to position [179, 0]
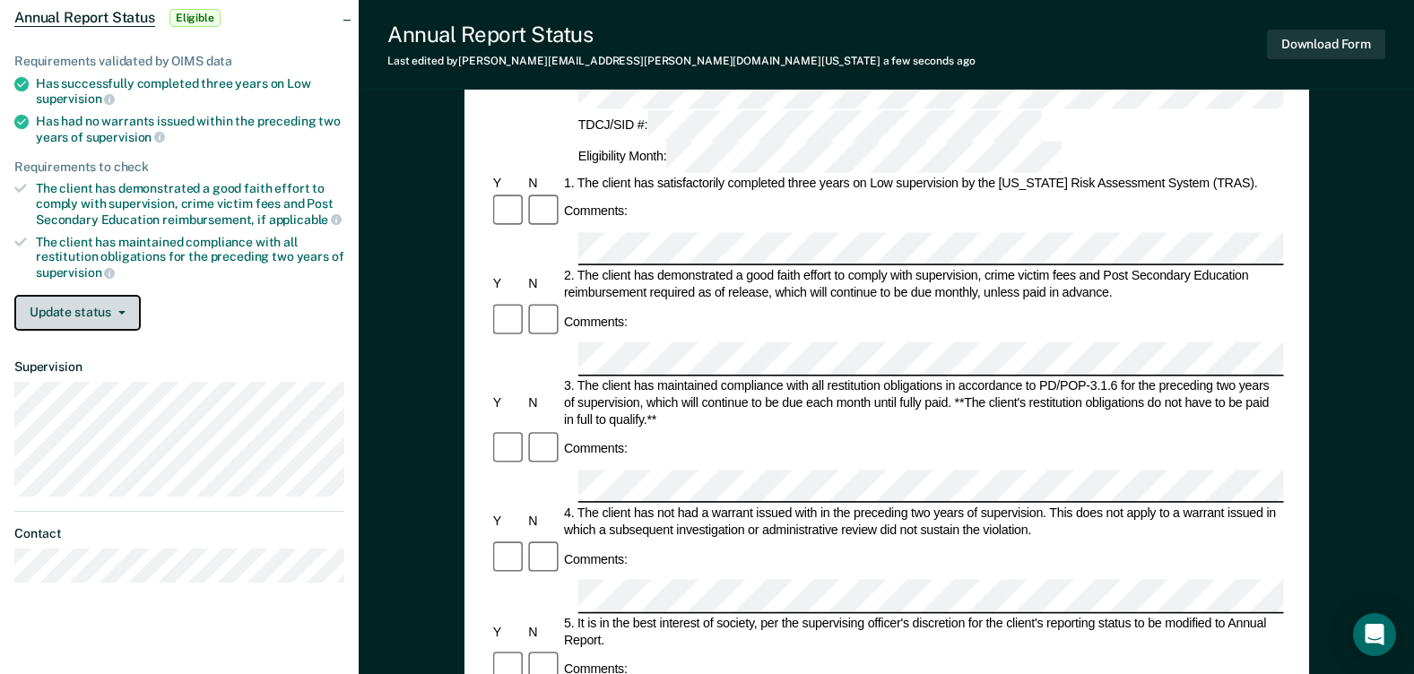
click at [109, 315] on button "Update status" at bounding box center [77, 313] width 126 height 36
click at [133, 316] on button "Update status" at bounding box center [77, 313] width 126 height 36
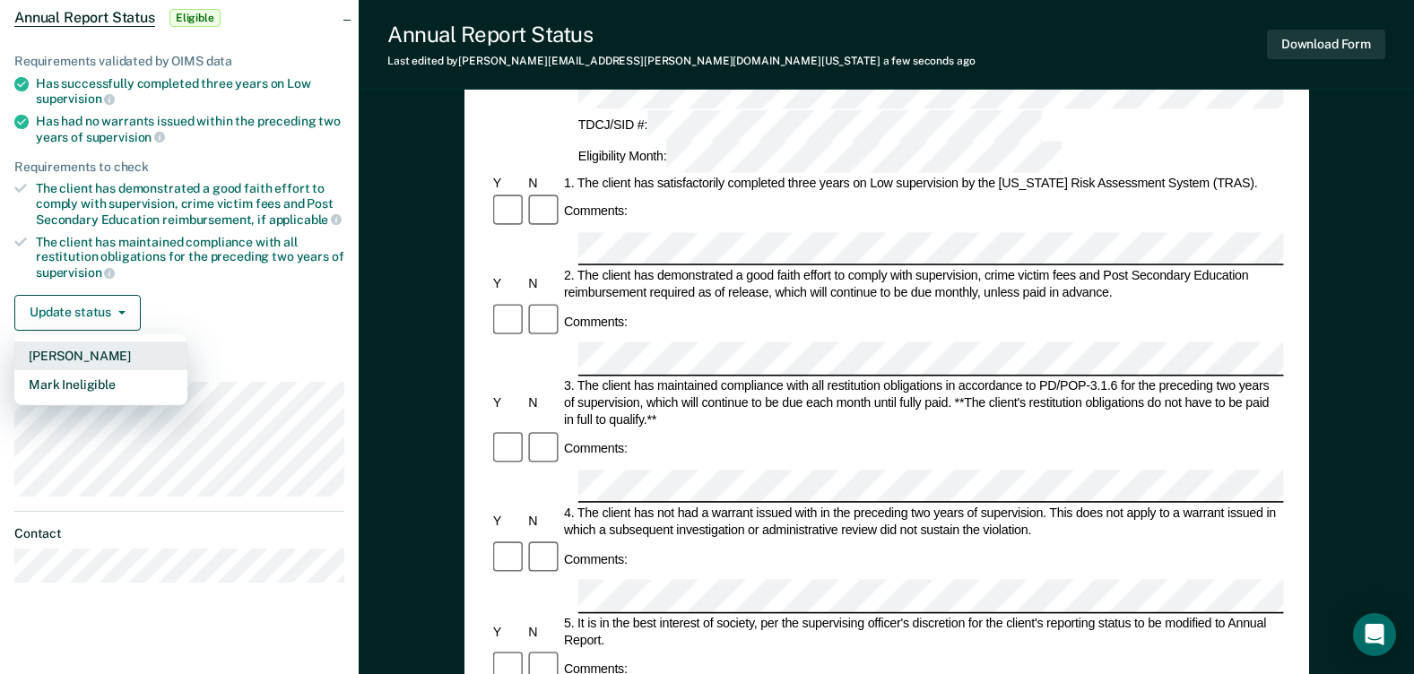
click at [106, 350] on button "[PERSON_NAME]" at bounding box center [100, 356] width 173 height 29
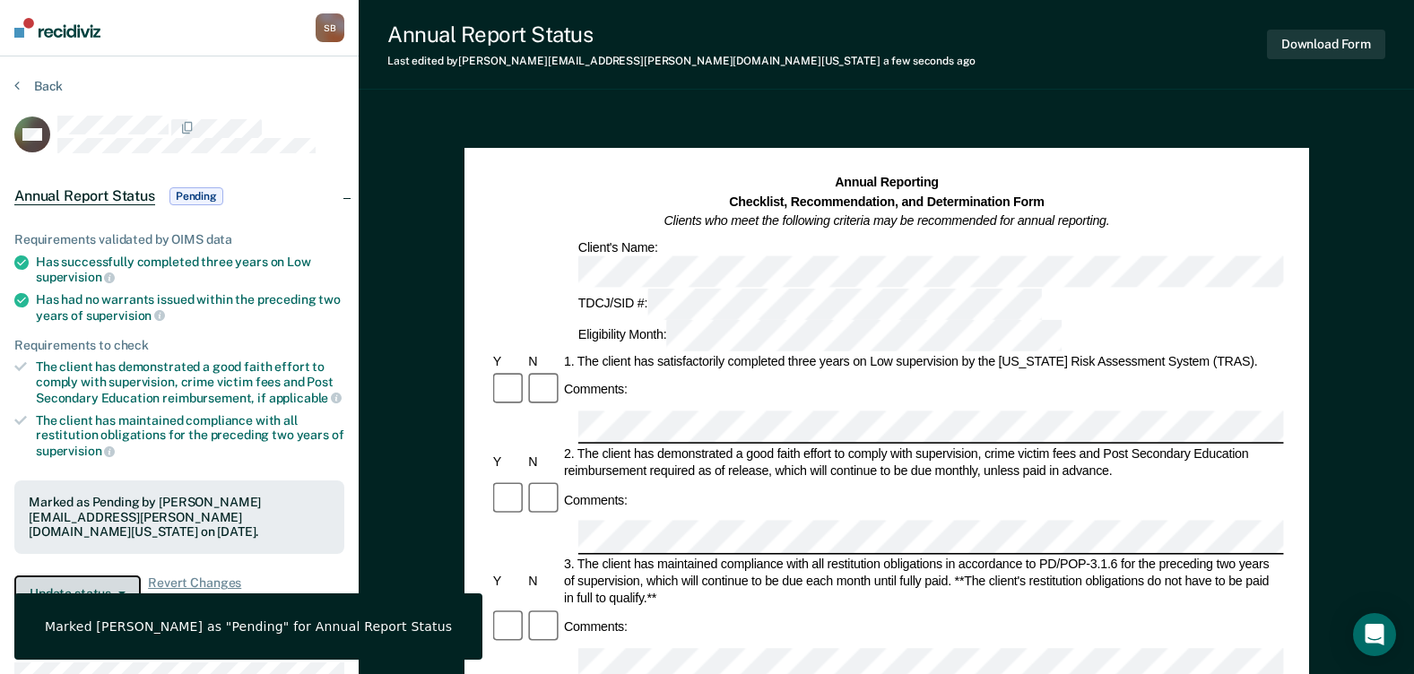
scroll to position [0, 0]
click at [1313, 37] on button "Download Form" at bounding box center [1326, 45] width 118 height 30
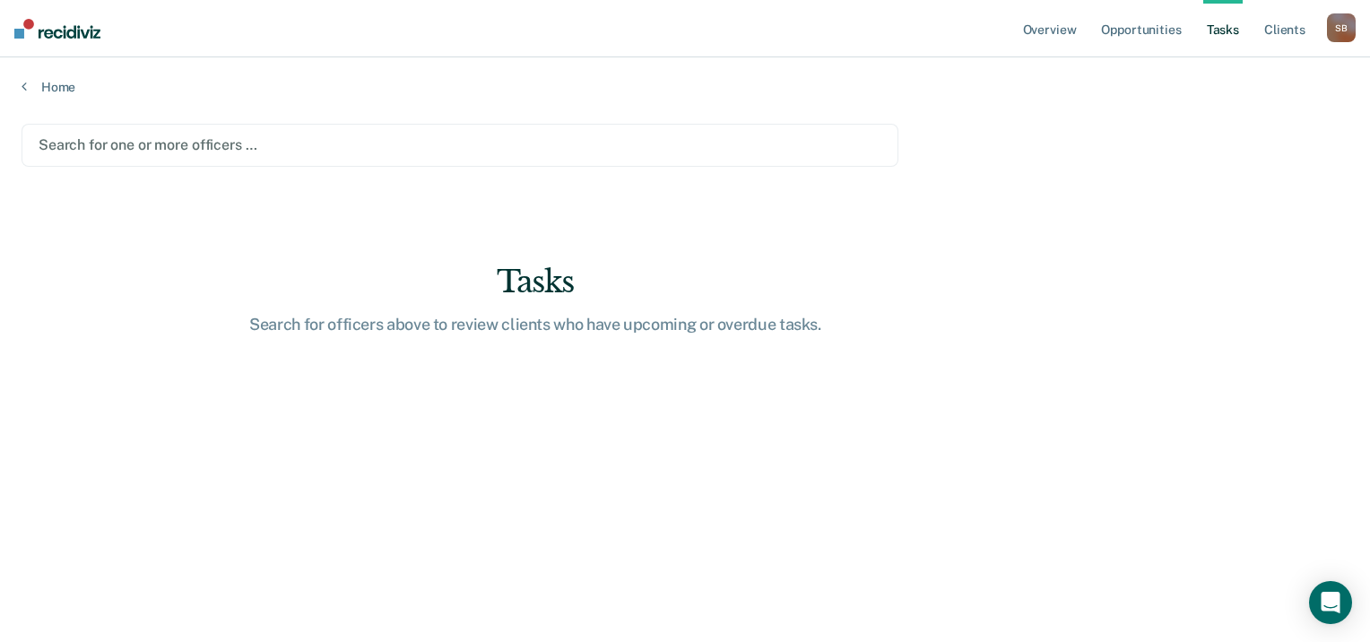
click at [222, 152] on div at bounding box center [460, 144] width 843 height 21
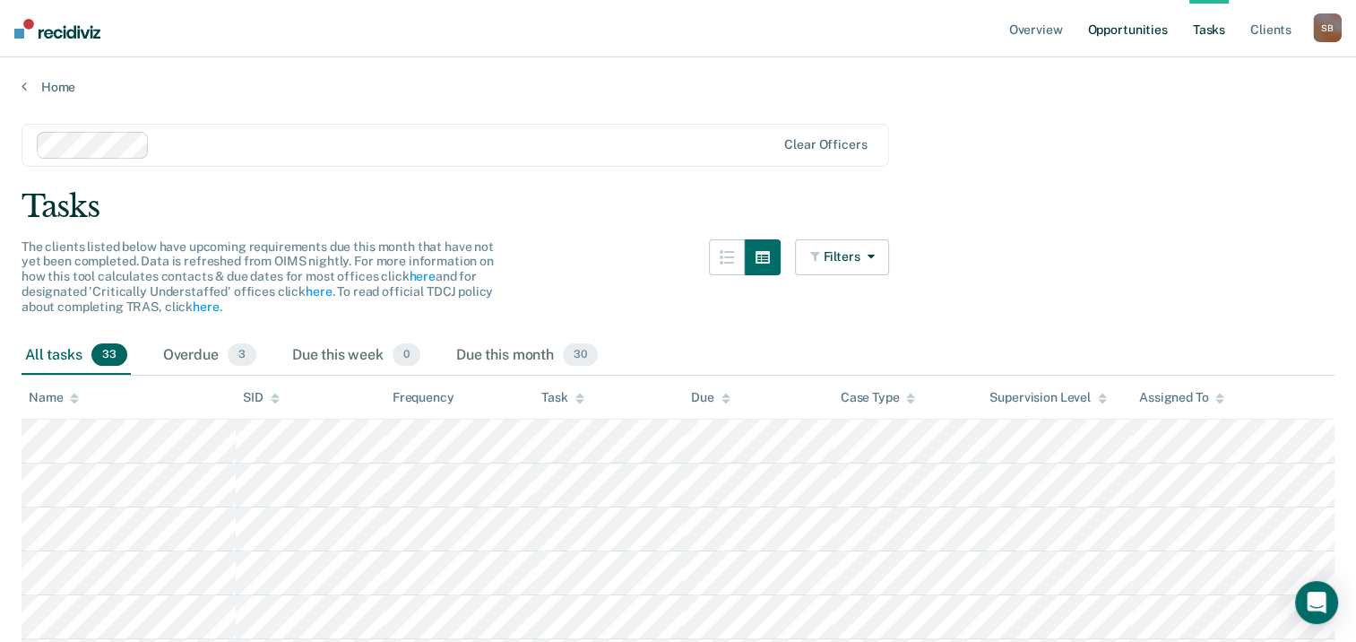
click at [1139, 30] on link "Opportunities" at bounding box center [1127, 28] width 87 height 57
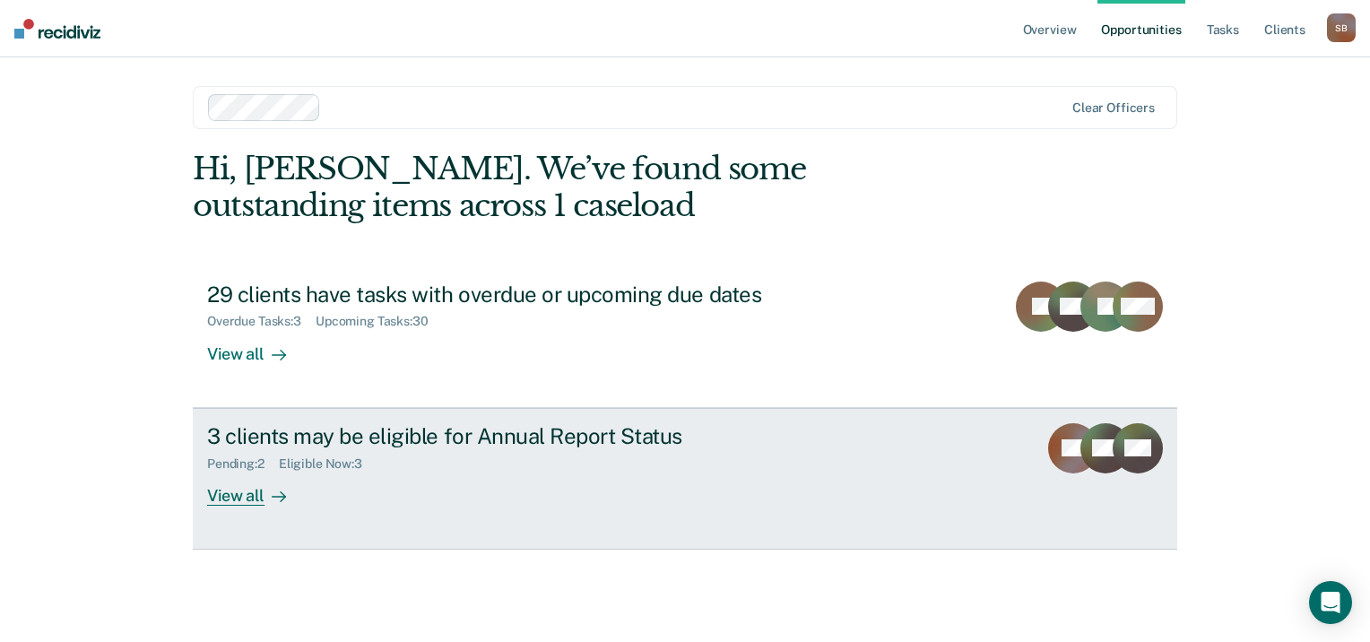
click at [416, 458] on div "Pending : 2 Eligible Now : 3" at bounding box center [521, 460] width 629 height 22
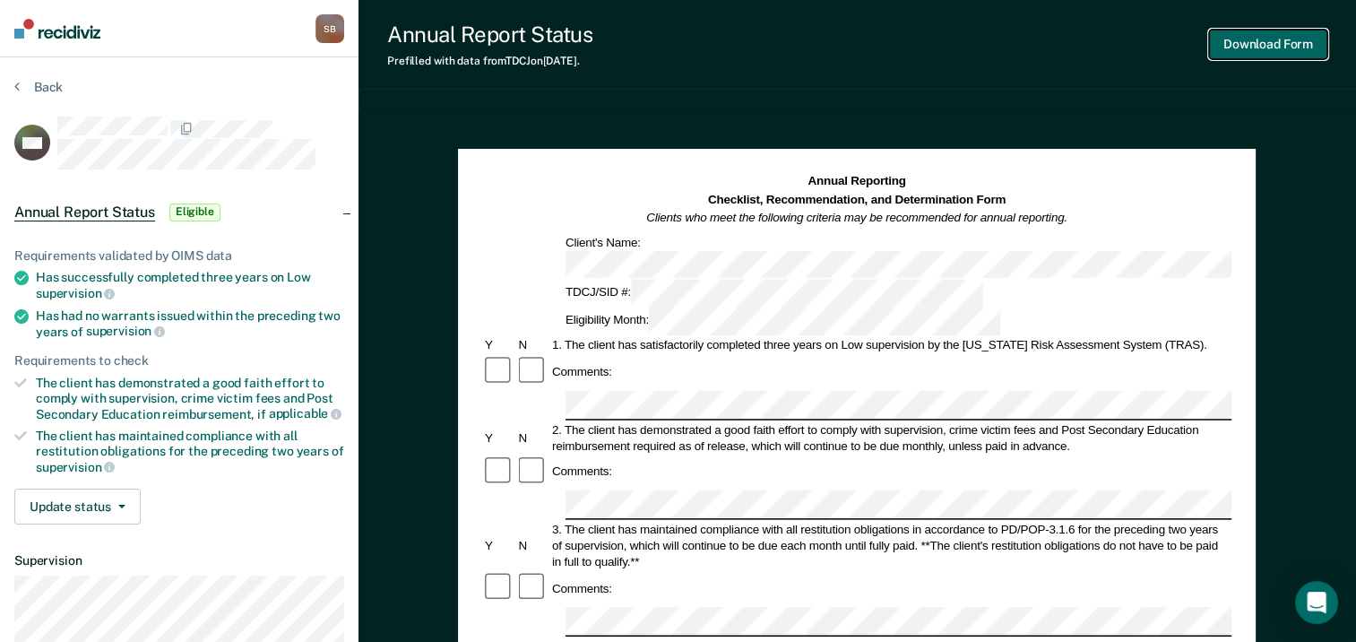
click at [1292, 45] on button "Download Form" at bounding box center [1268, 45] width 118 height 30
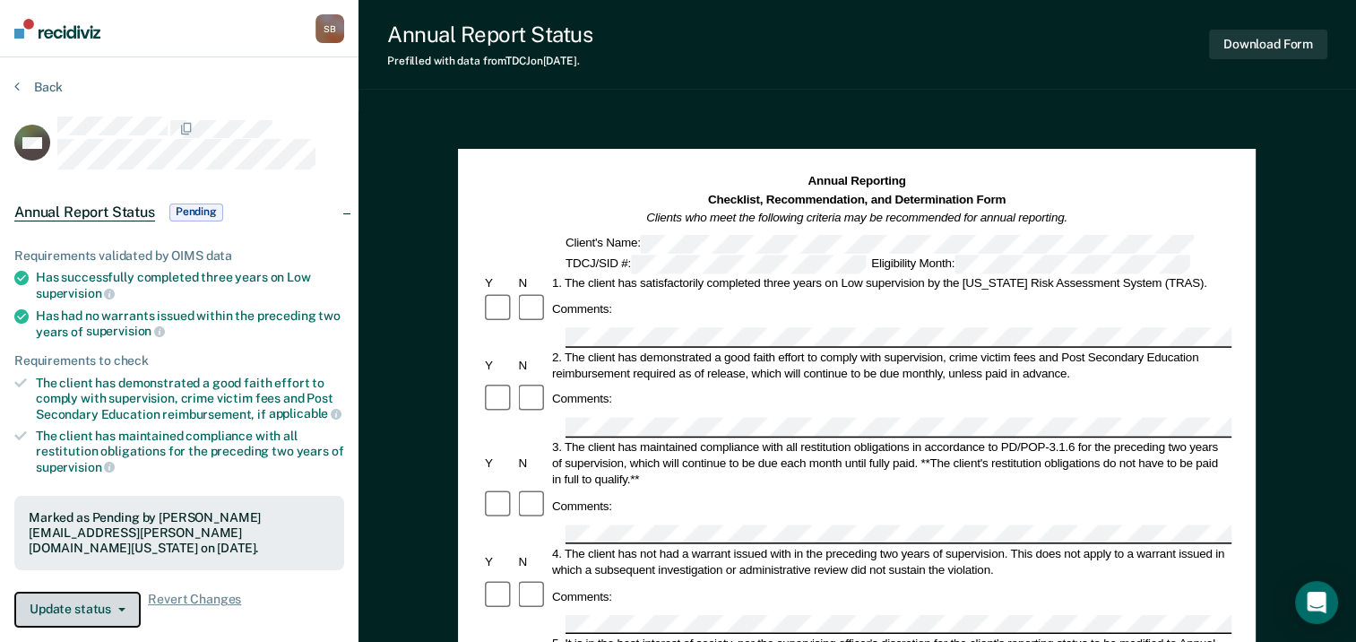
click at [97, 611] on button "Update status" at bounding box center [77, 610] width 126 height 36
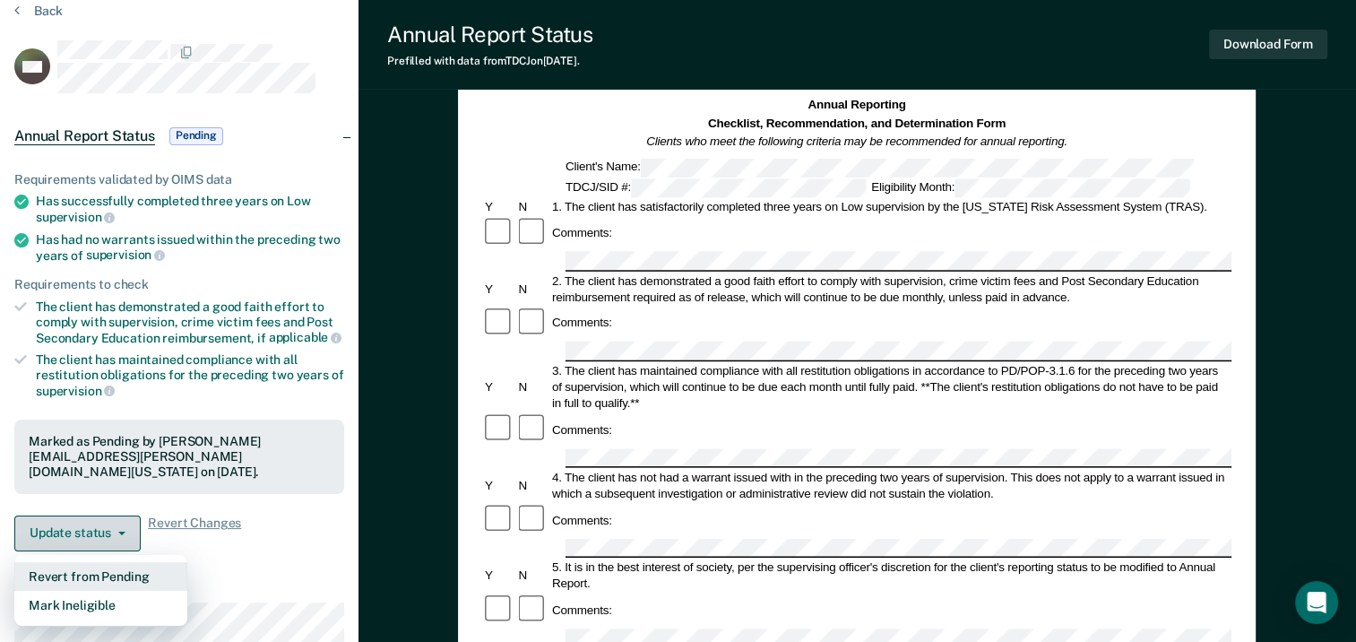
scroll to position [108, 0]
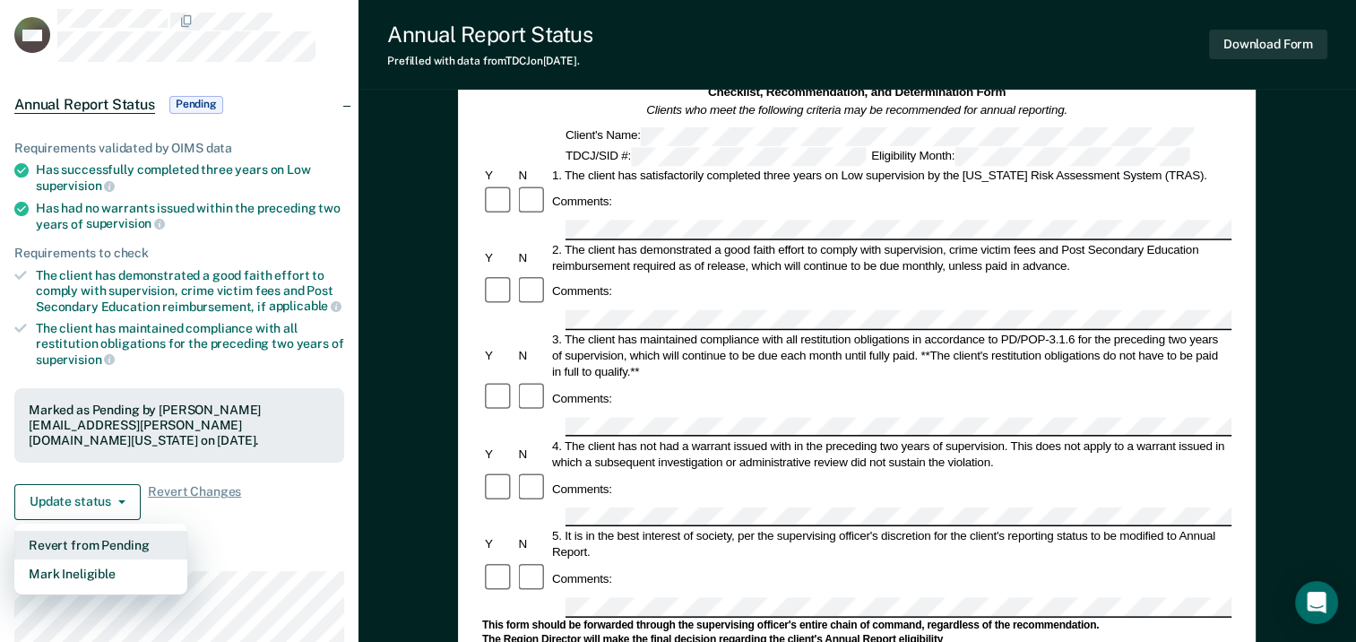
click at [115, 537] on button "Revert from Pending" at bounding box center [100, 545] width 173 height 29
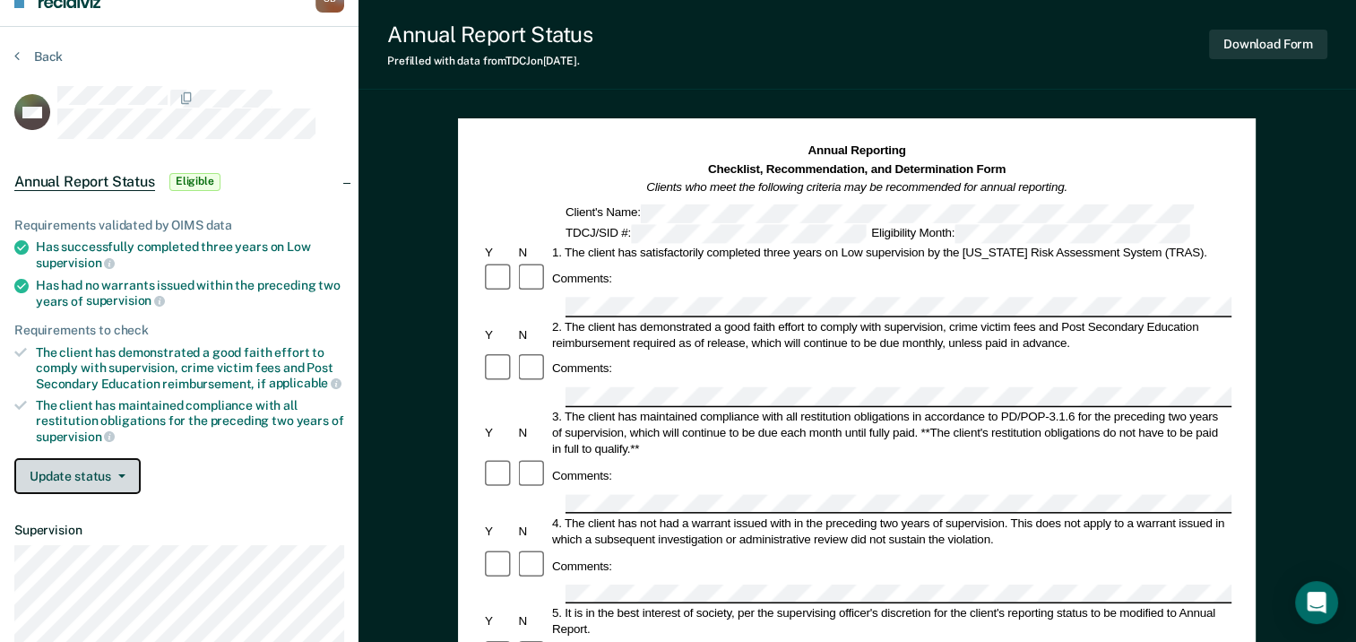
scroll to position [0, 0]
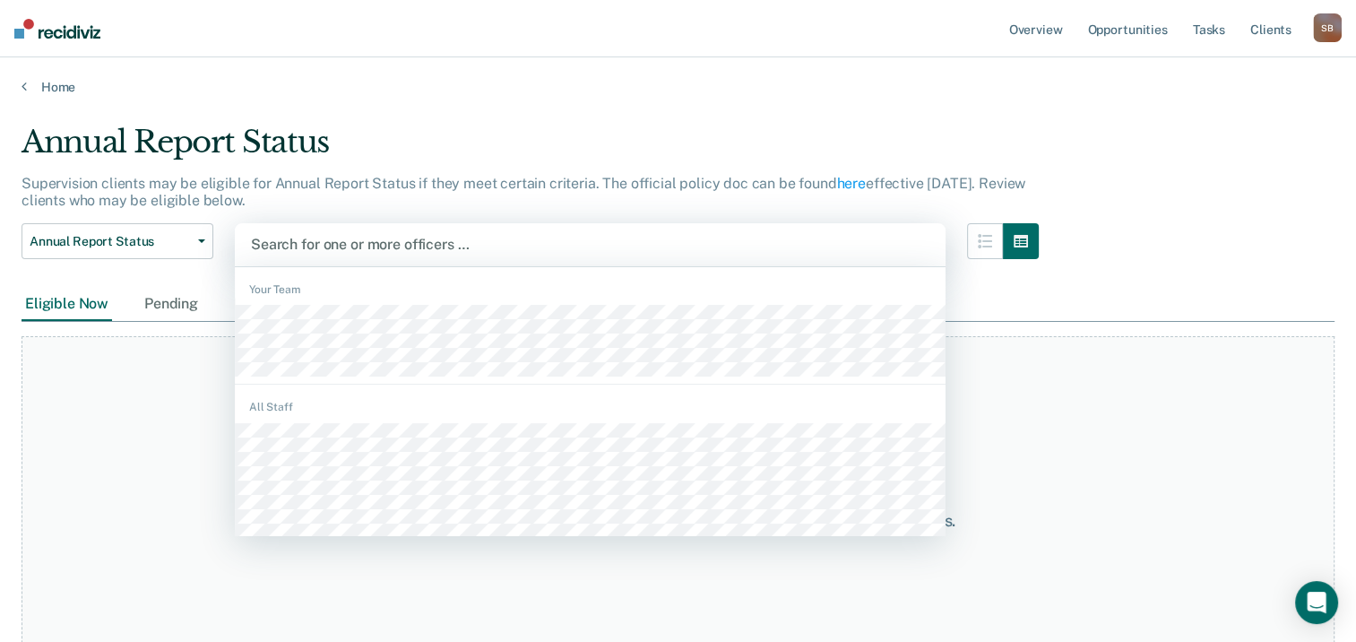
click at [833, 253] on div at bounding box center [590, 244] width 679 height 21
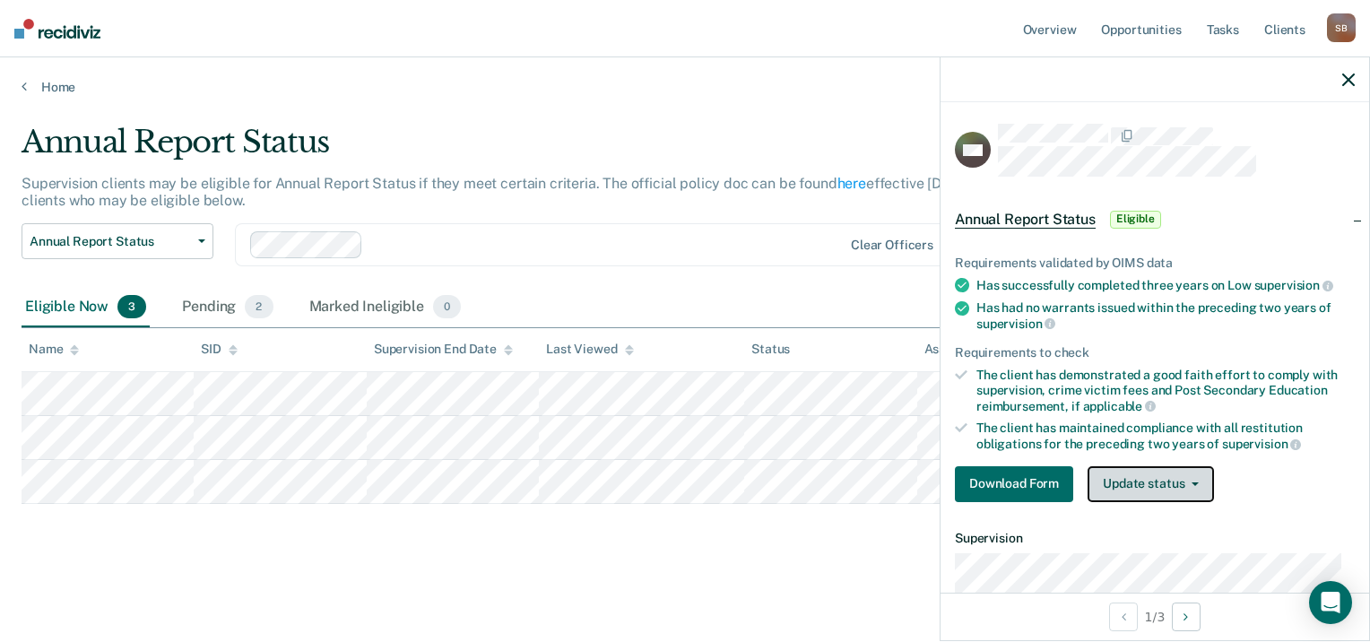
click at [1191, 474] on button "Update status" at bounding box center [1150, 484] width 126 height 36
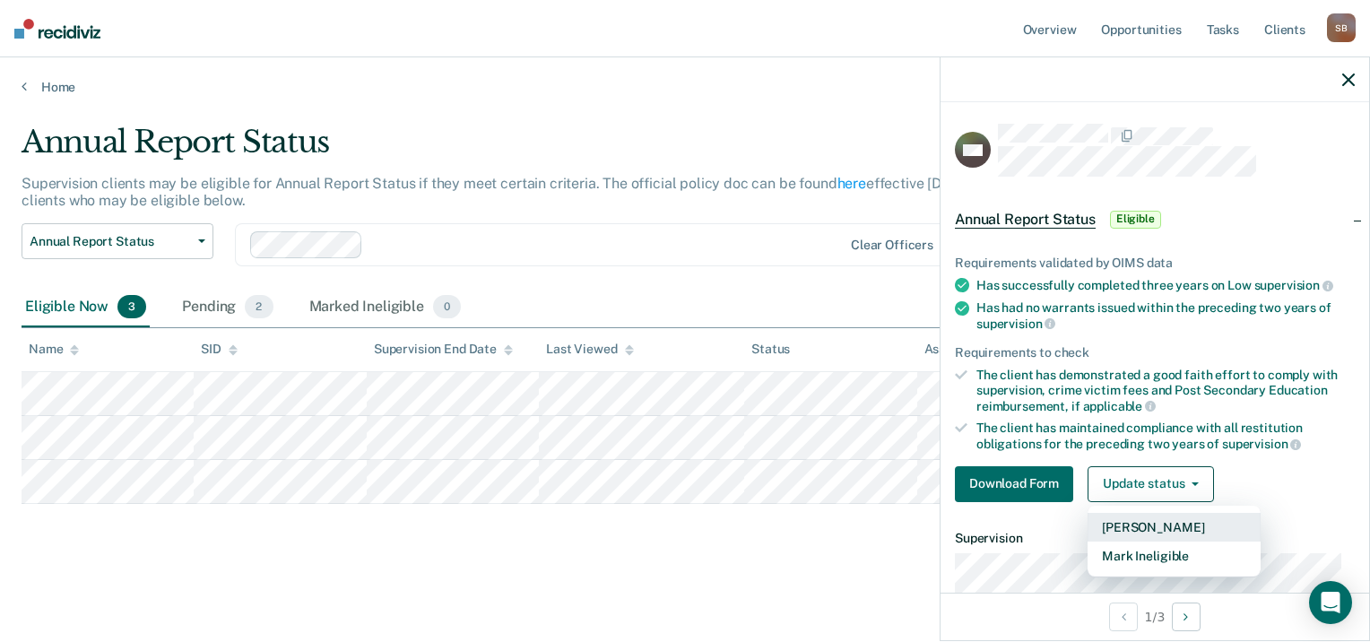
click at [1178, 523] on button "[PERSON_NAME]" at bounding box center [1173, 527] width 173 height 29
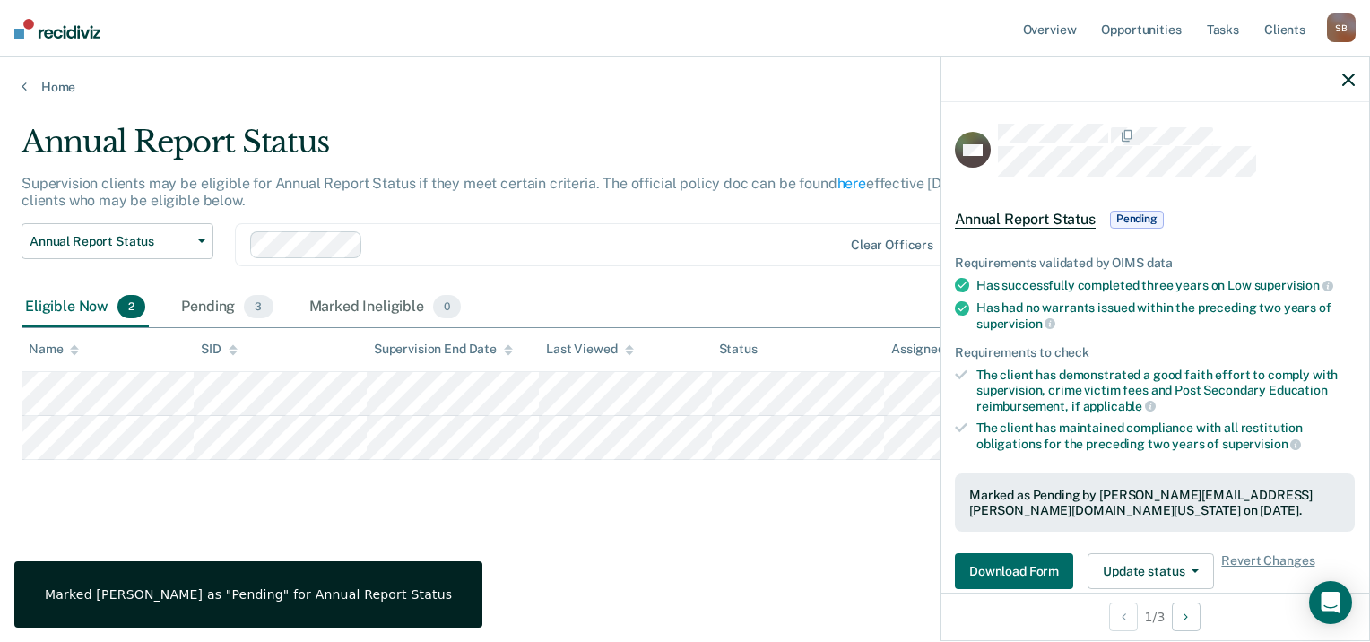
click at [780, 500] on div "Annual Report Status Supervision clients may be eligible for Annual Report Stat…" at bounding box center [685, 316] width 1327 height 384
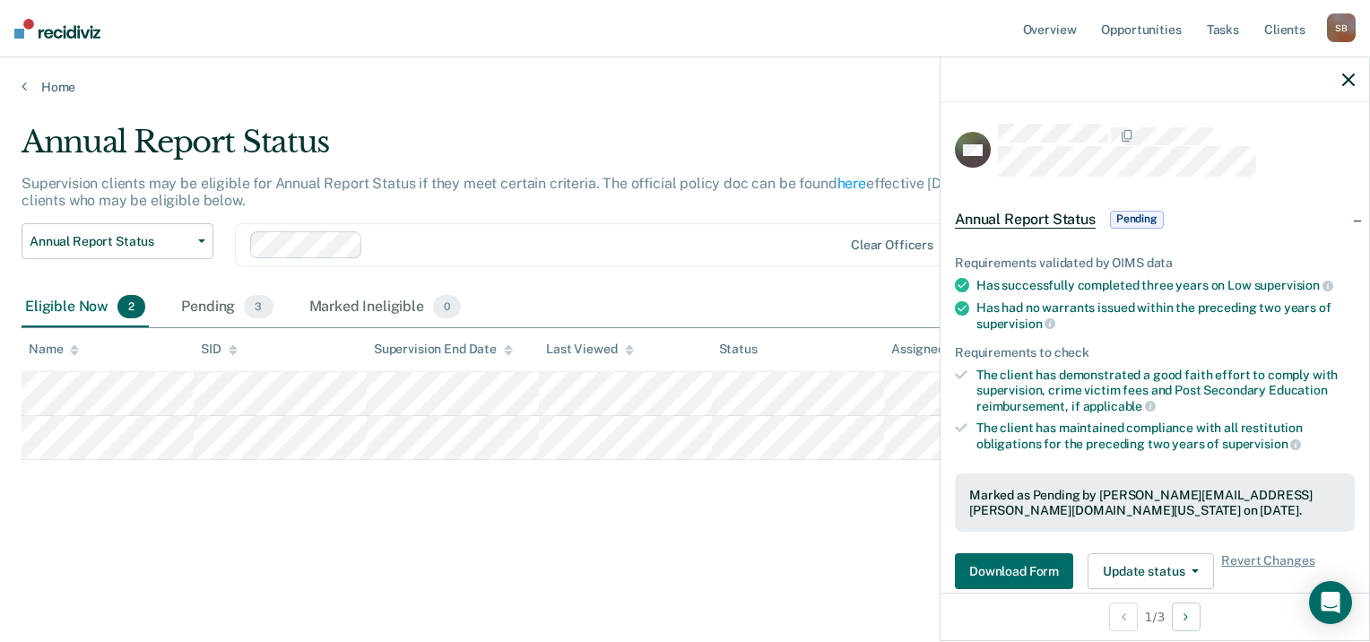
click at [654, 542] on div "Annual Report Status Supervision clients may be eligible for Annual Report Stat…" at bounding box center [685, 344] width 1327 height 441
click at [1351, 82] on icon "button" at bounding box center [1348, 80] width 13 height 13
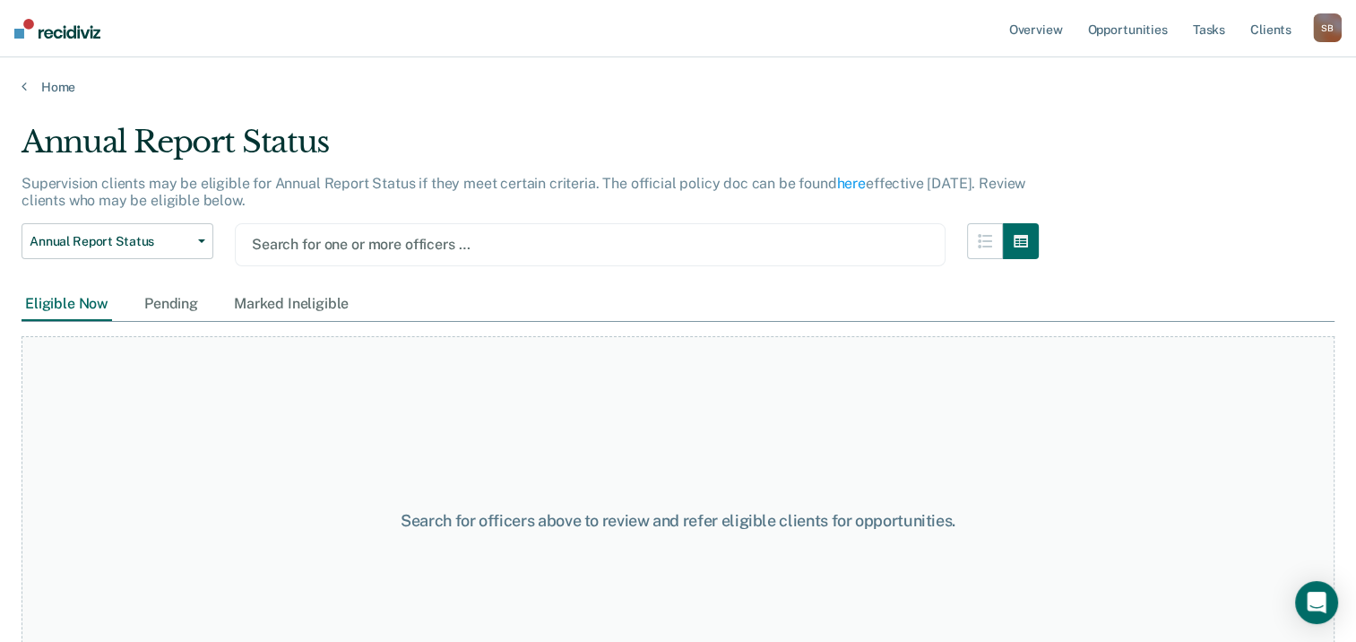
click at [409, 240] on div at bounding box center [590, 244] width 677 height 21
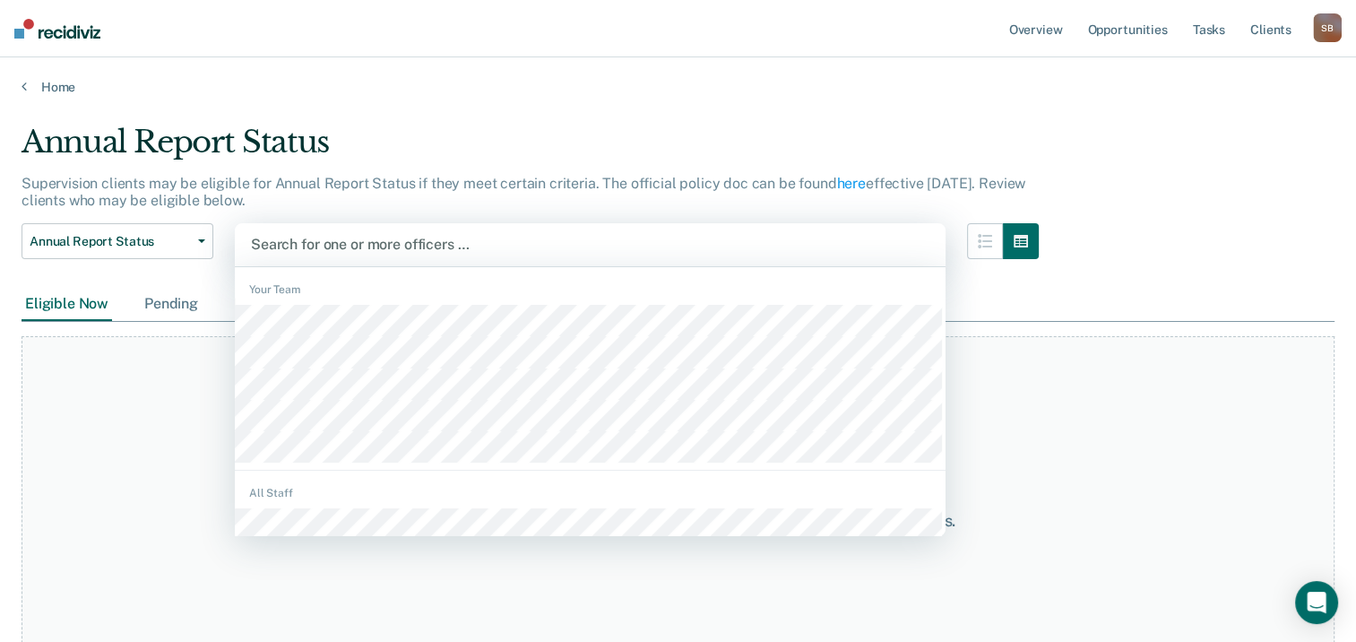
click at [168, 303] on div "Pending" at bounding box center [171, 304] width 61 height 33
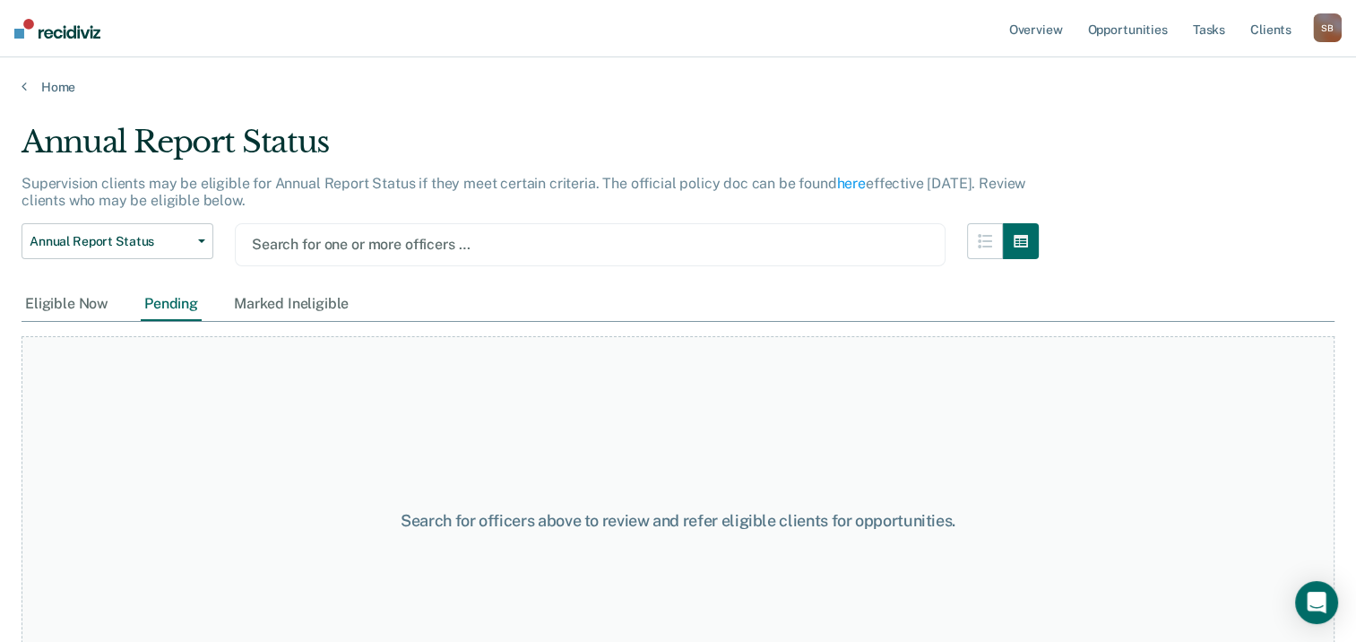
click at [168, 303] on div "Pending" at bounding box center [171, 304] width 61 height 33
click at [280, 302] on div "Marked Ineligible" at bounding box center [291, 304] width 122 height 33
click at [191, 300] on div "Pending" at bounding box center [171, 304] width 61 height 33
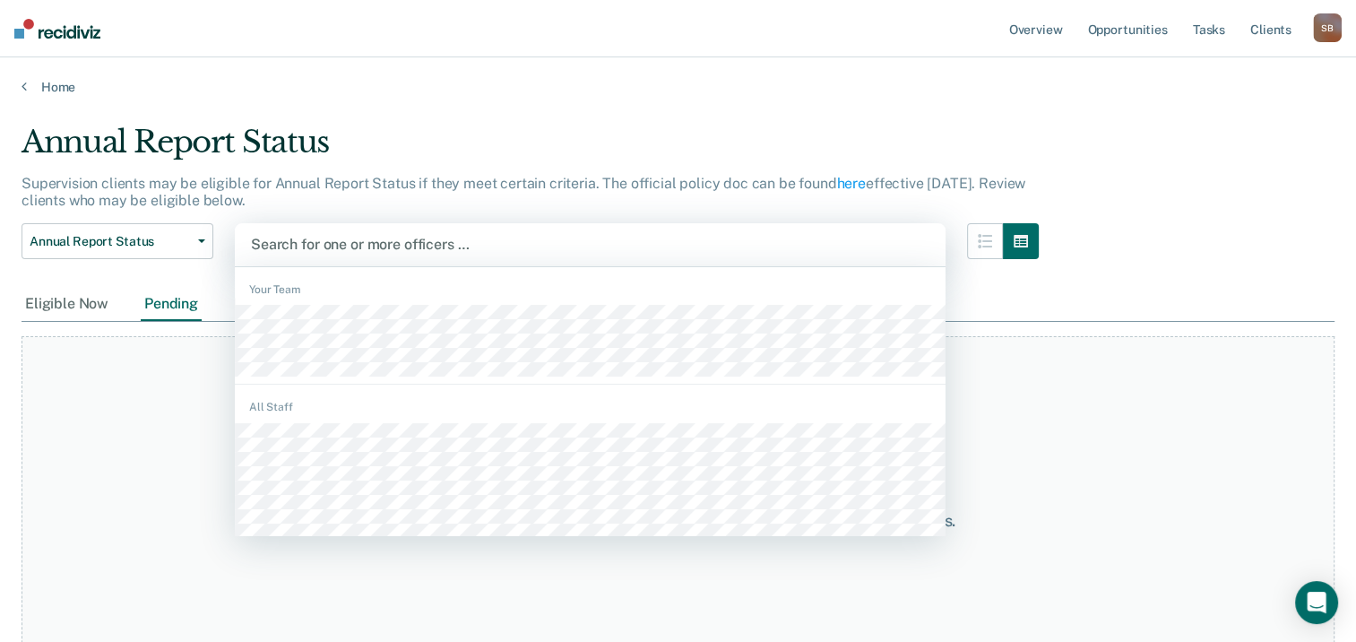
drag, startPoint x: 191, startPoint y: 300, endPoint x: 307, endPoint y: 242, distance: 129.5
click at [307, 242] on div at bounding box center [590, 244] width 679 height 21
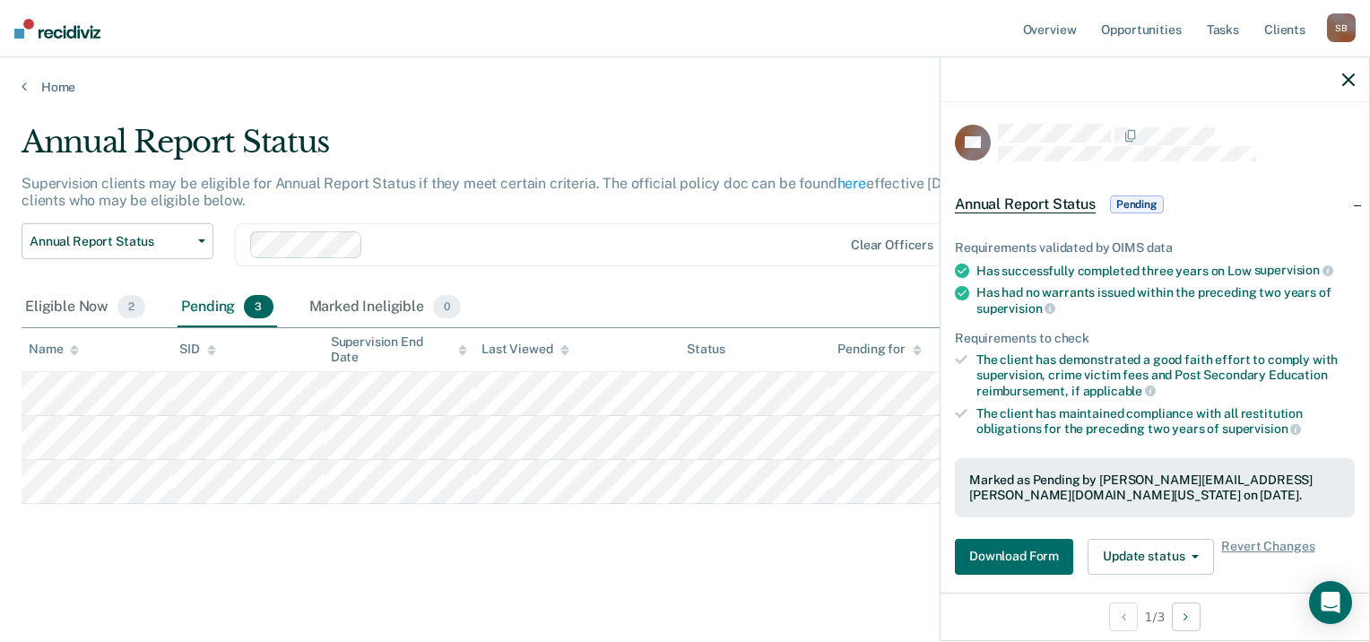
click at [735, 273] on div "Annual Report Status Early Release from Supervision Annual Report Status Clear …" at bounding box center [535, 255] width 1027 height 65
click at [1342, 82] on icon "button" at bounding box center [1348, 80] width 13 height 13
click at [815, 237] on div at bounding box center [606, 244] width 472 height 21
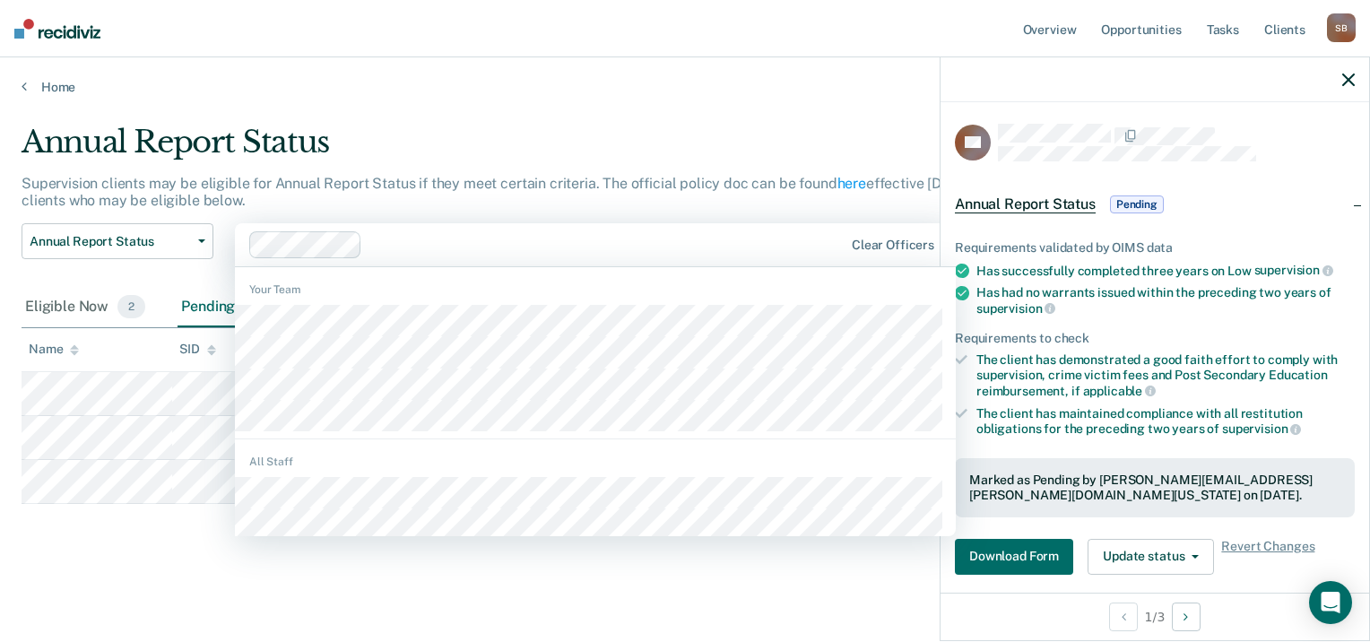
click at [660, 64] on div "Home" at bounding box center [685, 76] width 1370 height 38
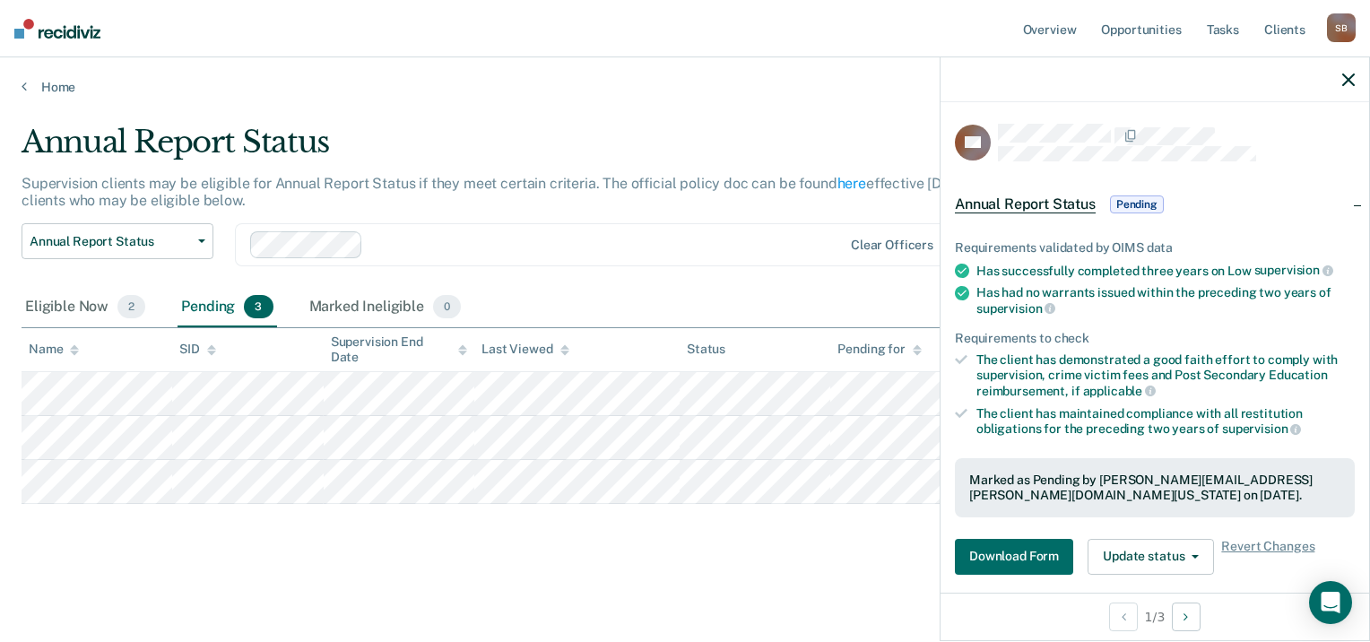
click at [829, 521] on div "Annual Report Status Supervision clients may be eligible for Annual Report Stat…" at bounding box center [685, 344] width 1327 height 441
click at [1347, 86] on div at bounding box center [1154, 79] width 429 height 45
click at [1347, 77] on icon "button" at bounding box center [1348, 80] width 13 height 13
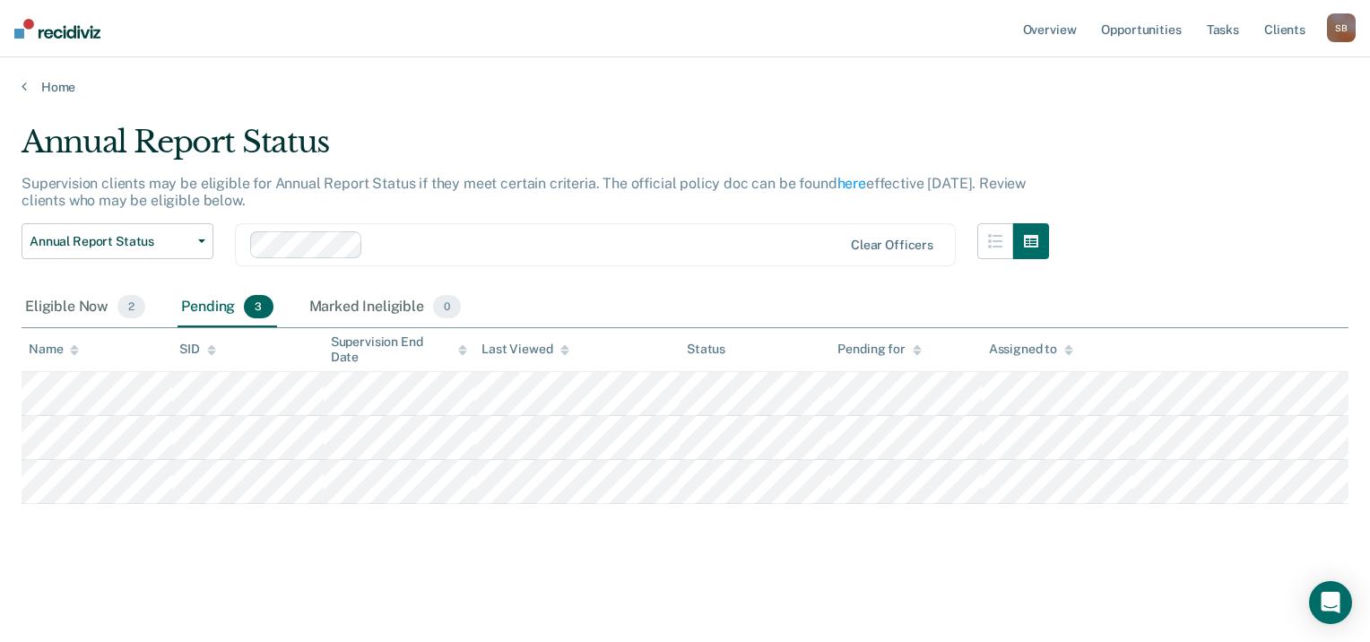
click at [360, 344] on div "Supervision End Date" at bounding box center [399, 349] width 136 height 30
click at [458, 352] on icon at bounding box center [462, 350] width 9 height 12
click at [459, 352] on icon at bounding box center [462, 350] width 9 height 12
click at [460, 353] on icon at bounding box center [462, 350] width 9 height 12
click at [460, 345] on icon at bounding box center [462, 350] width 9 height 12
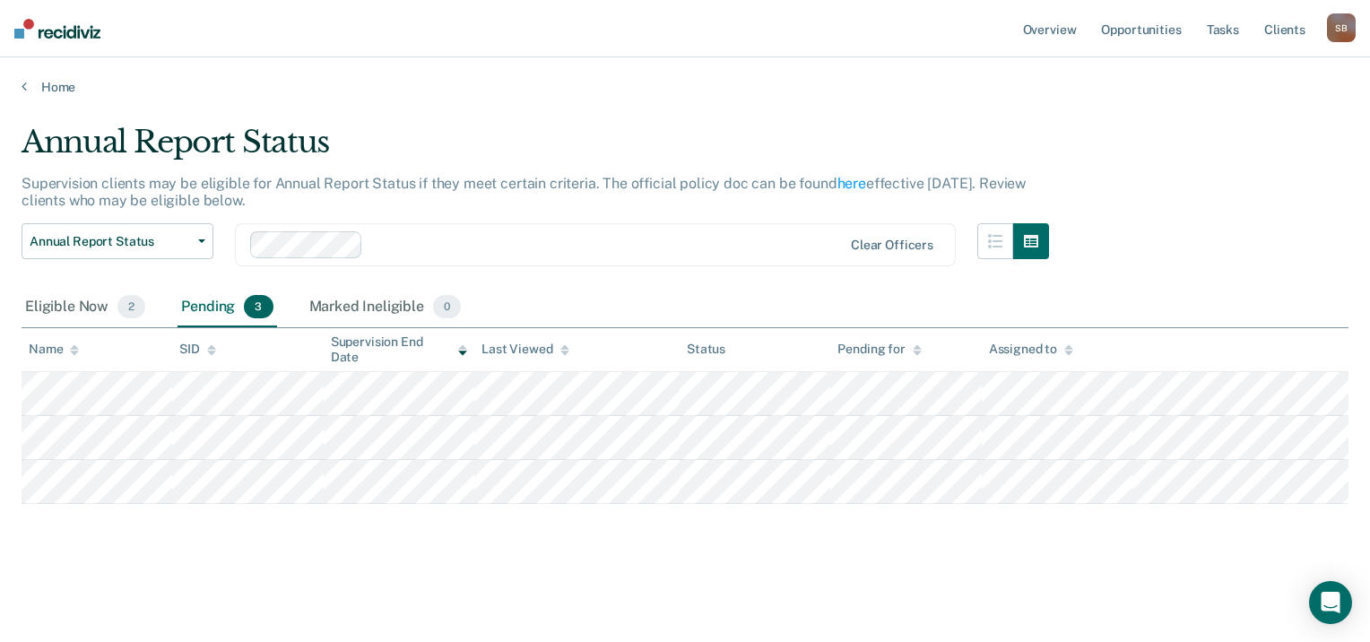
click at [464, 355] on div "Supervision End Date" at bounding box center [399, 349] width 136 height 30
click at [678, 286] on div "Annual Report Status Early Release from Supervision Annual Report Status Clear …" at bounding box center [535, 255] width 1027 height 65
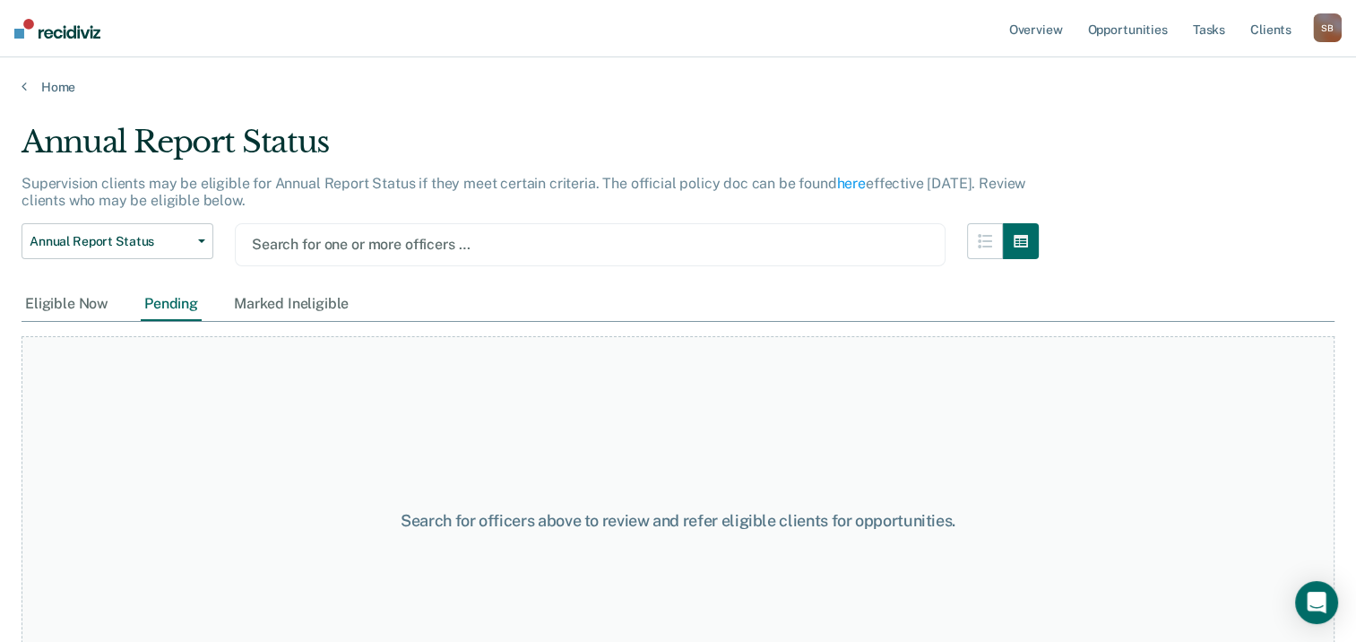
click at [649, 234] on div at bounding box center [590, 244] width 677 height 21
click at [366, 116] on main "Annual Report Status Supervision clients may be eligible for Annual Report Stat…" at bounding box center [678, 365] width 1356 height 541
click at [69, 86] on link "Home" at bounding box center [678, 87] width 1313 height 16
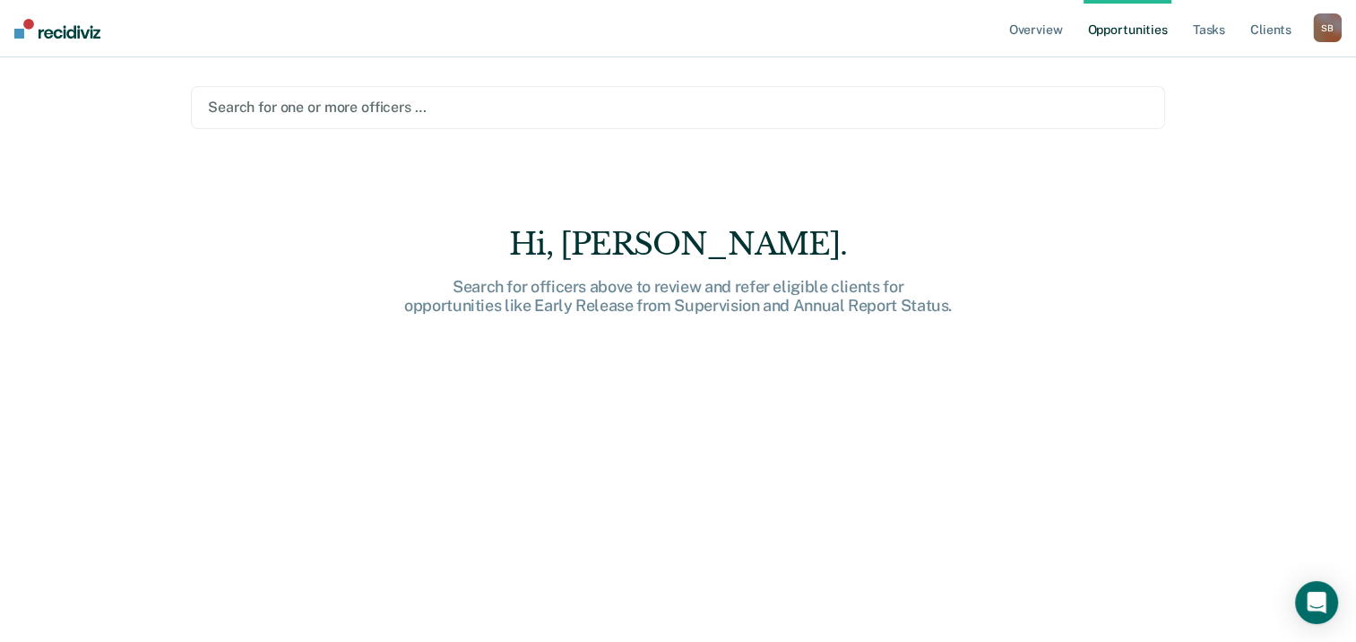
click at [538, 107] on div at bounding box center [678, 107] width 940 height 21
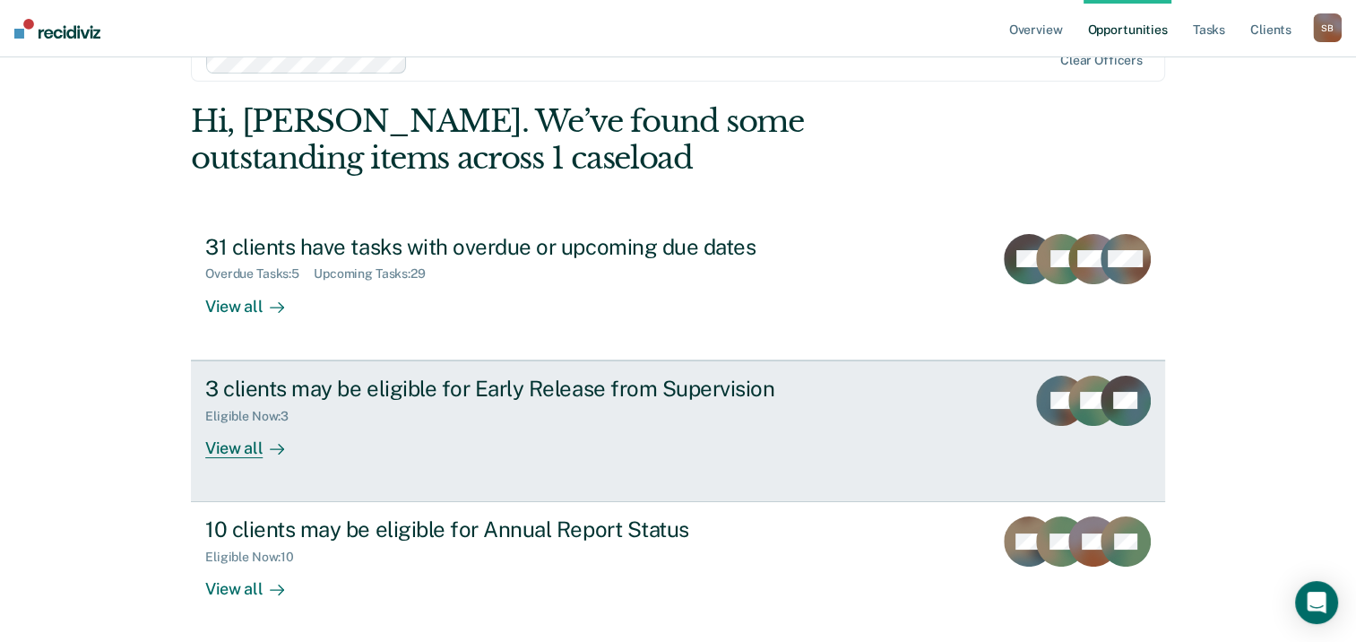
scroll to position [119, 0]
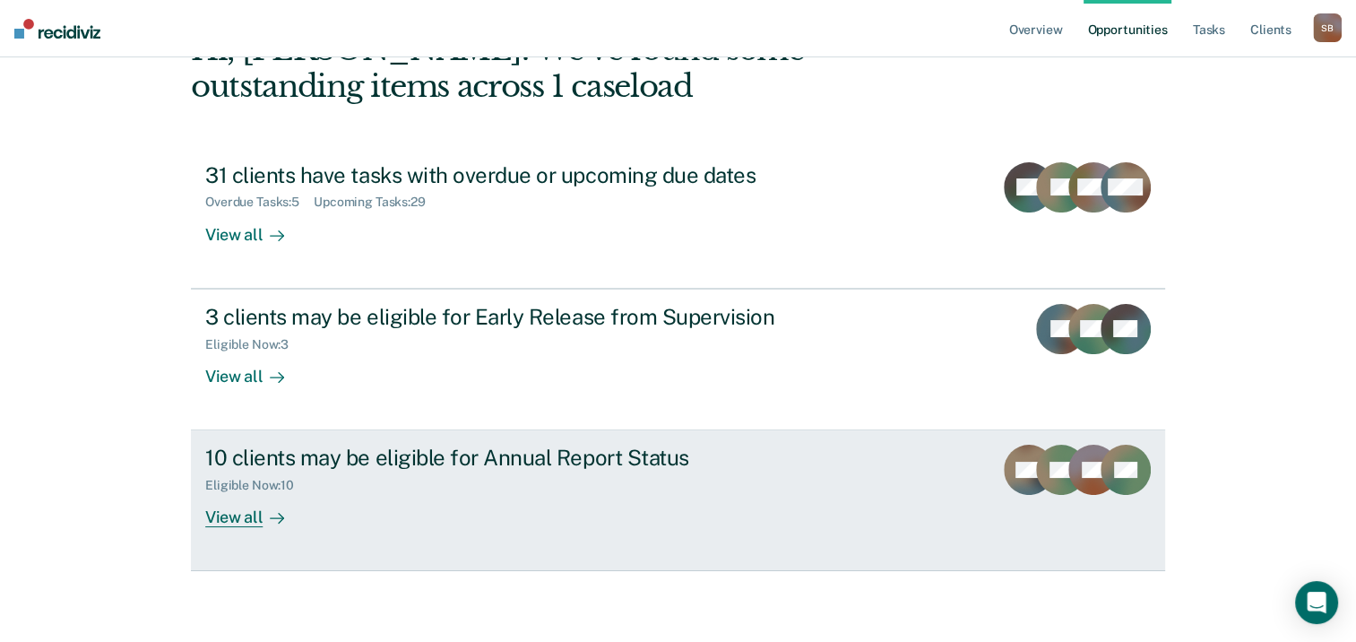
click at [280, 479] on div "Eligible Now : 10" at bounding box center [256, 485] width 103 height 15
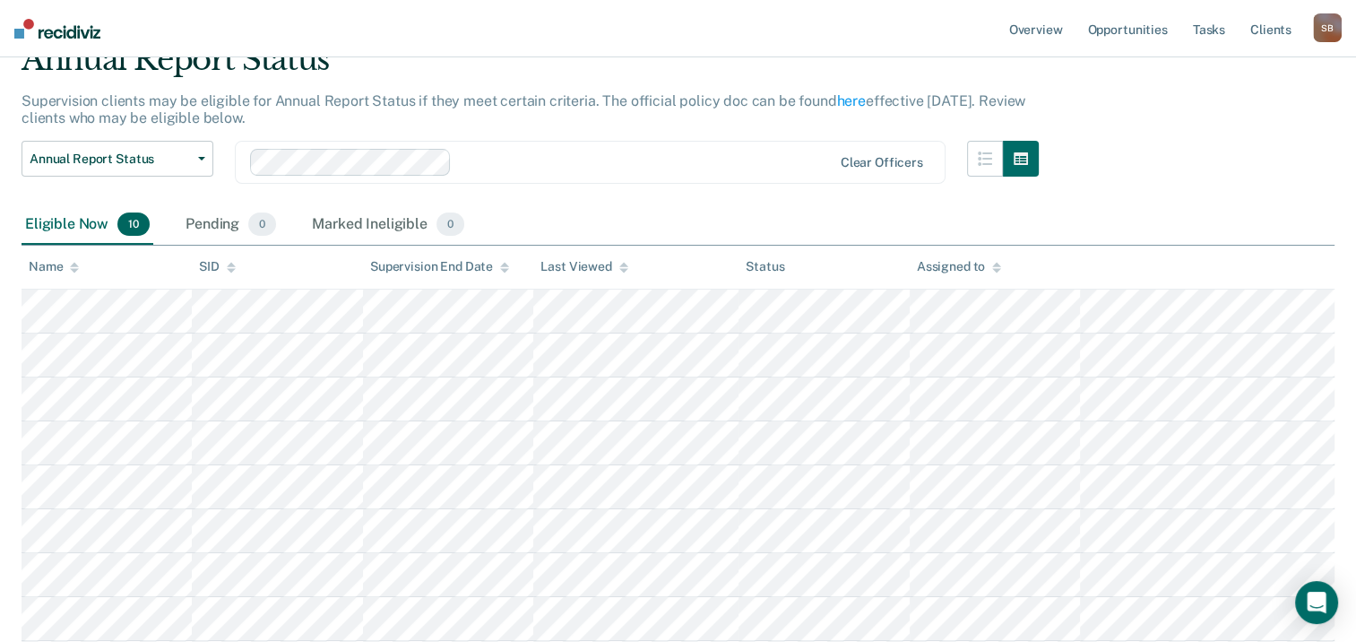
scroll to position [179, 0]
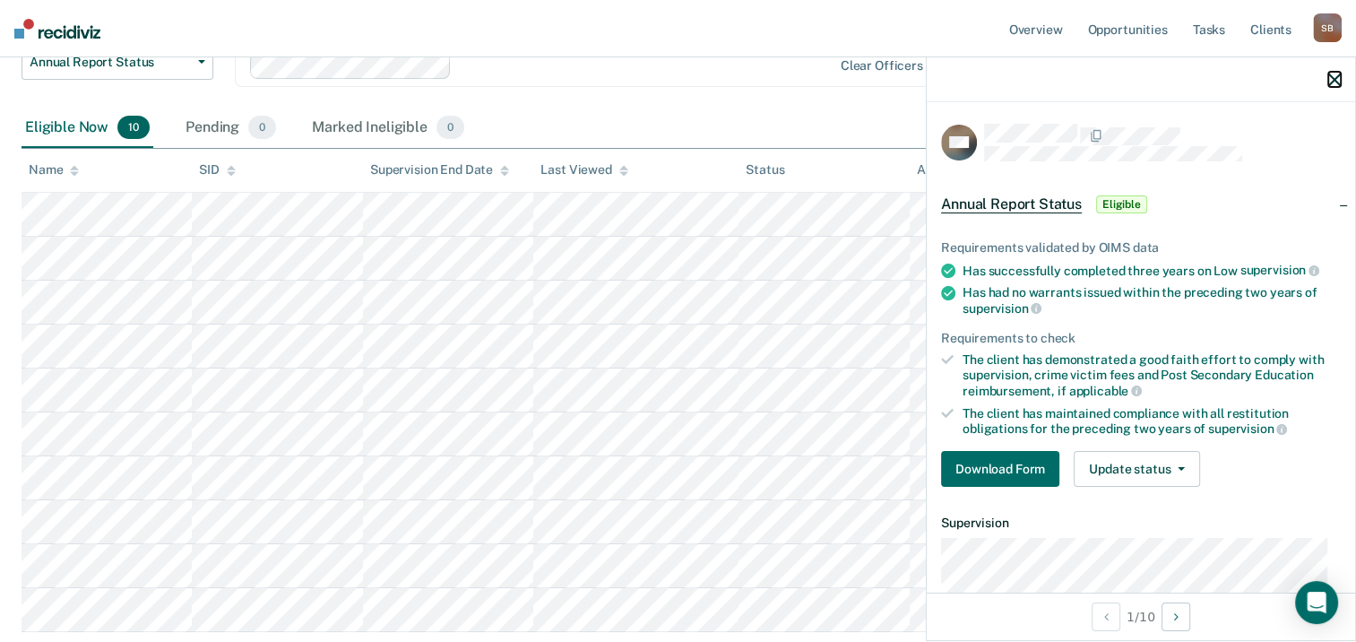
click at [1331, 82] on icon "button" at bounding box center [1335, 80] width 13 height 13
click at [1334, 75] on icon "button" at bounding box center [1335, 80] width 13 height 13
click at [1340, 72] on button "button" at bounding box center [1335, 79] width 13 height 15
click at [1341, 72] on div at bounding box center [1141, 79] width 429 height 45
click at [1334, 75] on icon "button" at bounding box center [1335, 80] width 13 height 13
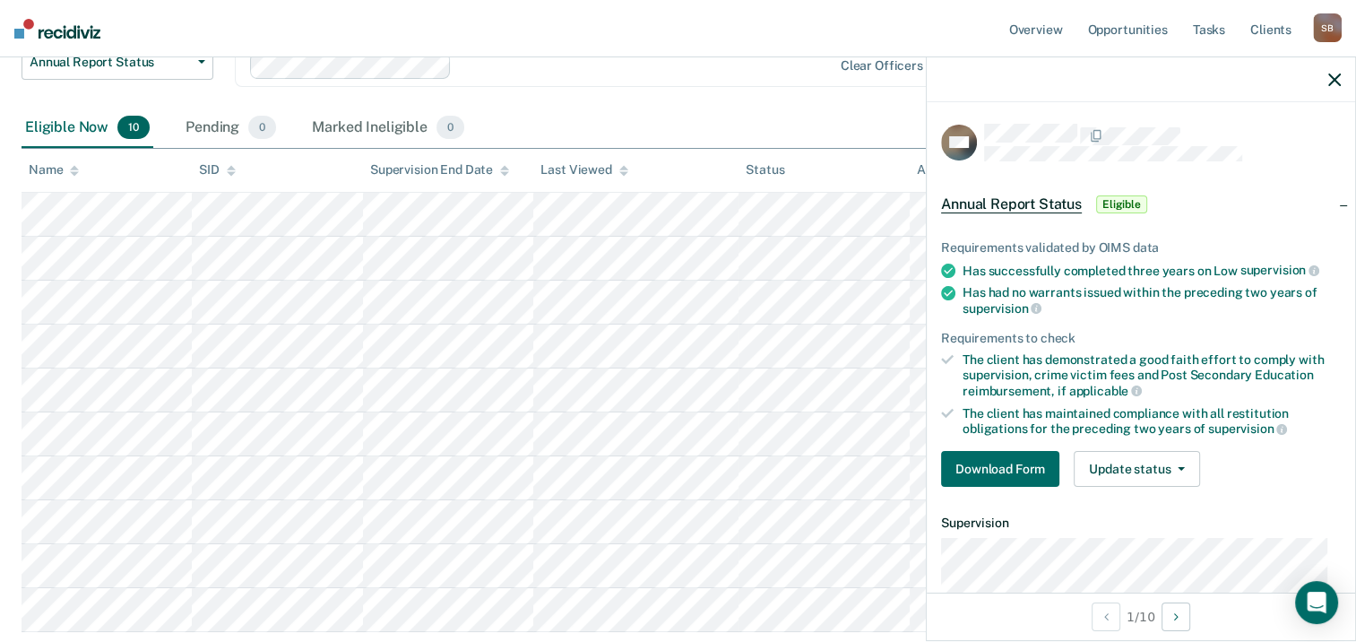
click at [814, 118] on div "Eligible Now 10 Pending 0 Marked Ineligible 0" at bounding box center [678, 128] width 1313 height 40
click at [1329, 77] on icon "button" at bounding box center [1335, 80] width 13 height 13
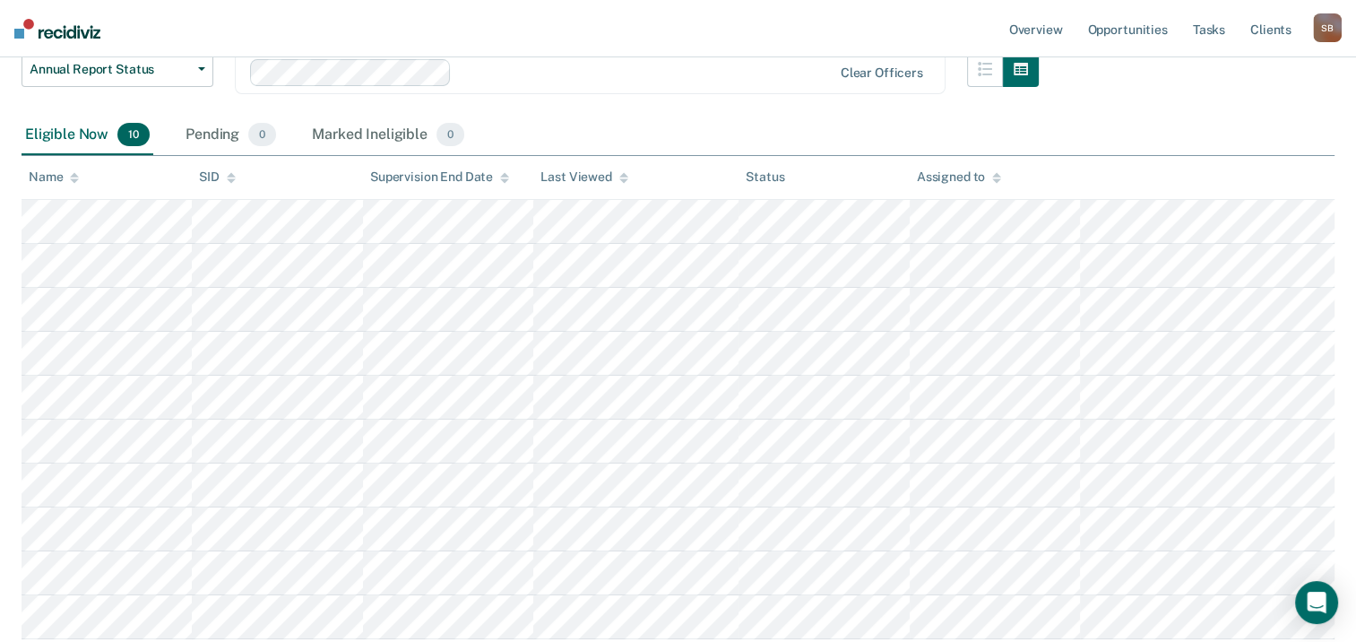
scroll to position [0, 0]
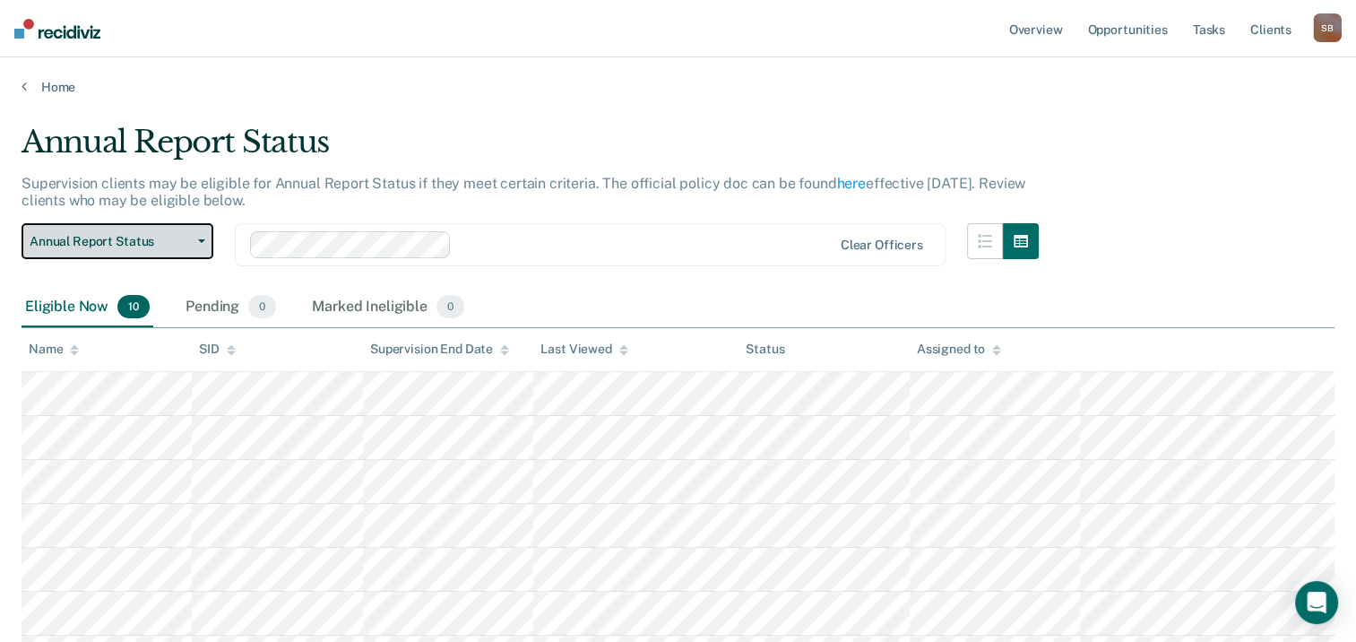
click at [158, 236] on span "Annual Report Status" at bounding box center [110, 241] width 161 height 15
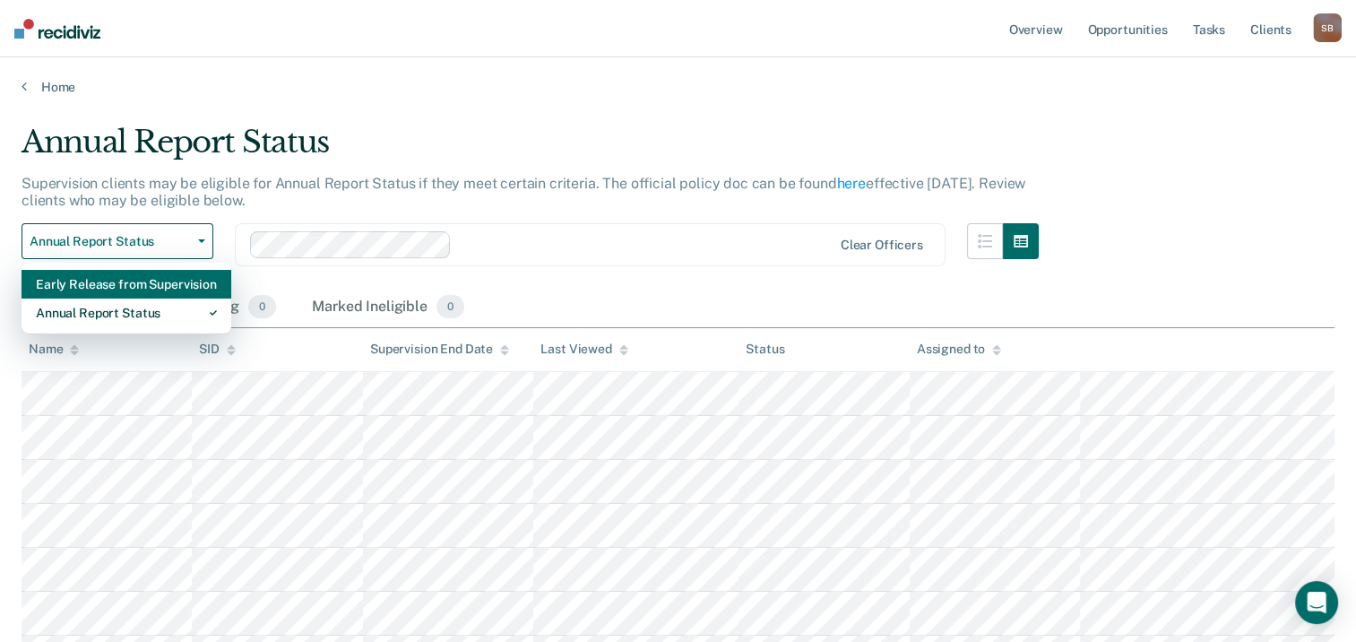
click at [135, 292] on div "Early Release from Supervision" at bounding box center [126, 284] width 181 height 29
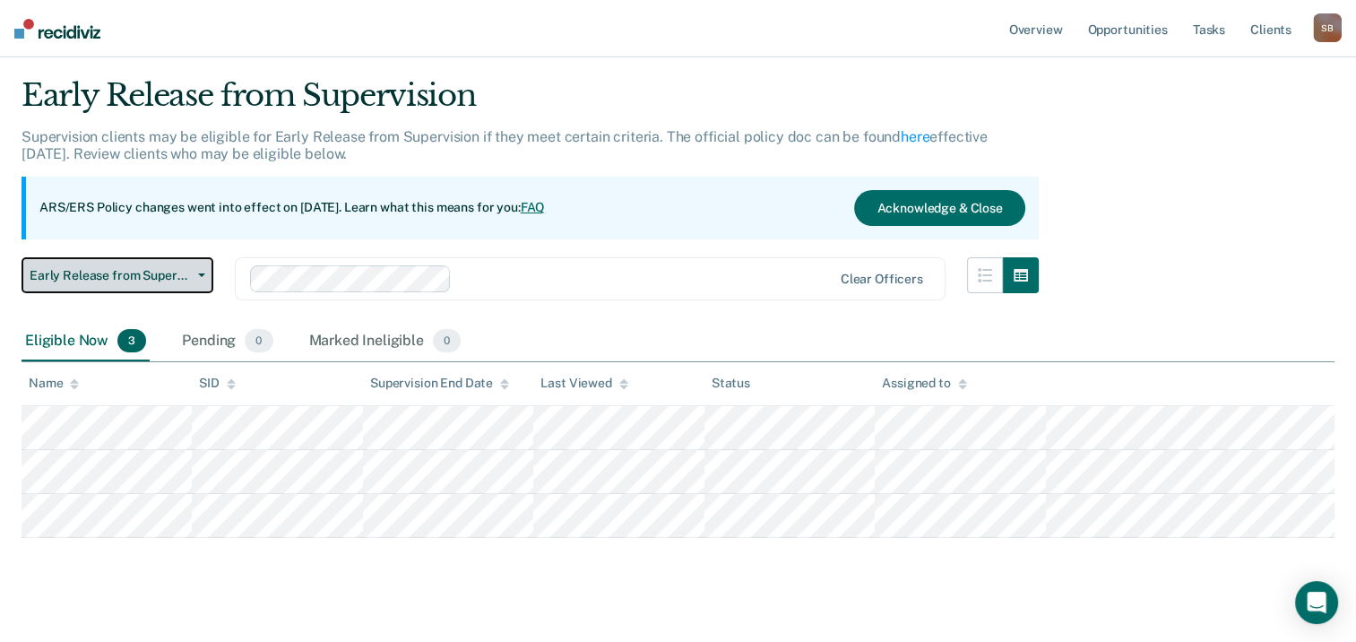
scroll to position [70, 0]
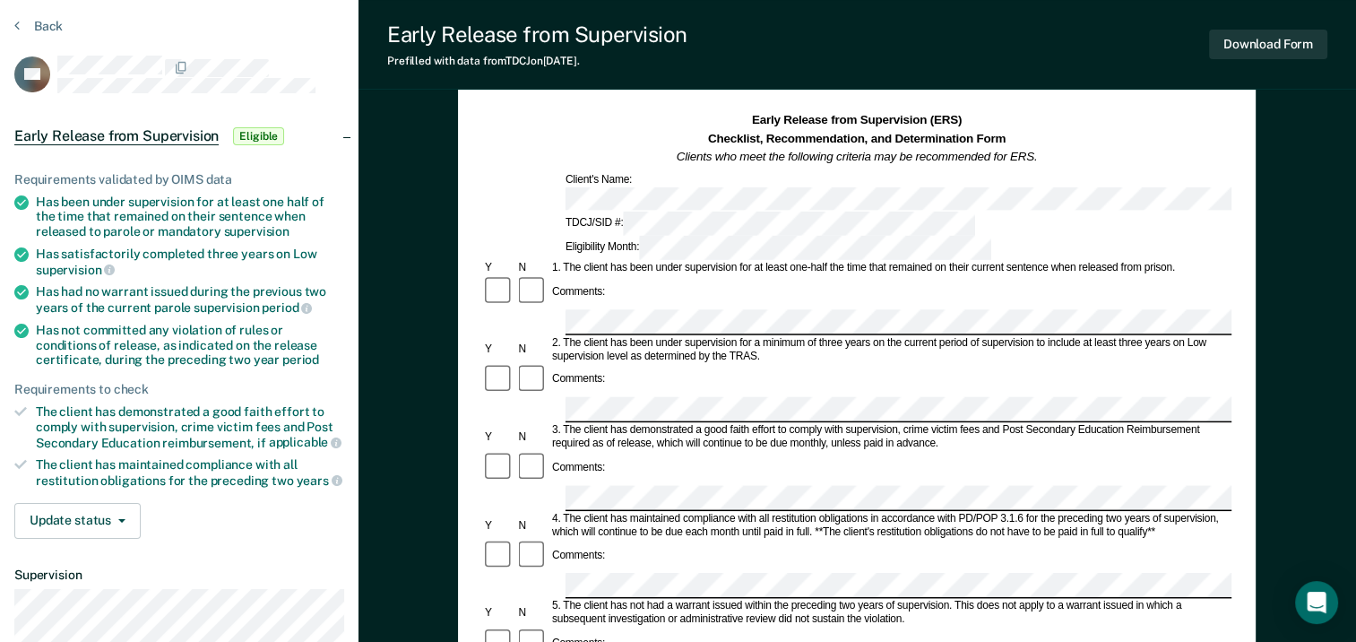
scroll to position [90, 0]
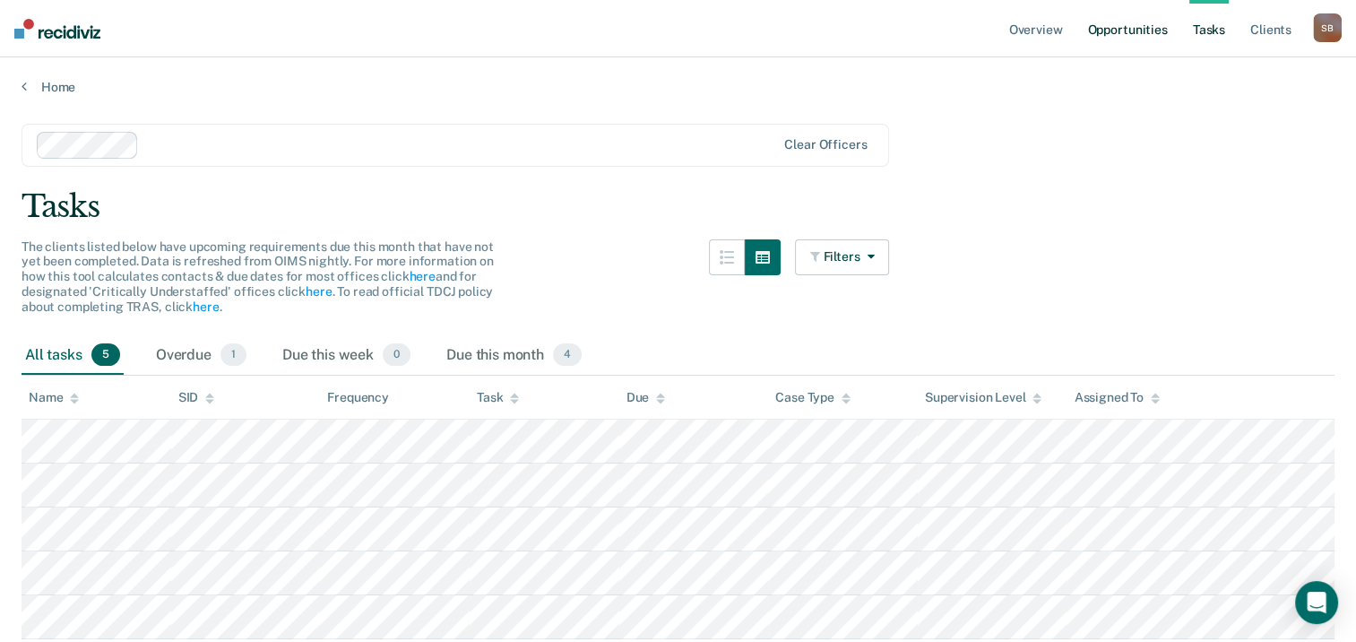
click at [1131, 25] on link "Opportunities" at bounding box center [1127, 28] width 87 height 57
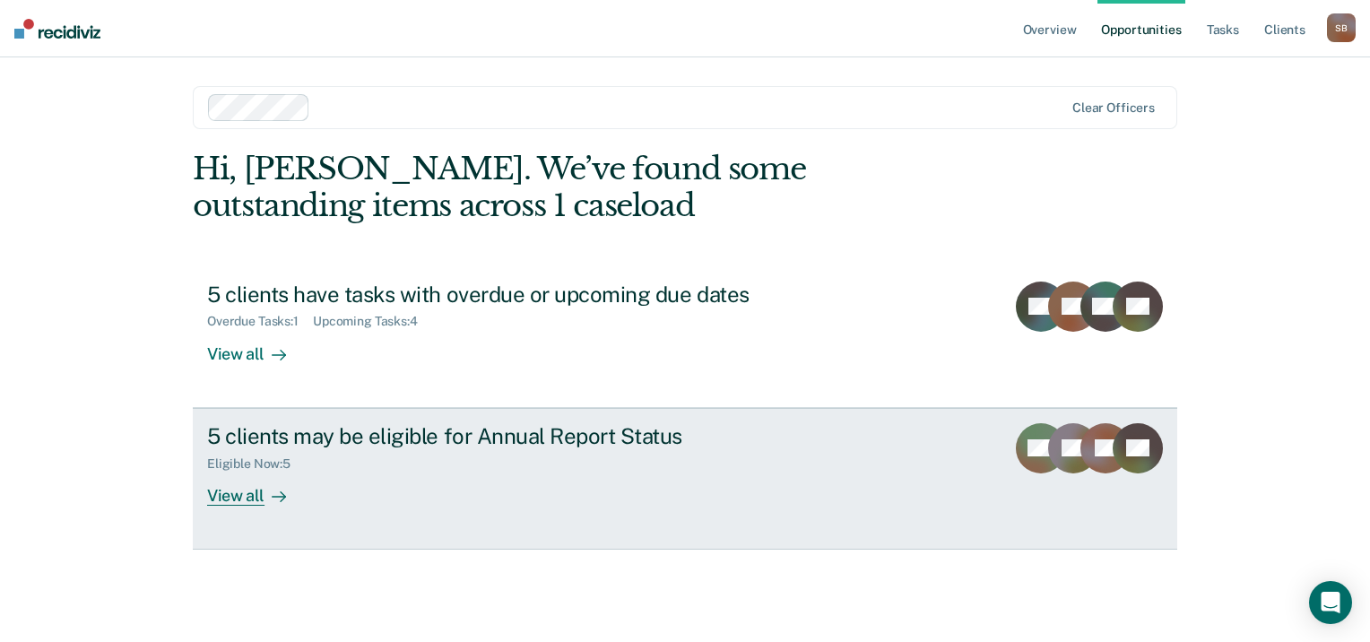
click at [427, 449] on div "Eligible Now : 5" at bounding box center [521, 460] width 629 height 22
